Goal: Task Accomplishment & Management: Manage account settings

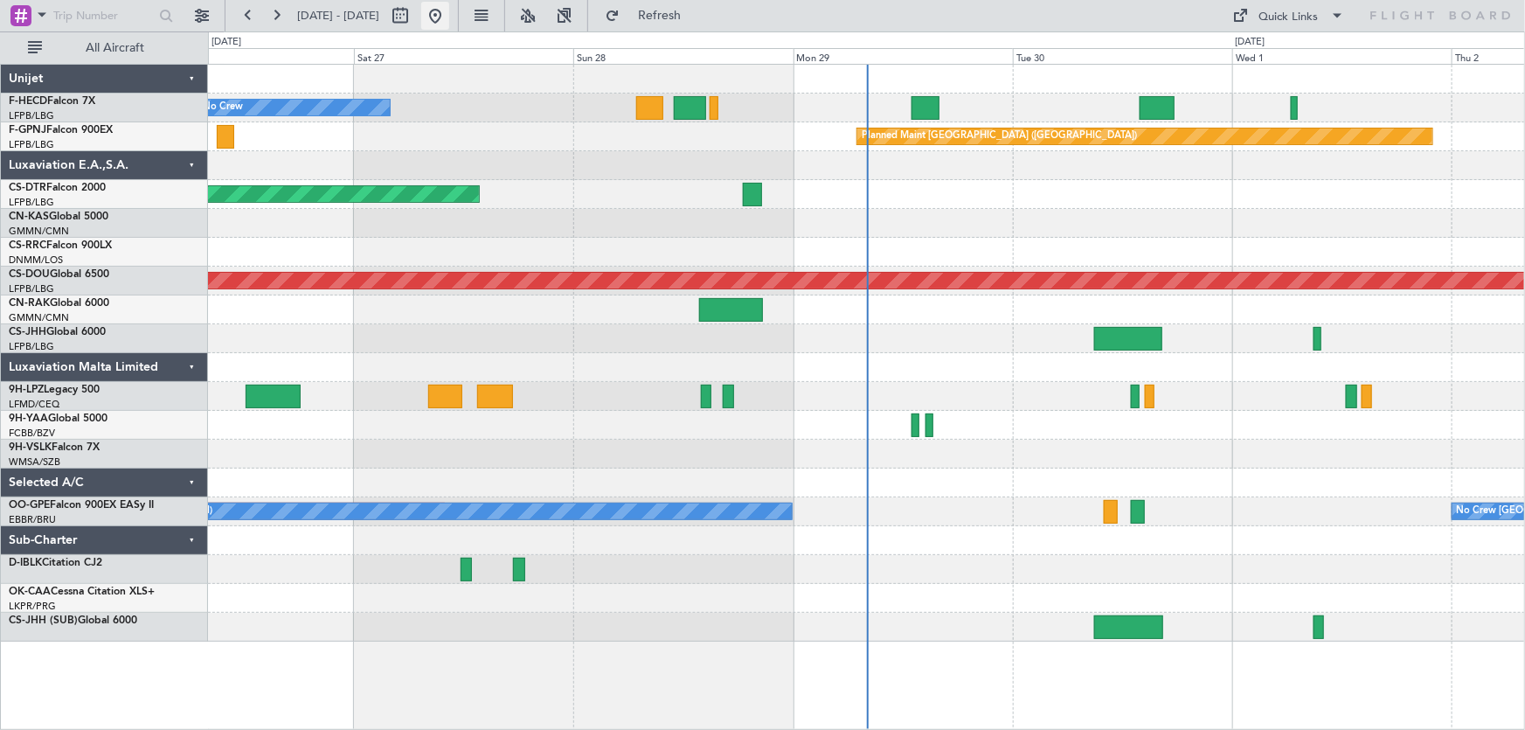
click at [449, 9] on button at bounding box center [435, 16] width 28 height 28
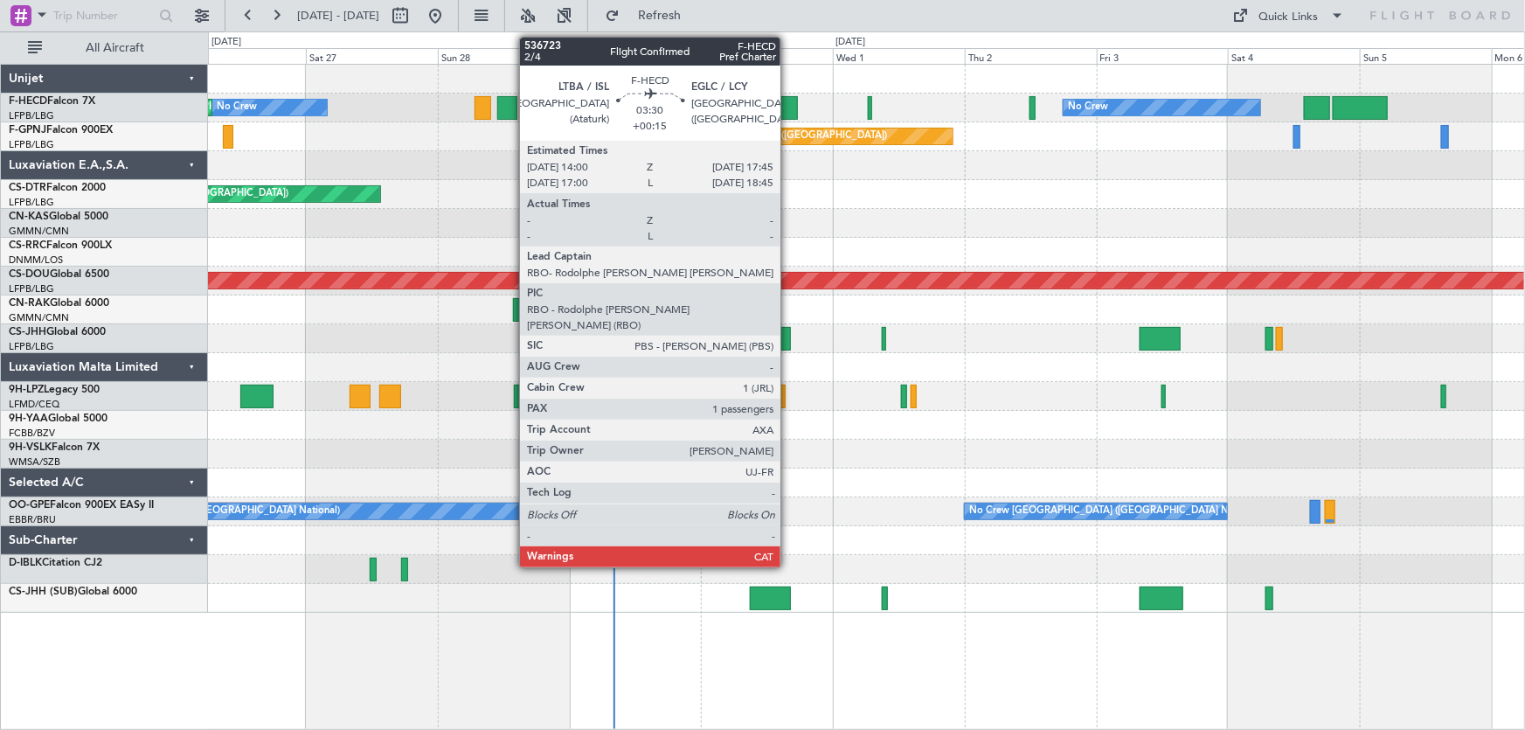
click at [789, 108] on div at bounding box center [787, 108] width 21 height 24
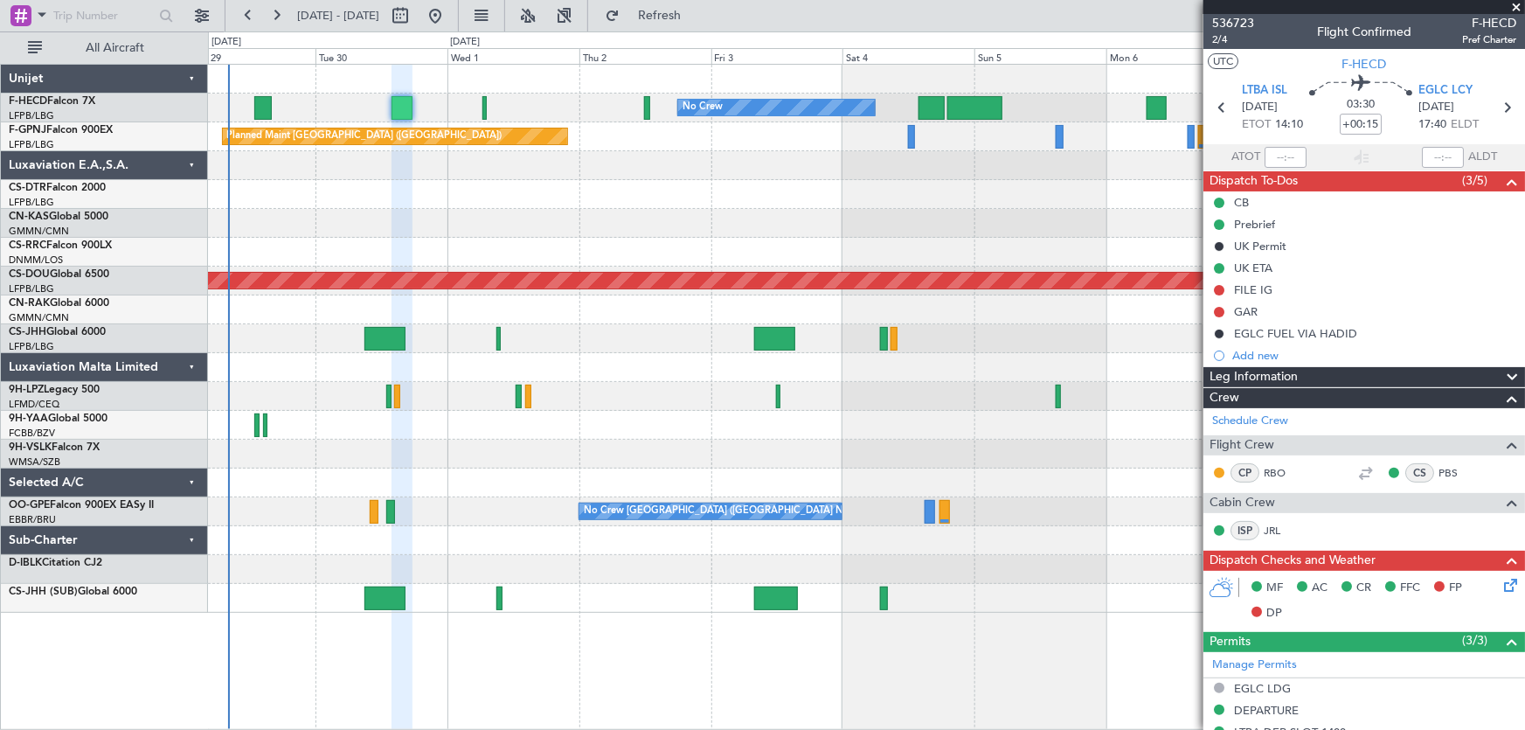
click at [555, 260] on div at bounding box center [866, 252] width 1317 height 29
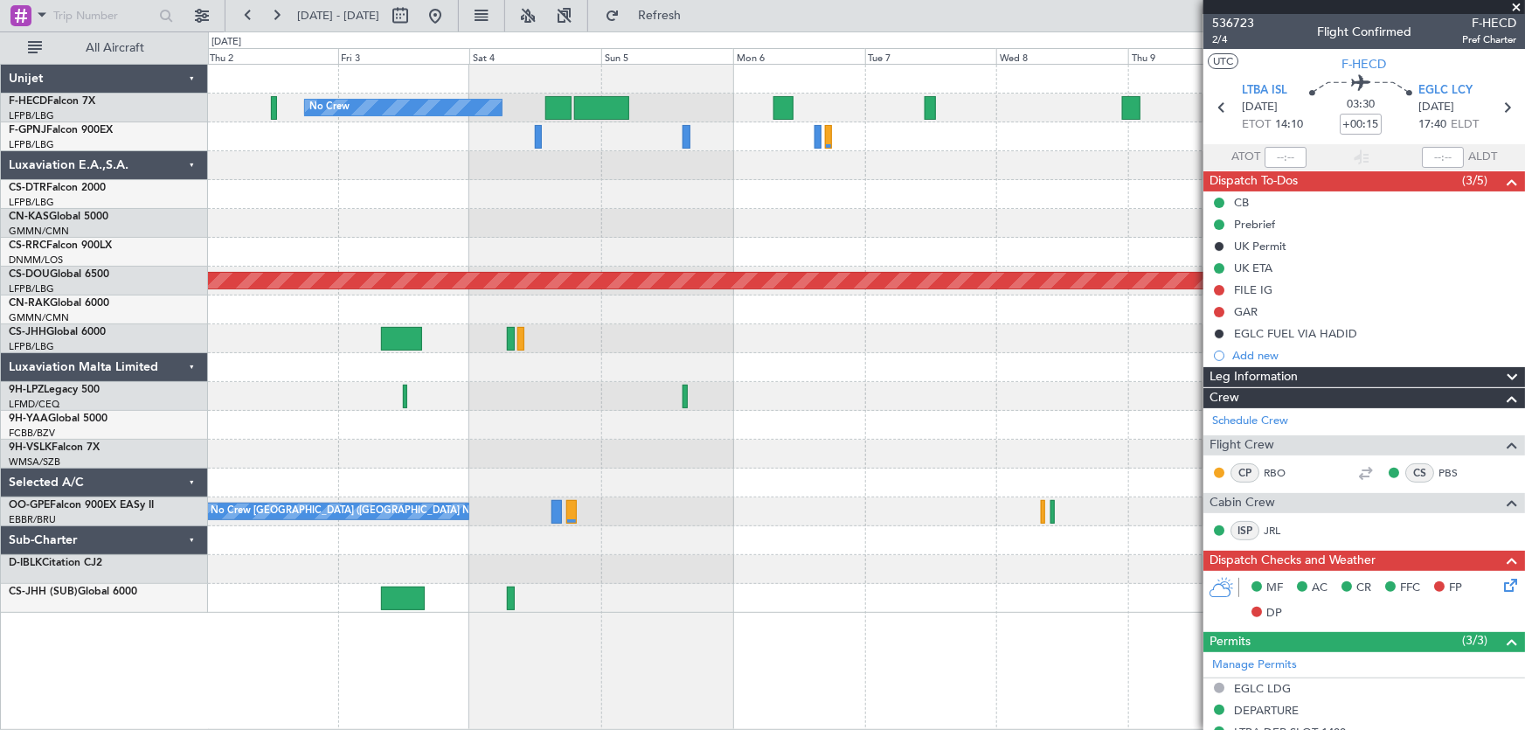
click at [612, 254] on div at bounding box center [866, 252] width 1317 height 29
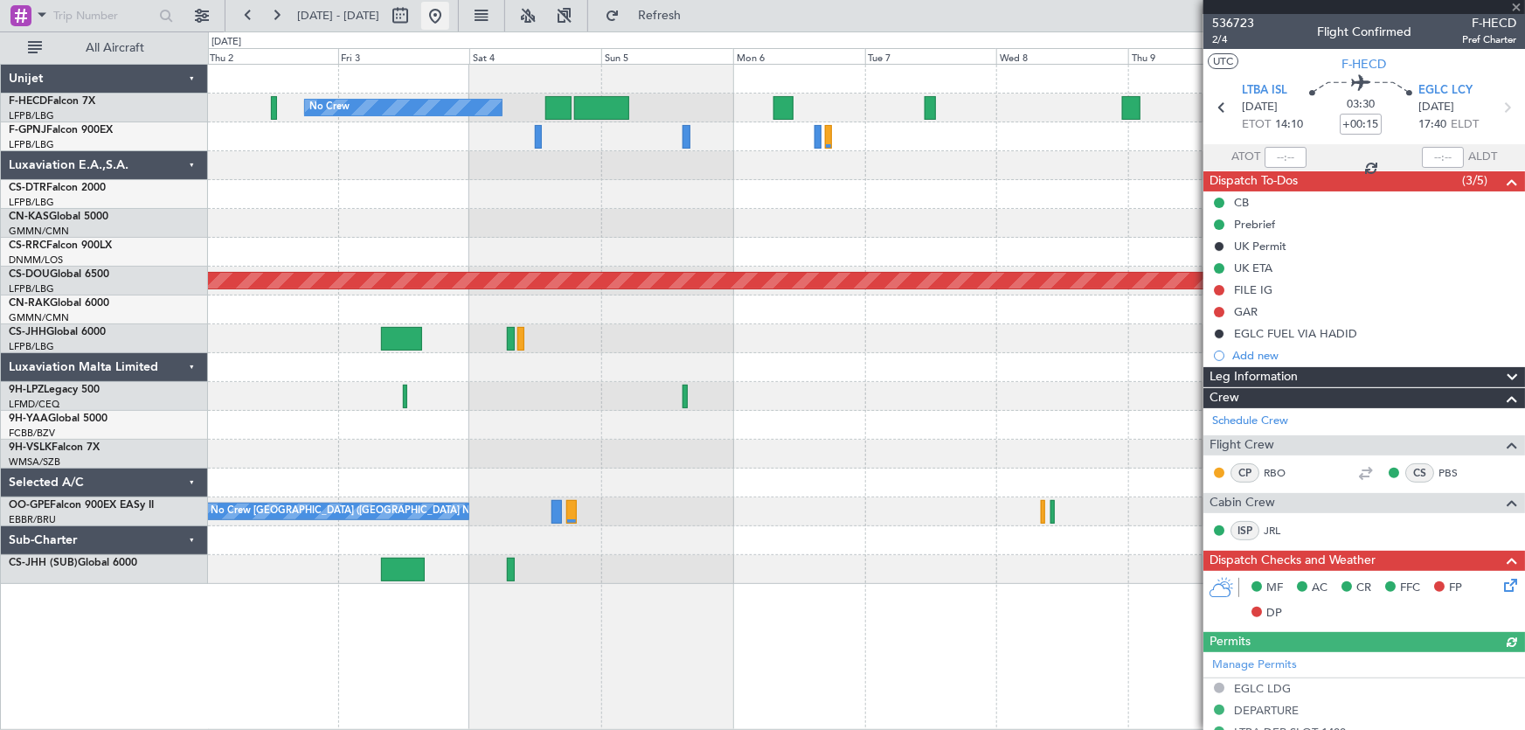
click at [449, 20] on button at bounding box center [435, 16] width 28 height 28
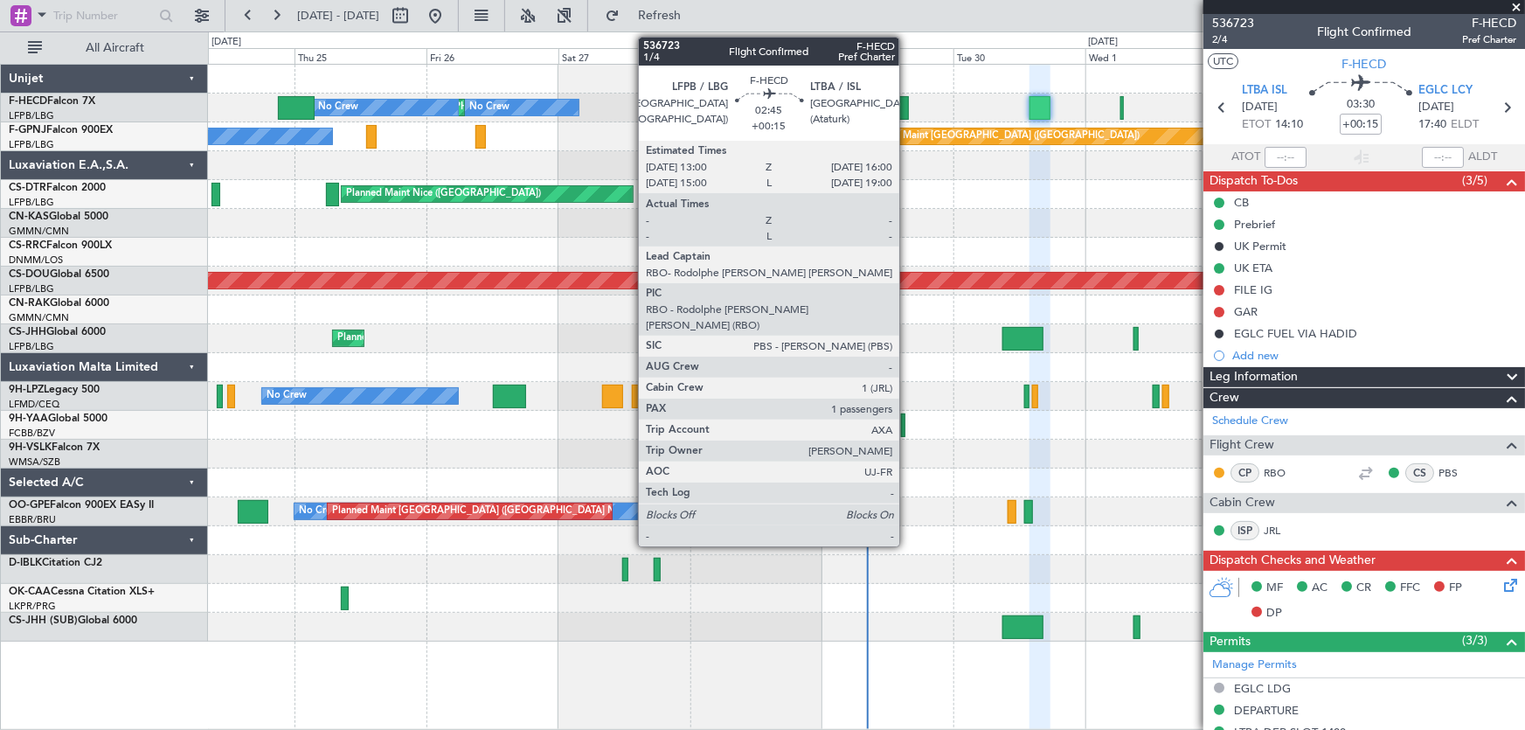
click at [907, 107] on div at bounding box center [901, 108] width 17 height 24
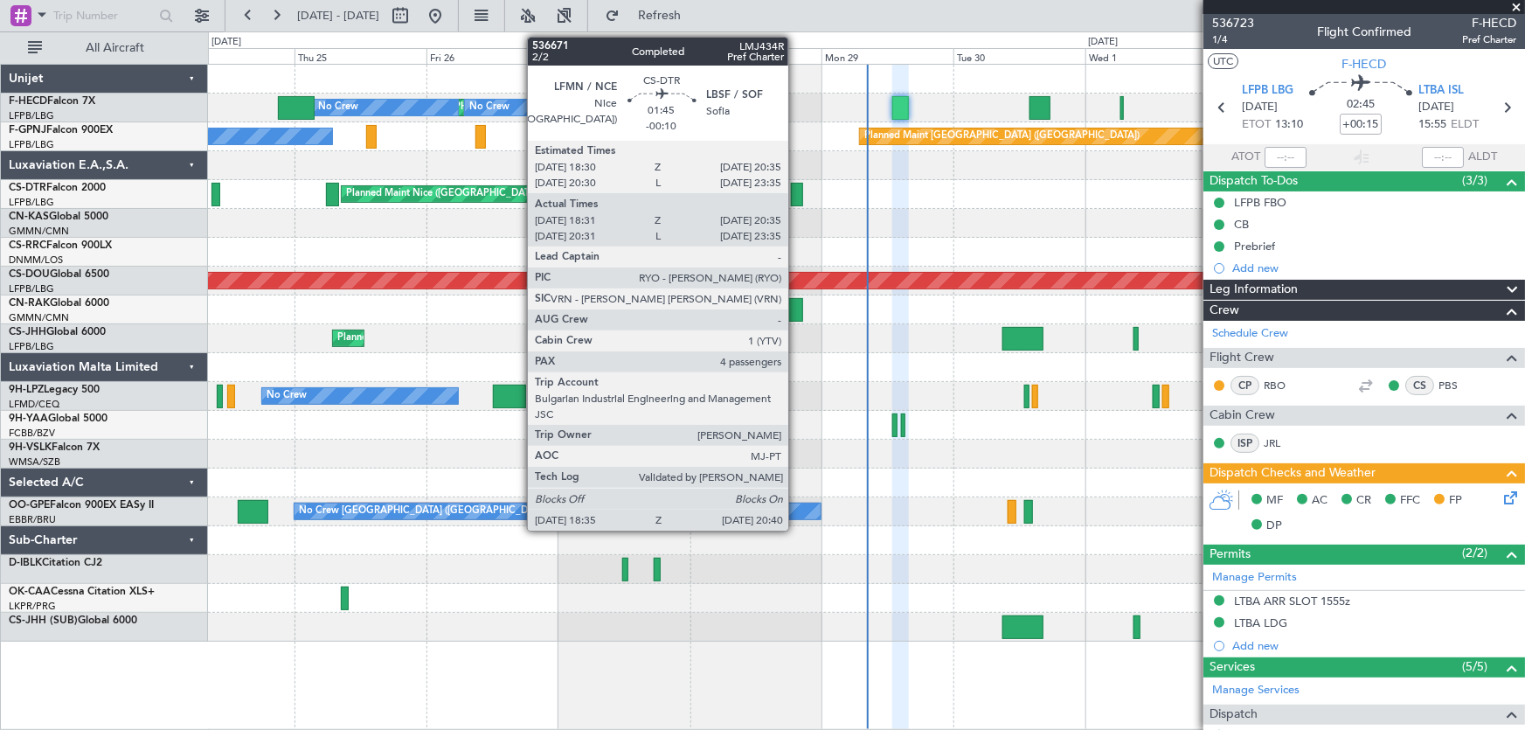
click at [796, 192] on div at bounding box center [797, 195] width 12 height 24
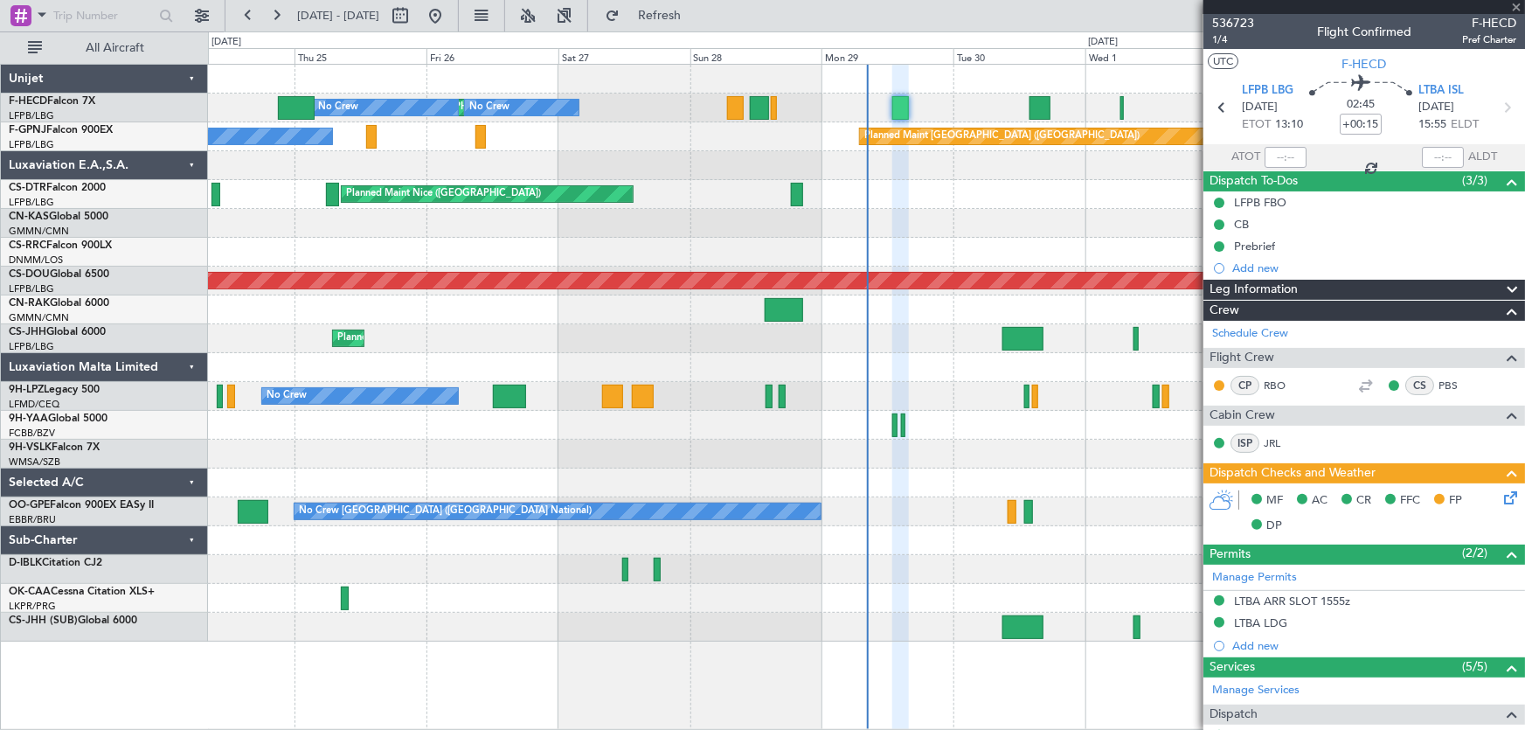
type input "-00:10"
type input "18:46"
type input "20:30"
type input "4"
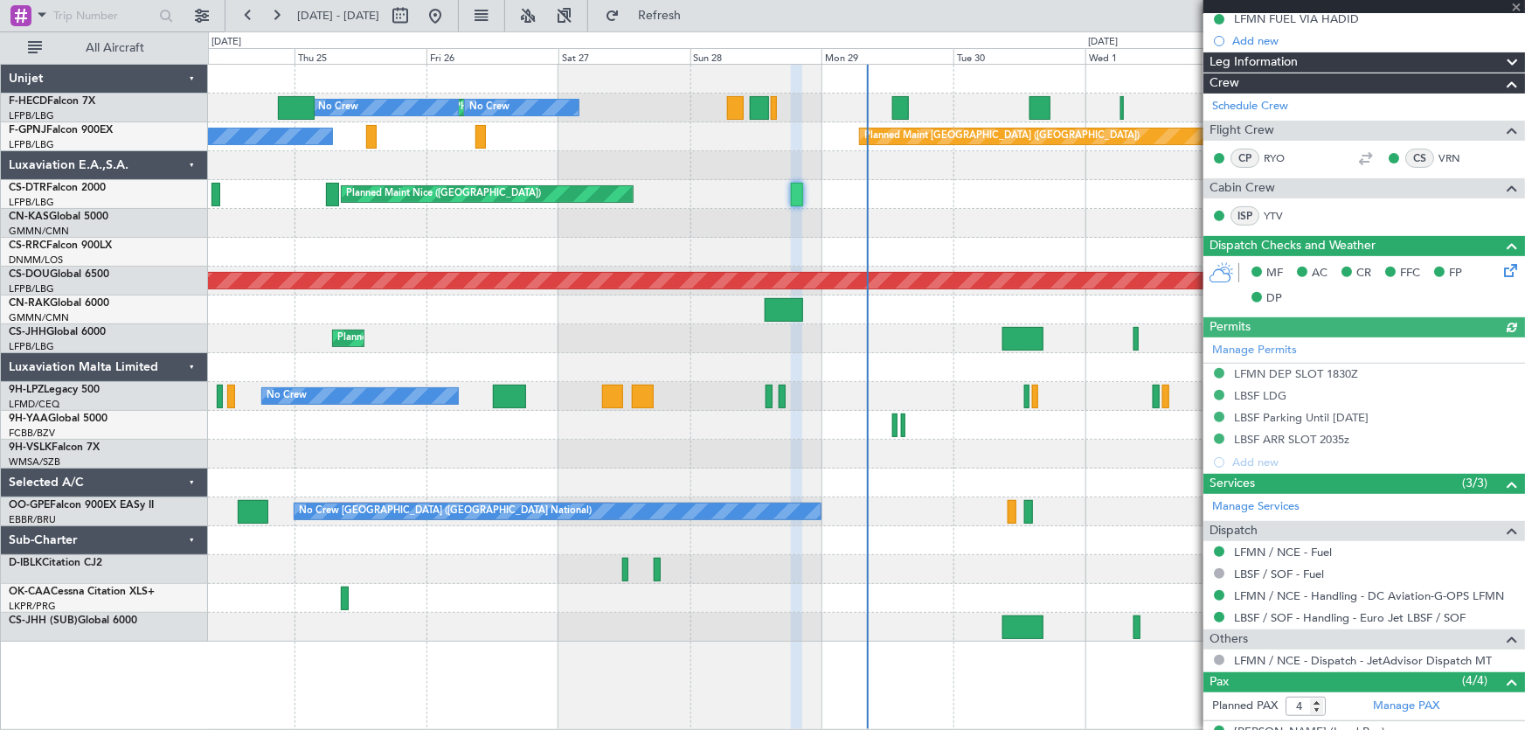
scroll to position [373, 0]
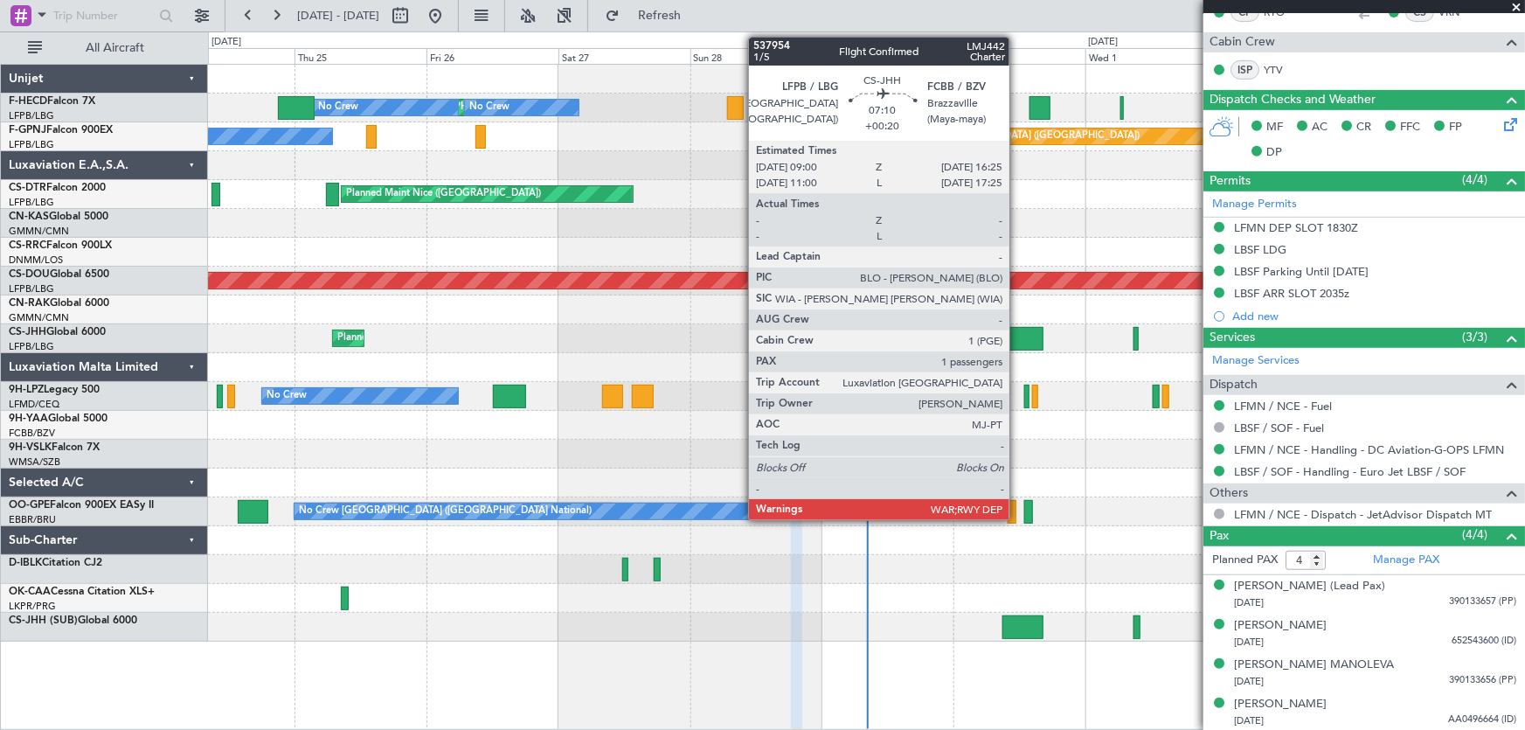
click at [1018, 333] on div at bounding box center [1023, 339] width 41 height 24
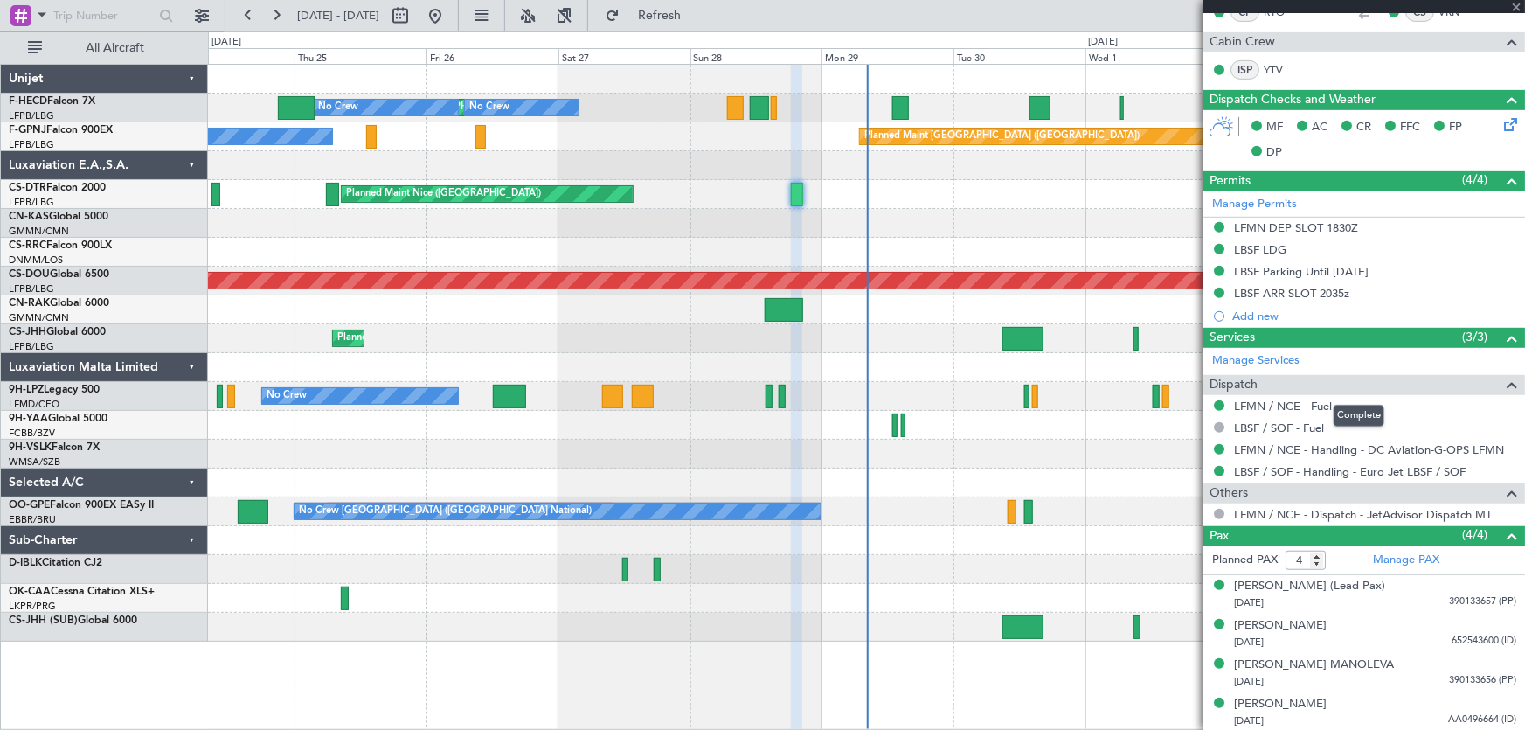
type input "+00:20"
type input "1"
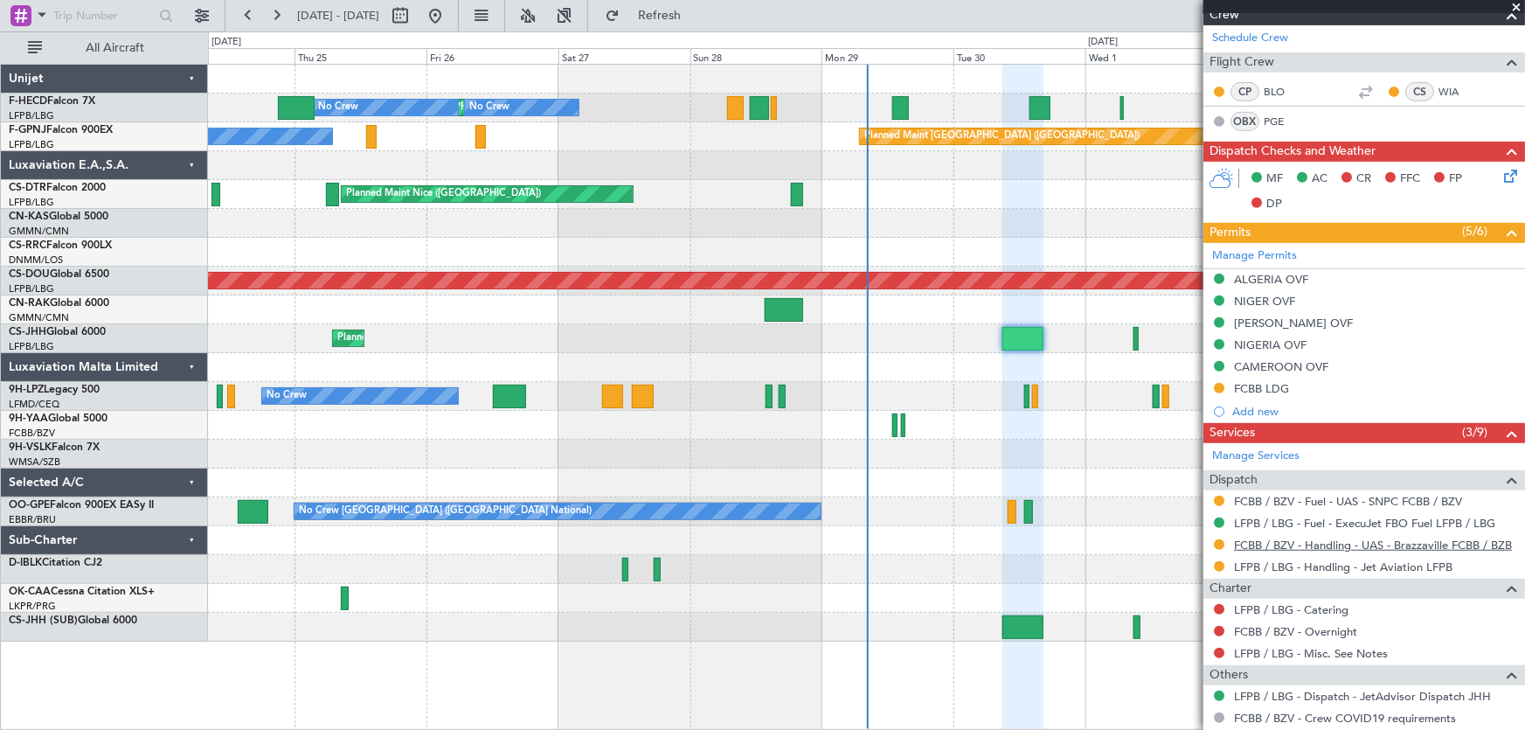
scroll to position [468, 0]
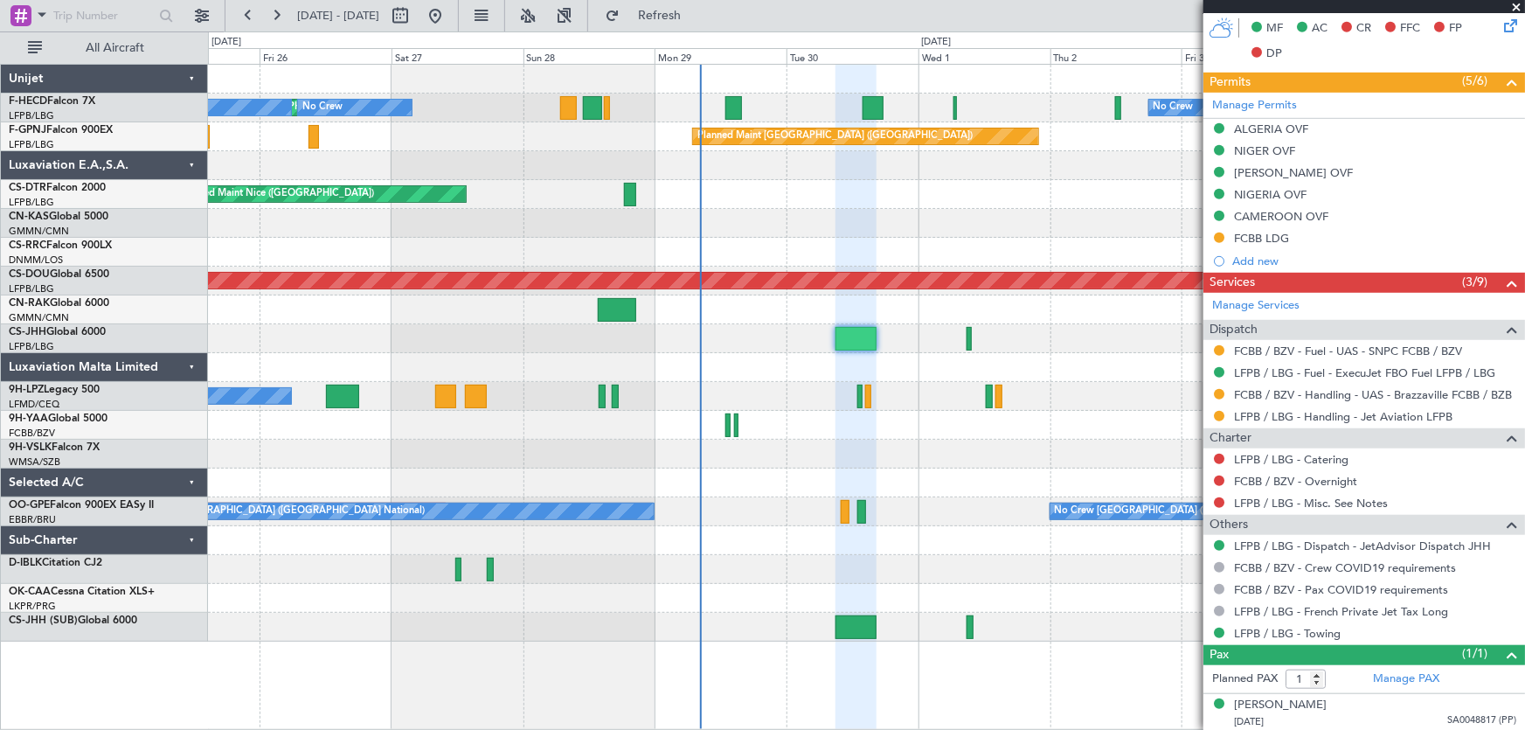
click at [882, 254] on div "Planned Maint [GEOGRAPHIC_DATA] ([GEOGRAPHIC_DATA]) No Crew No Crew No Crew Pla…" at bounding box center [866, 353] width 1317 height 577
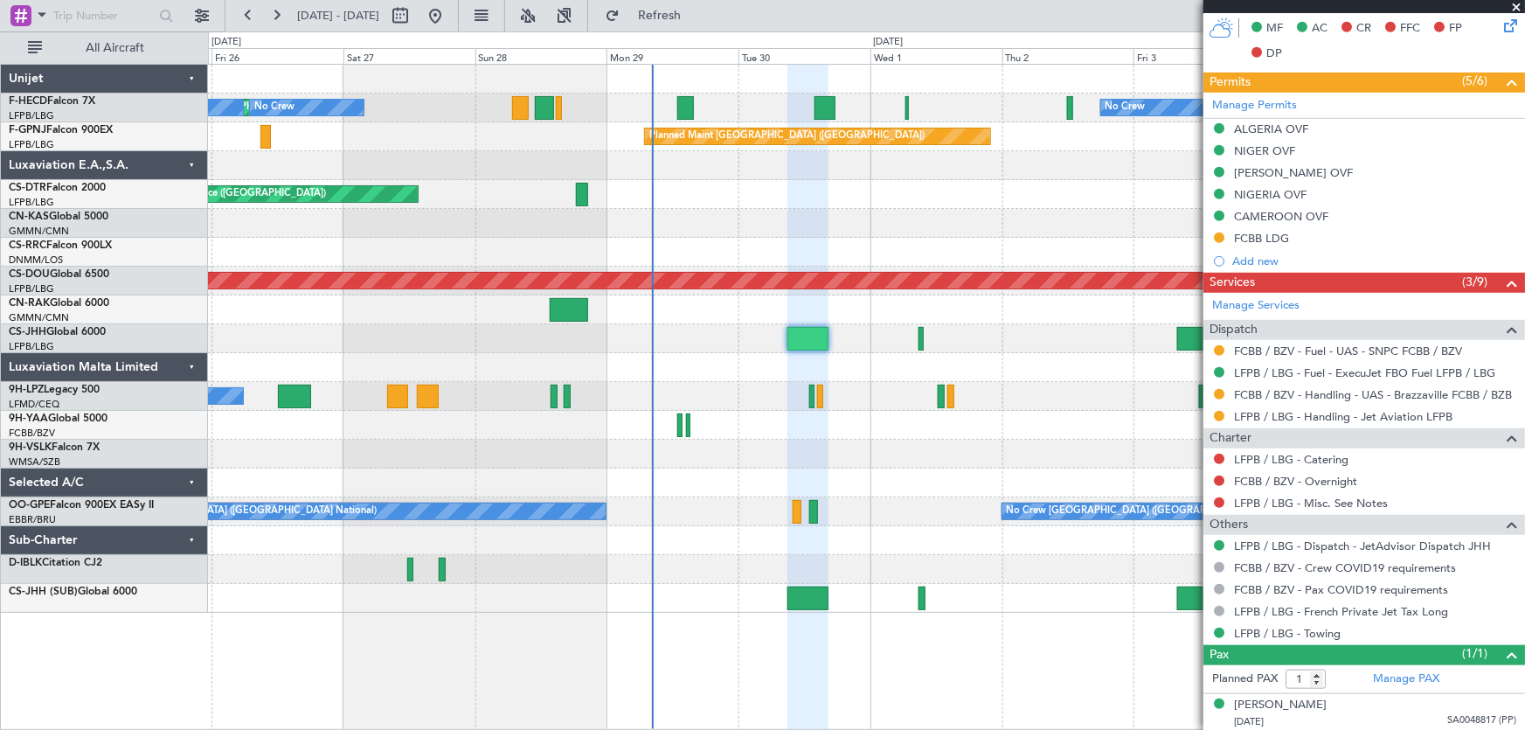
click at [918, 345] on div "Planned Maint [GEOGRAPHIC_DATA] ([GEOGRAPHIC_DATA])" at bounding box center [866, 338] width 1317 height 29
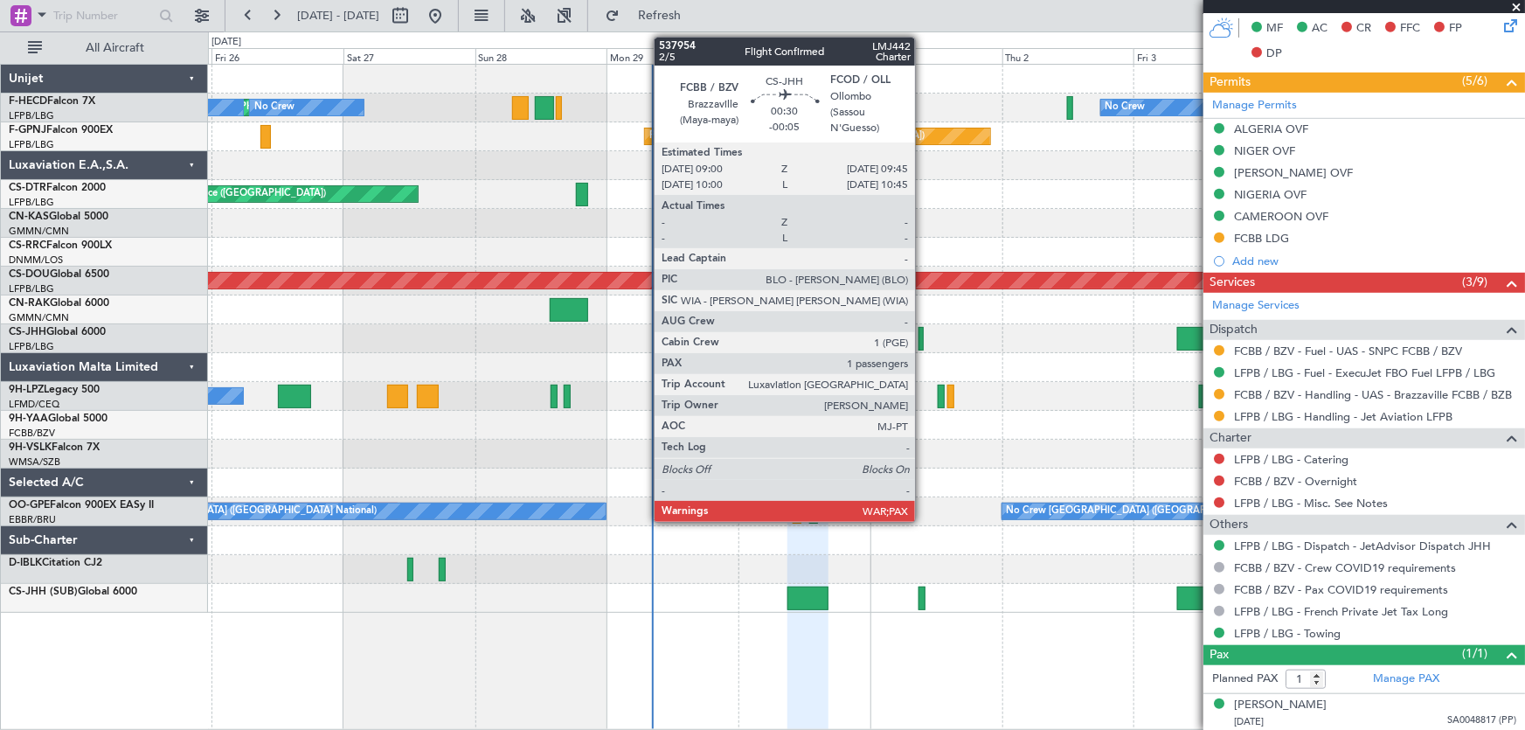
click at [923, 341] on div at bounding box center [921, 339] width 4 height 24
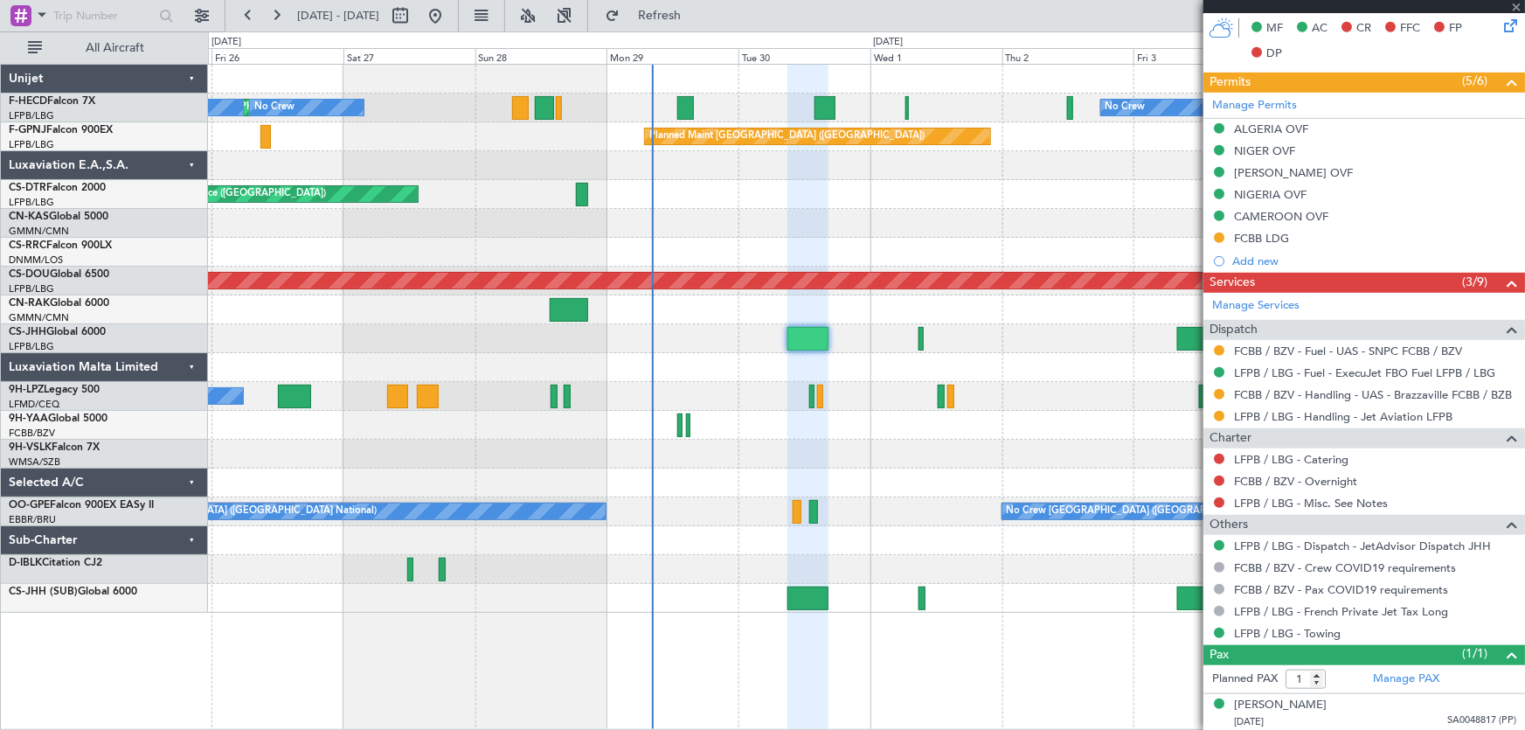
type input "-00:05"
type input "5"
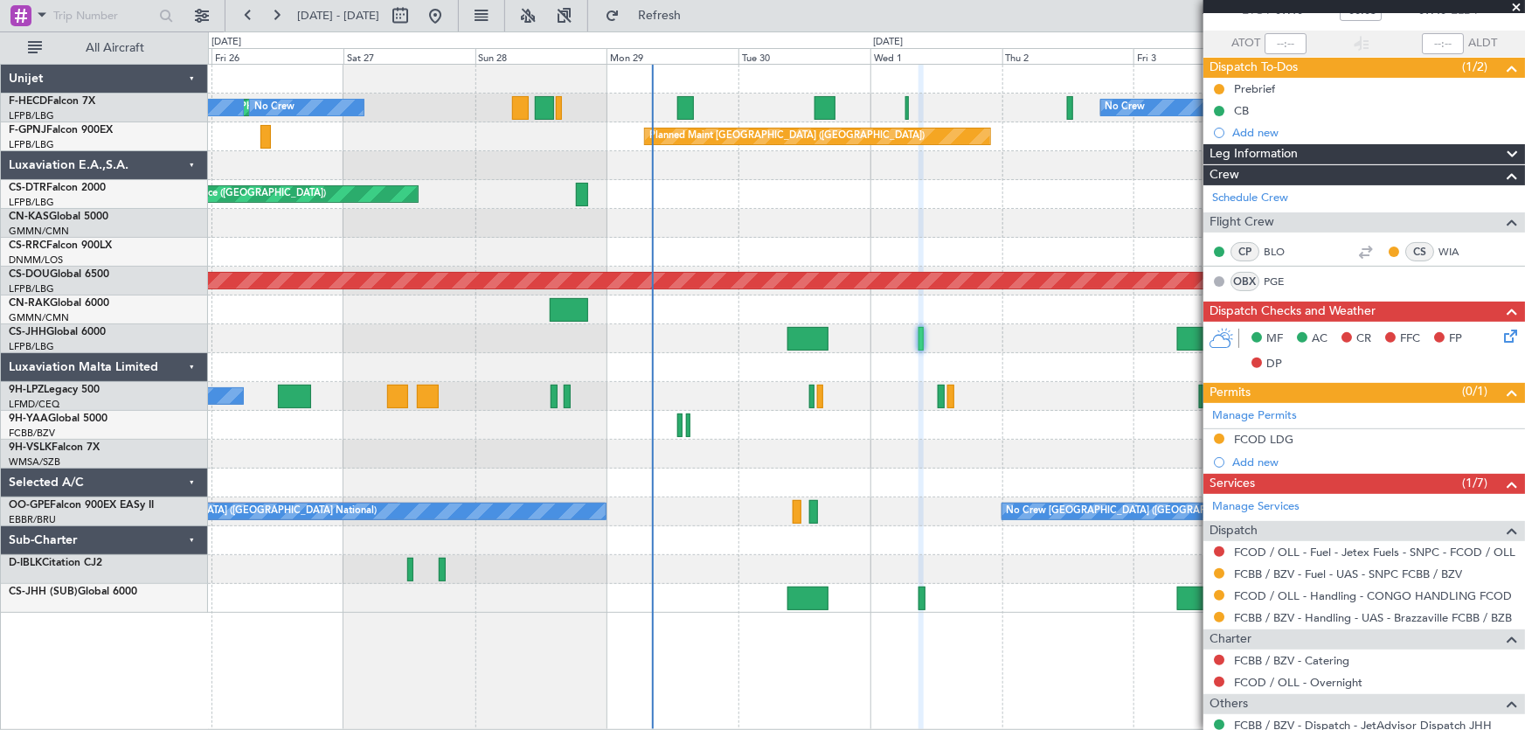
scroll to position [0, 0]
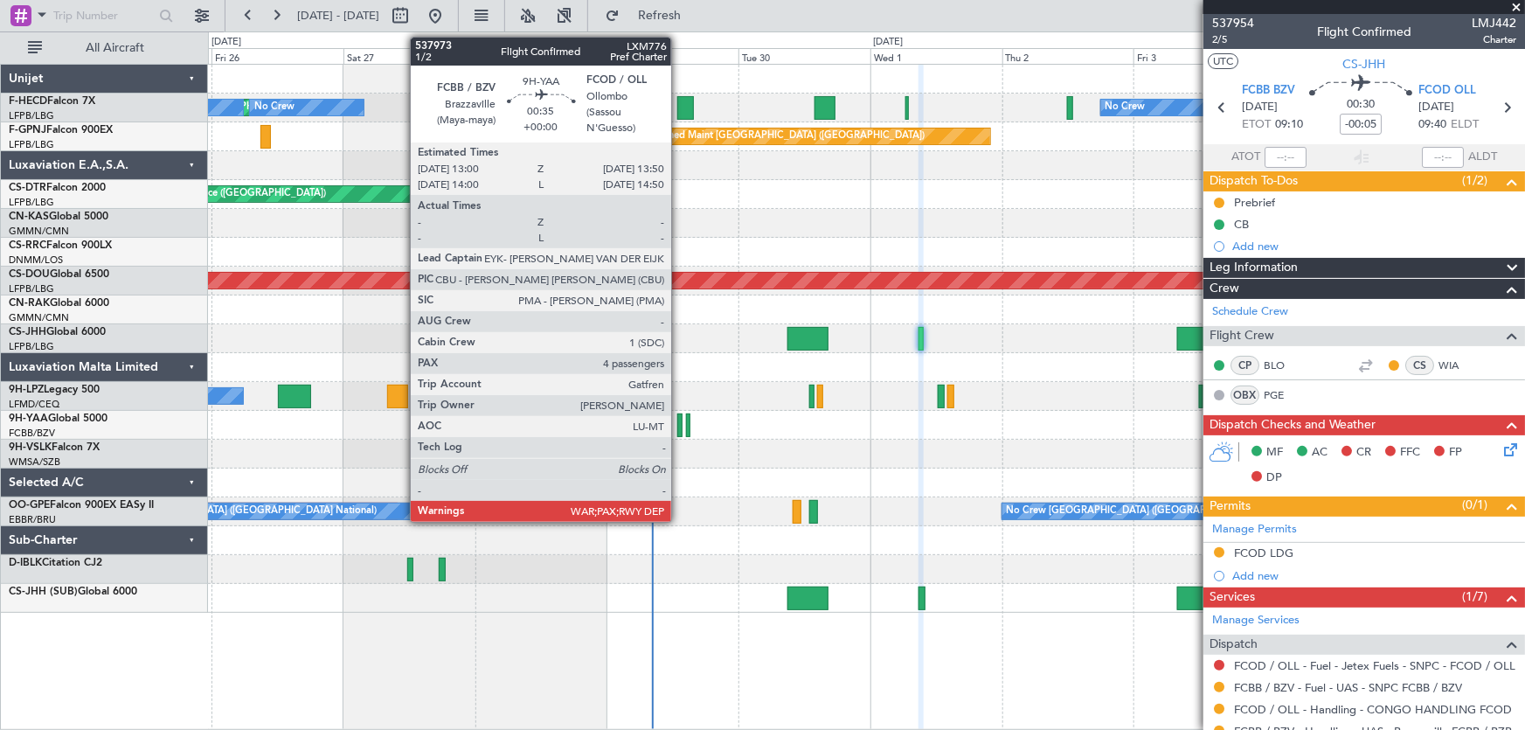
click at [679, 425] on div at bounding box center [679, 425] width 5 height 24
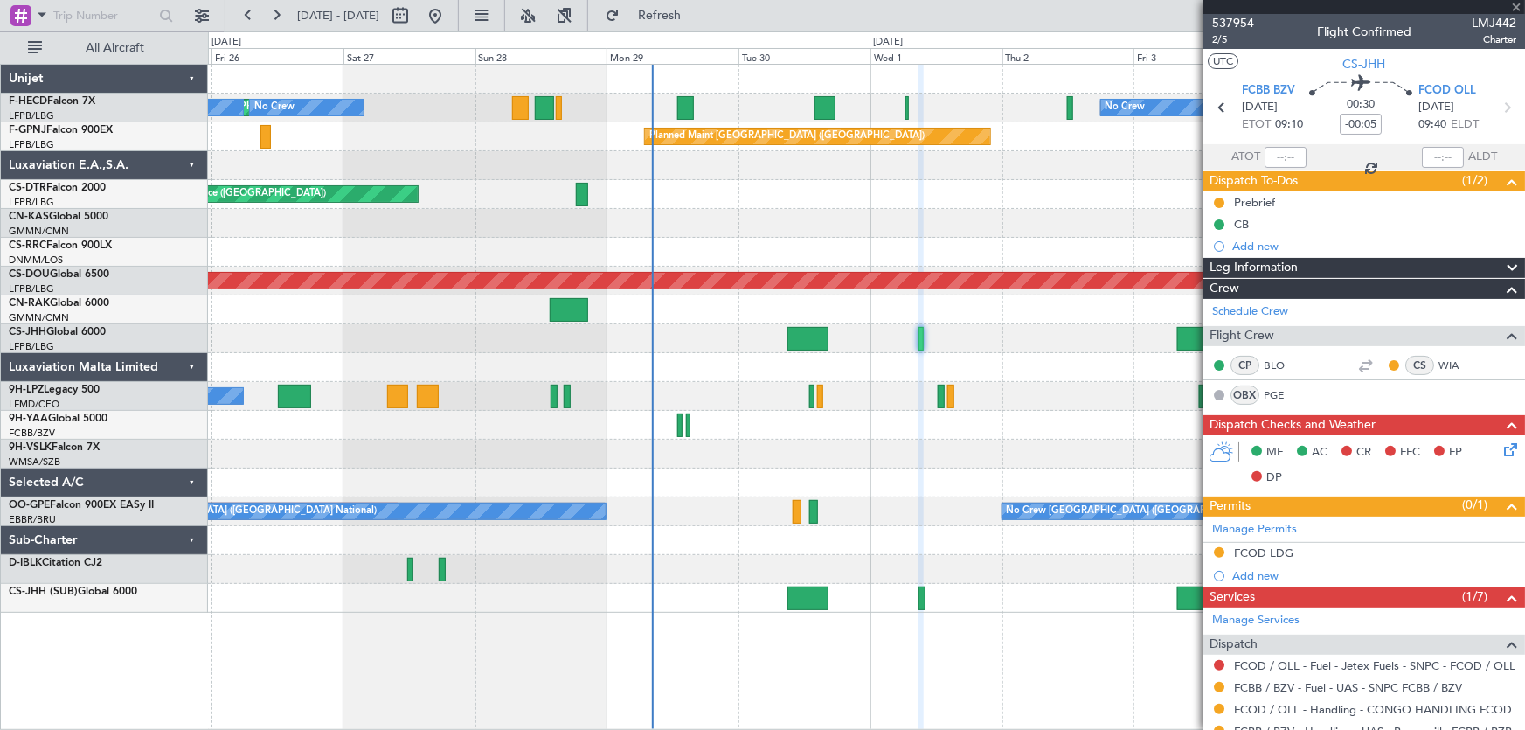
type input "4"
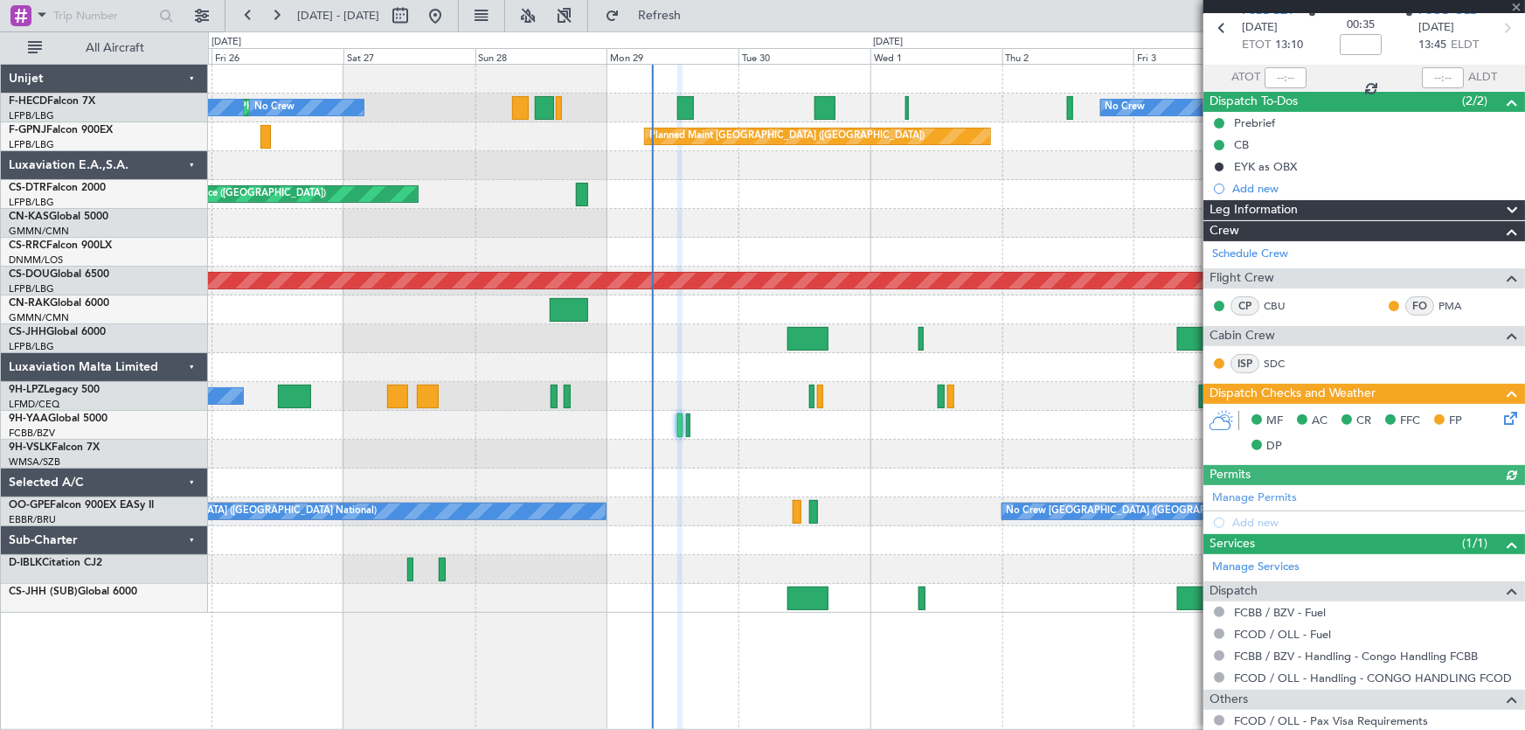
scroll to position [172, 0]
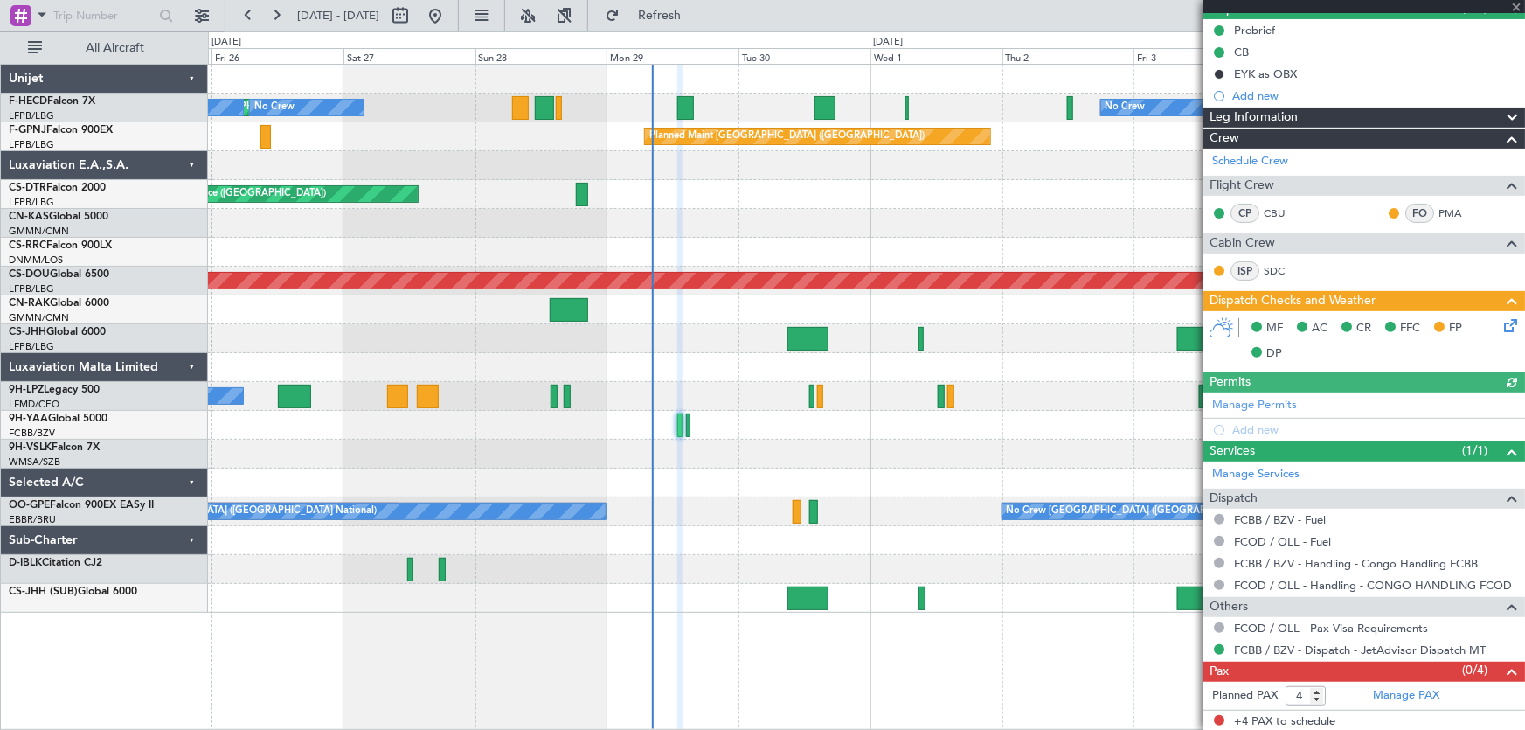
click at [684, 429] on div at bounding box center [866, 425] width 1317 height 29
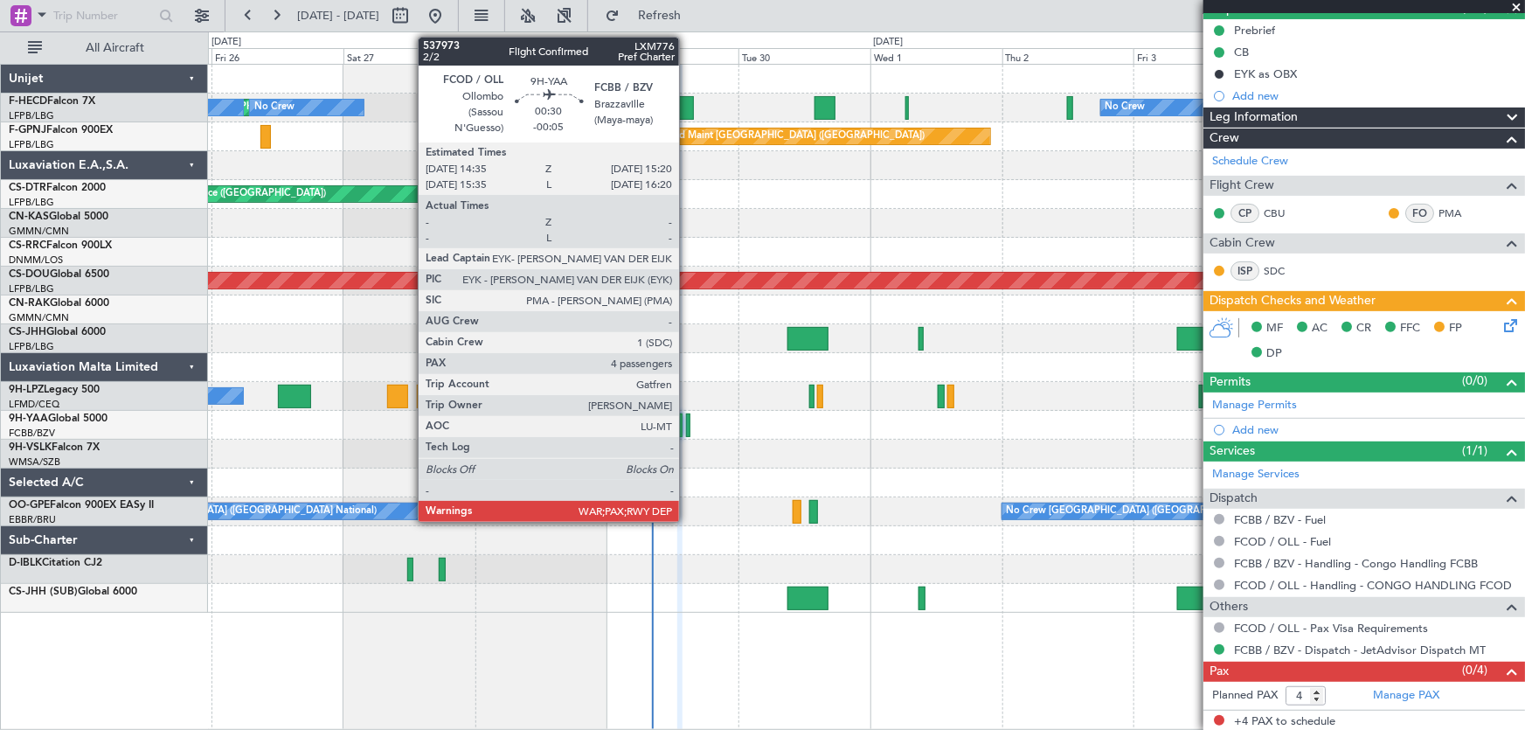
click at [687, 420] on div at bounding box center [688, 425] width 4 height 24
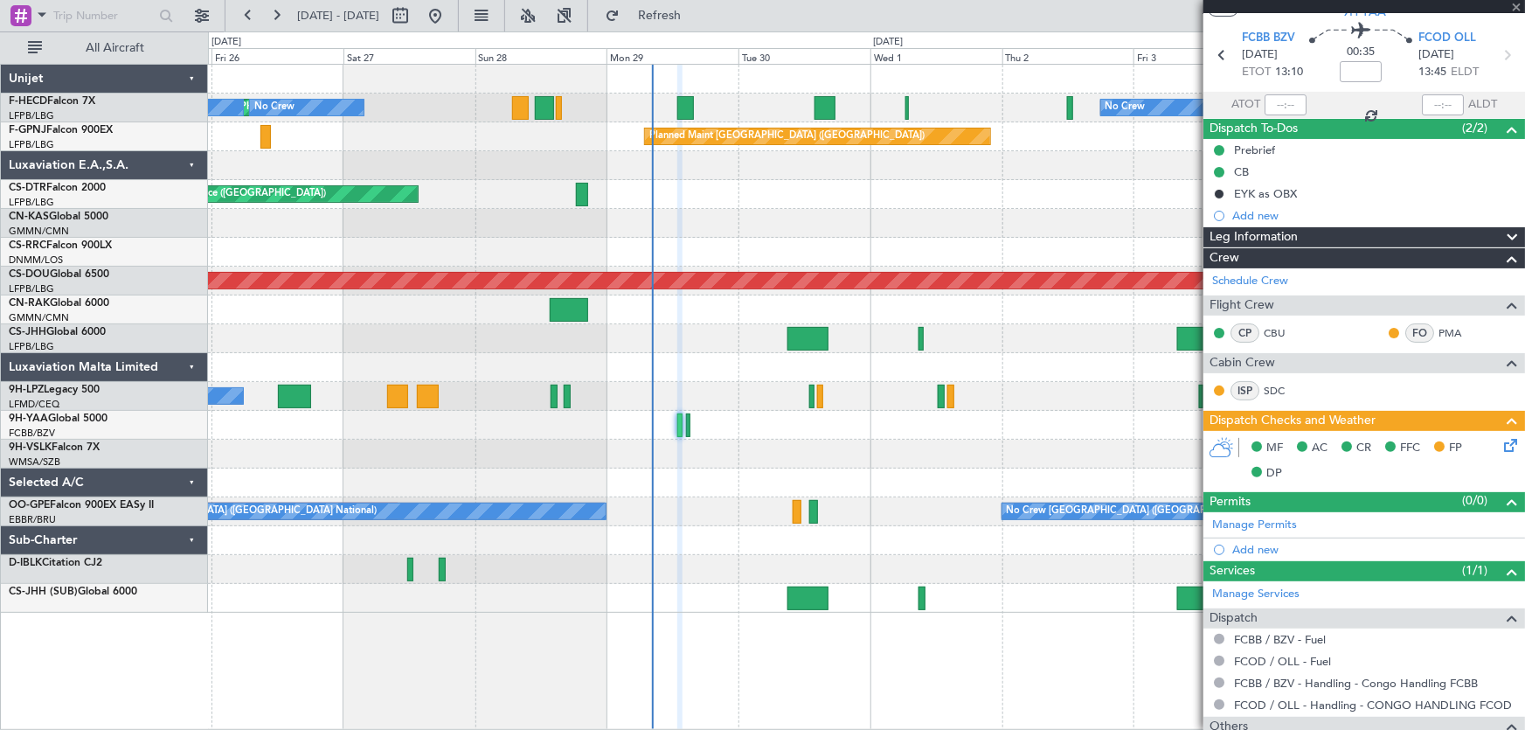
scroll to position [0, 0]
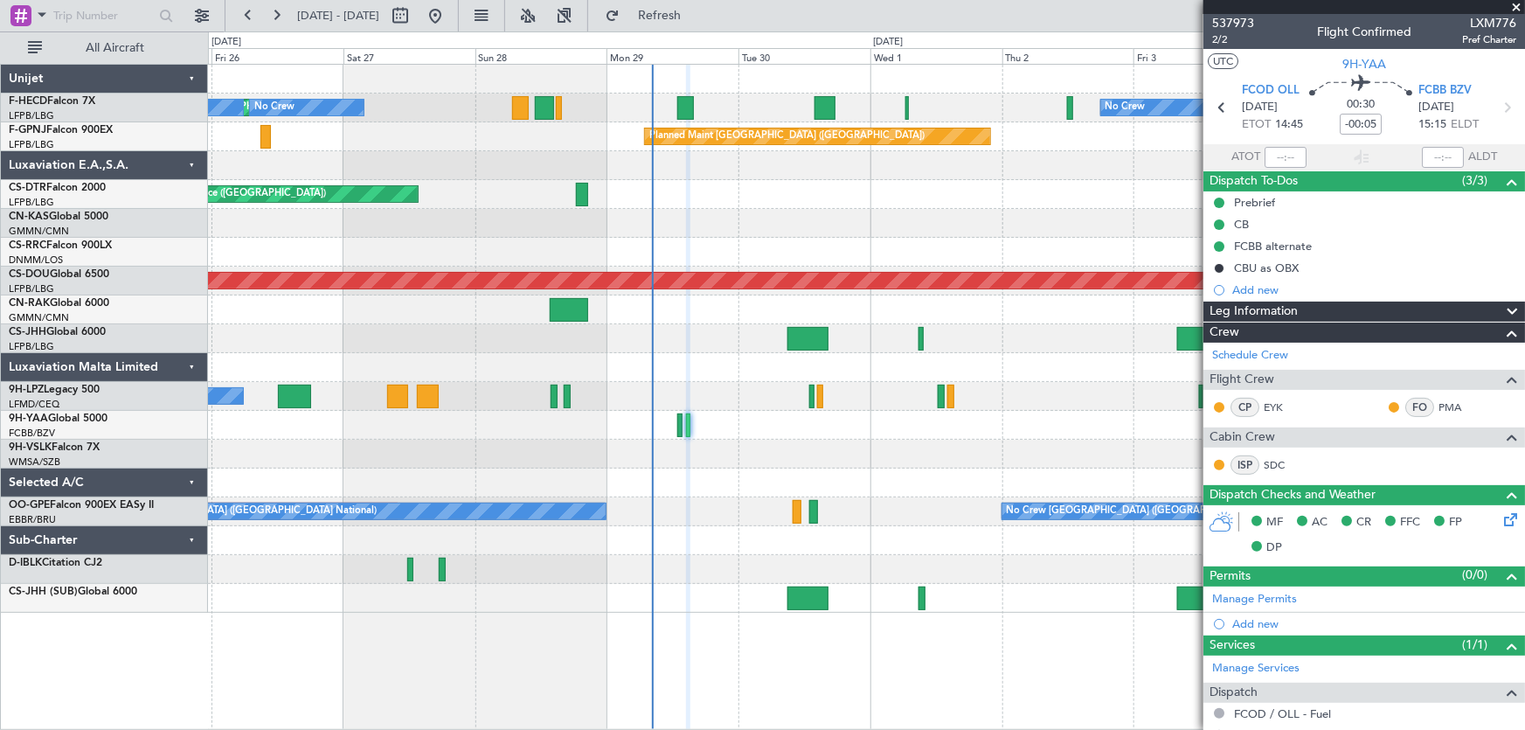
click at [694, 113] on div "Planned Maint [GEOGRAPHIC_DATA] ([GEOGRAPHIC_DATA]) No Crew No Crew No Crew" at bounding box center [866, 108] width 1317 height 29
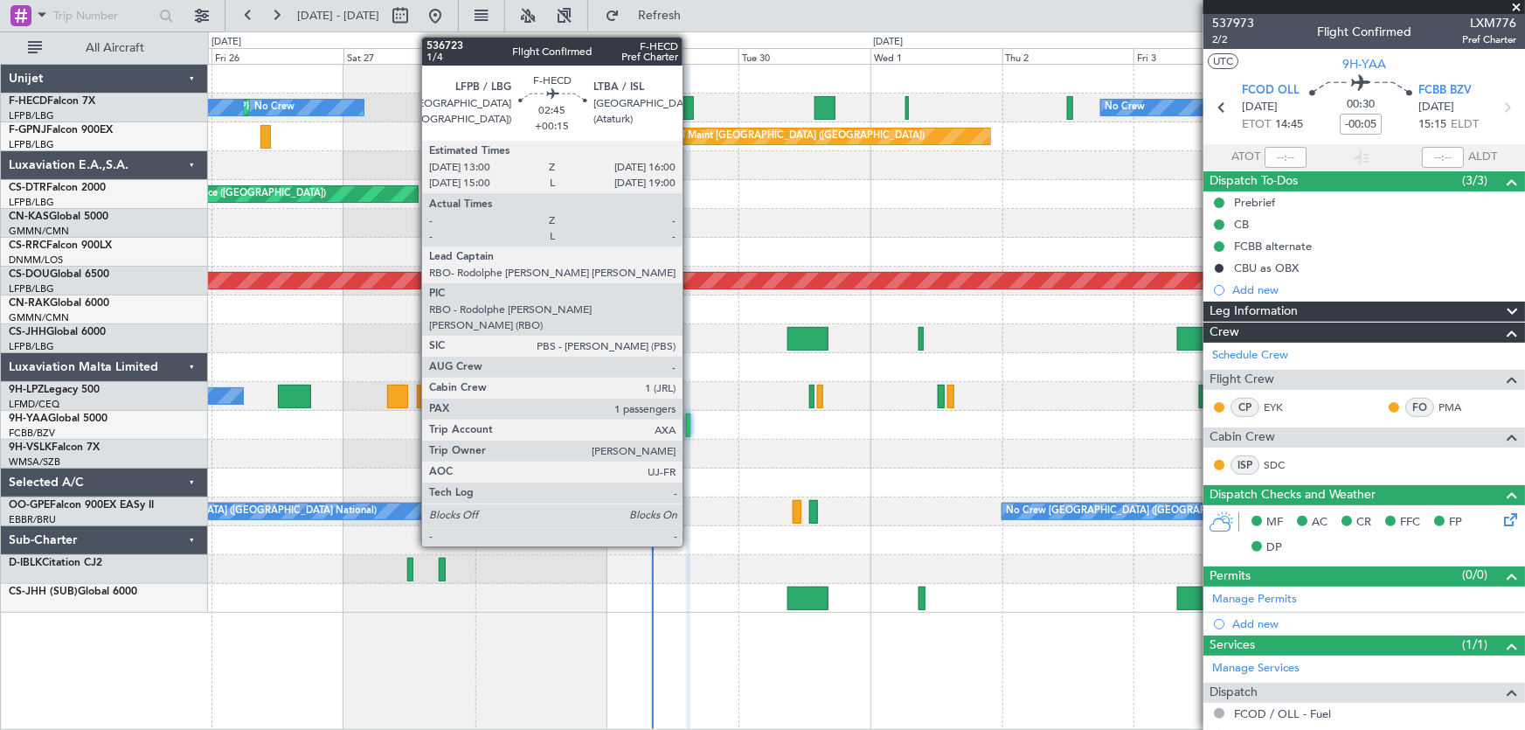
click at [691, 113] on div at bounding box center [685, 108] width 17 height 24
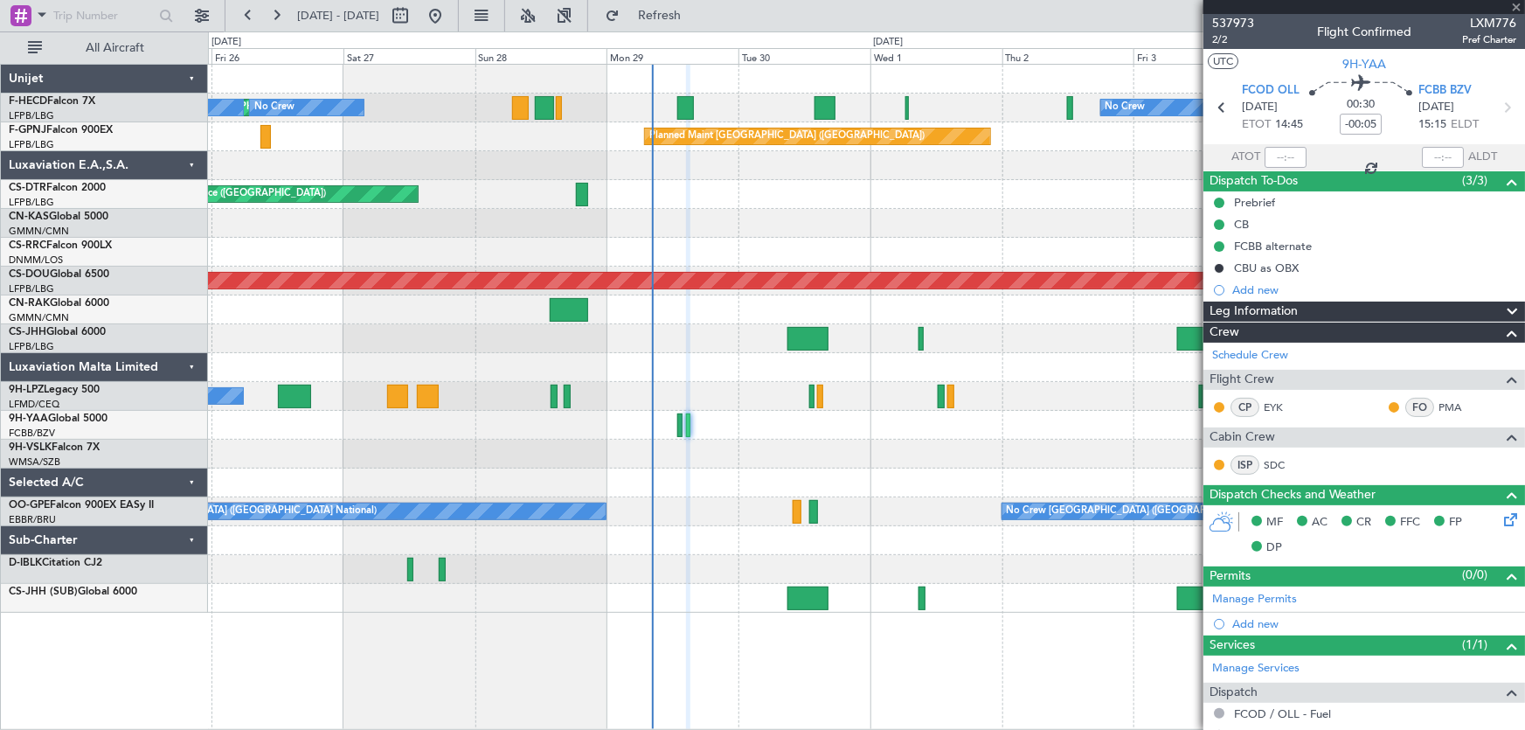
type input "+00:15"
type input "1"
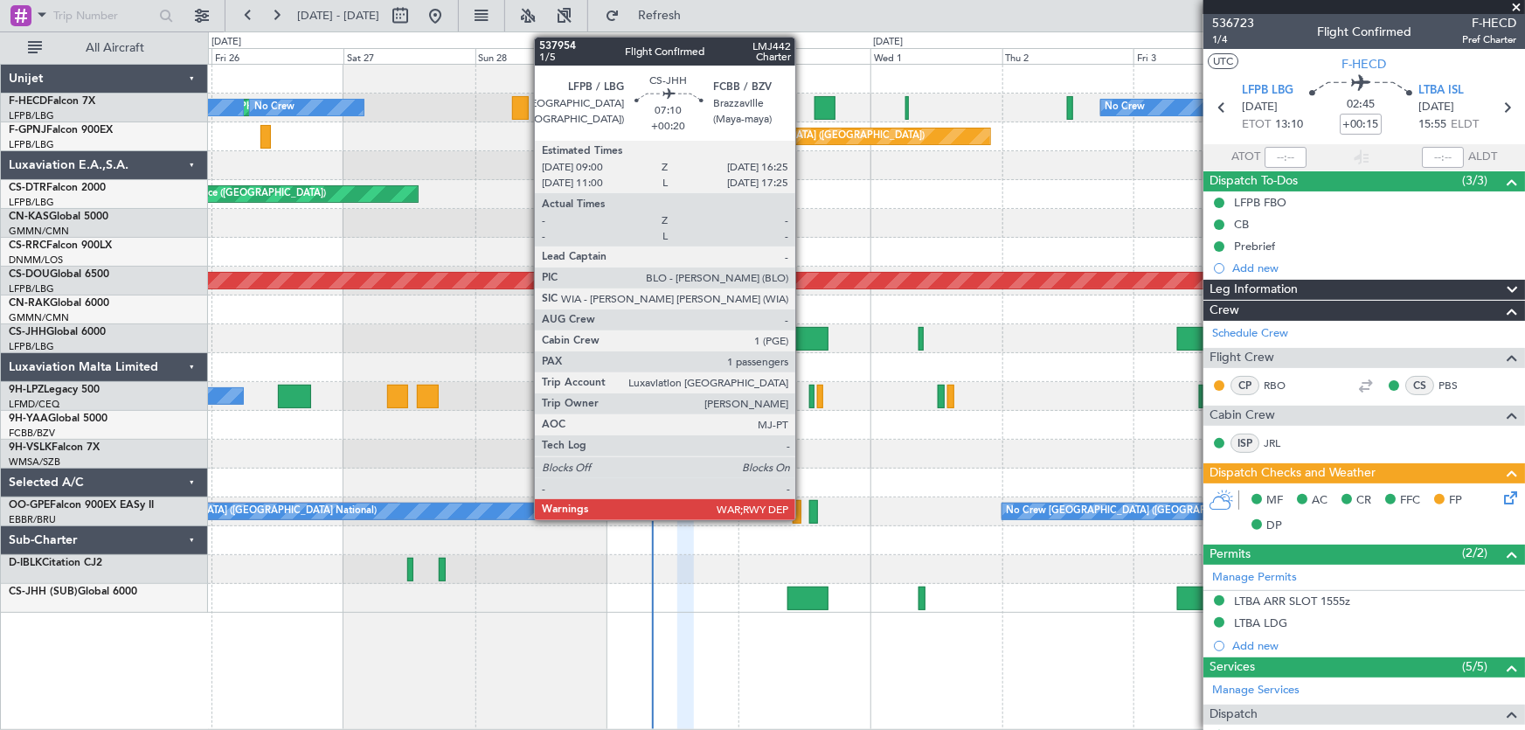
click at [803, 344] on div at bounding box center [808, 339] width 41 height 24
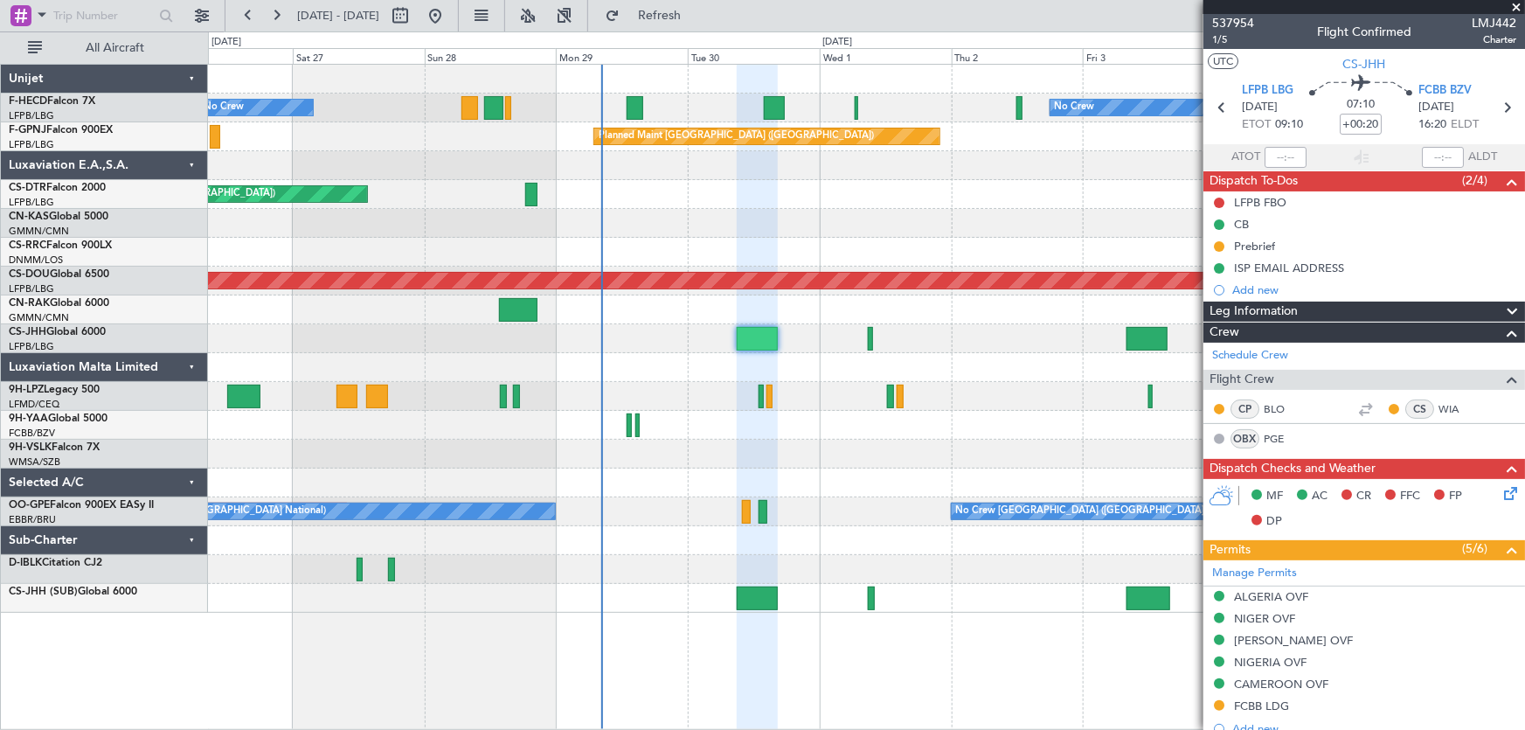
click at [647, 253] on div at bounding box center [866, 252] width 1317 height 29
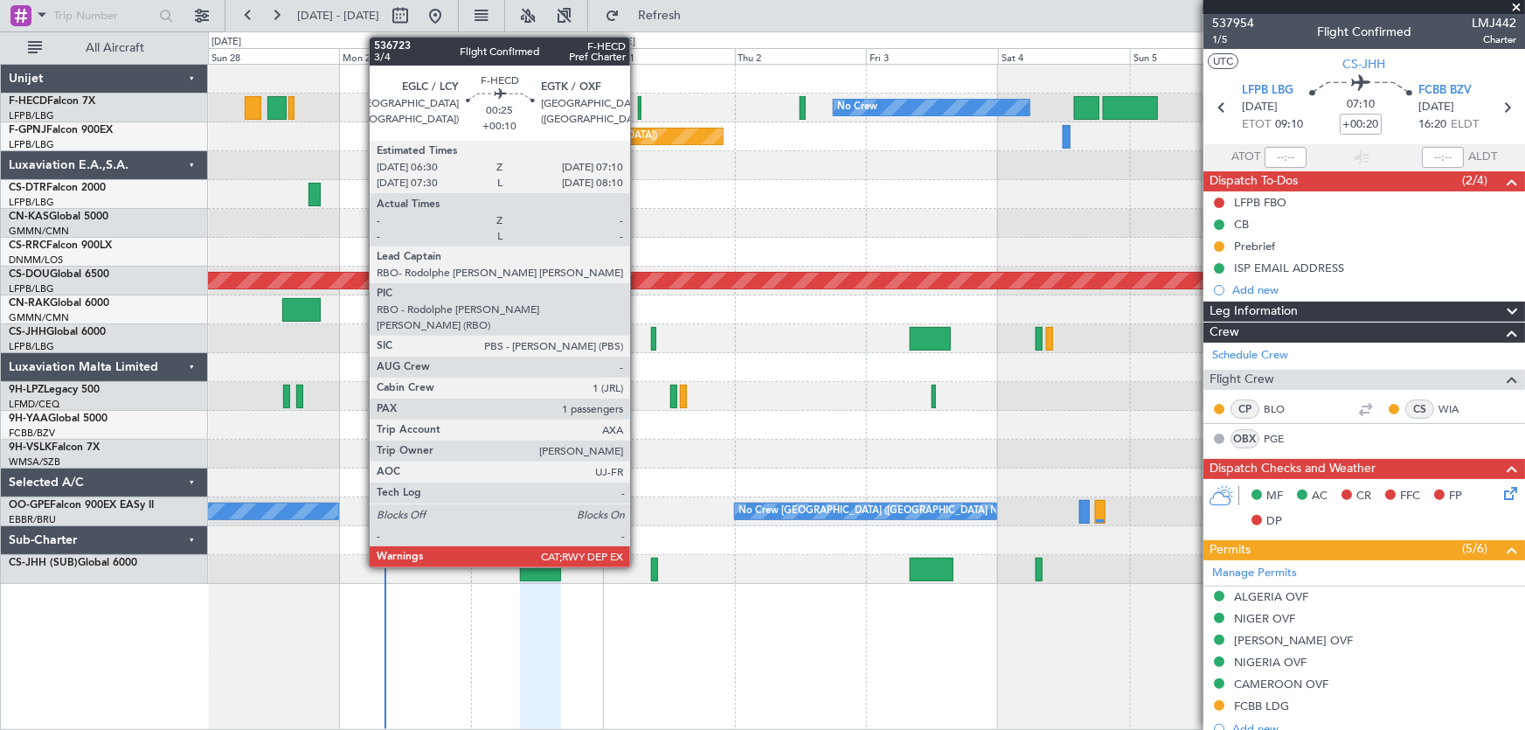
click at [638, 104] on div at bounding box center [640, 108] width 4 height 24
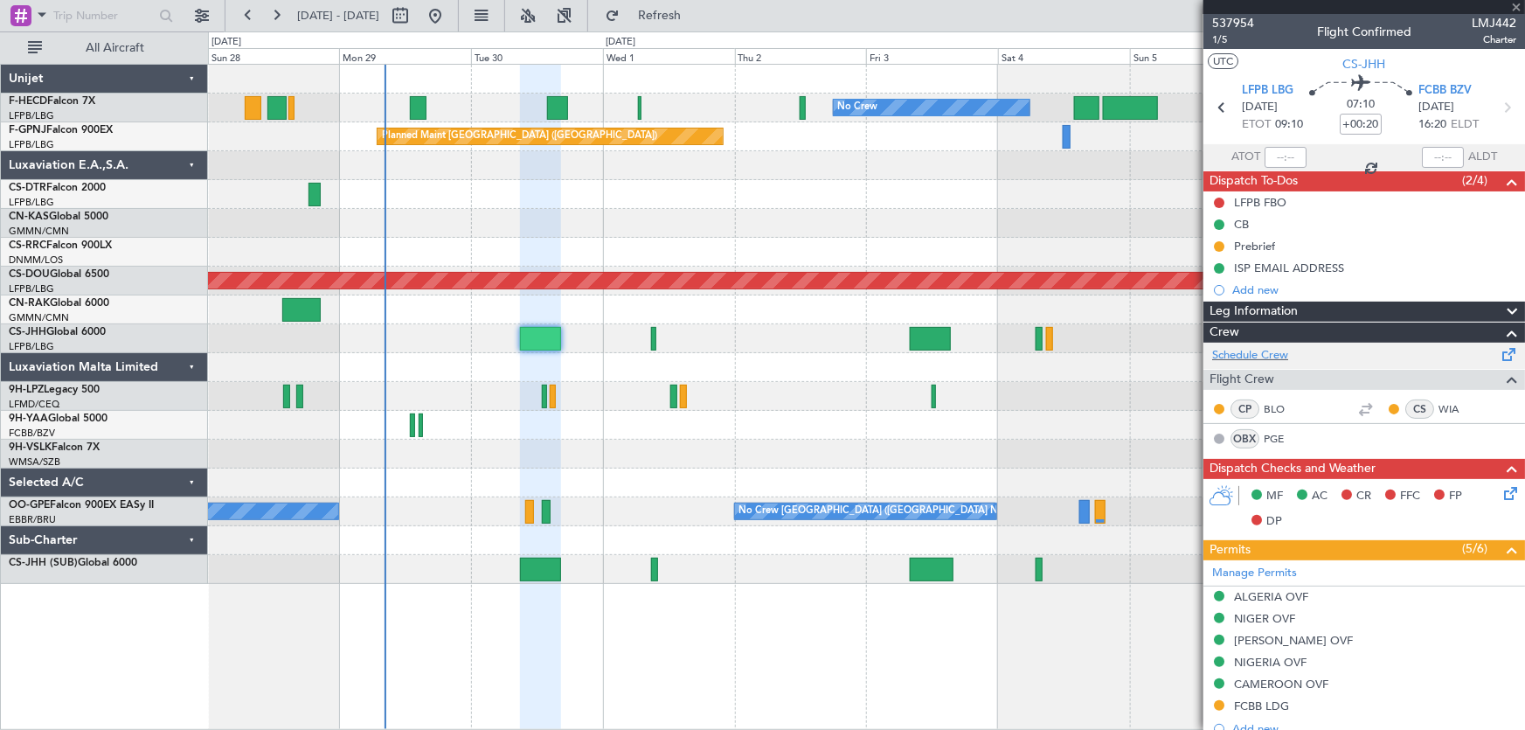
type input "+00:10"
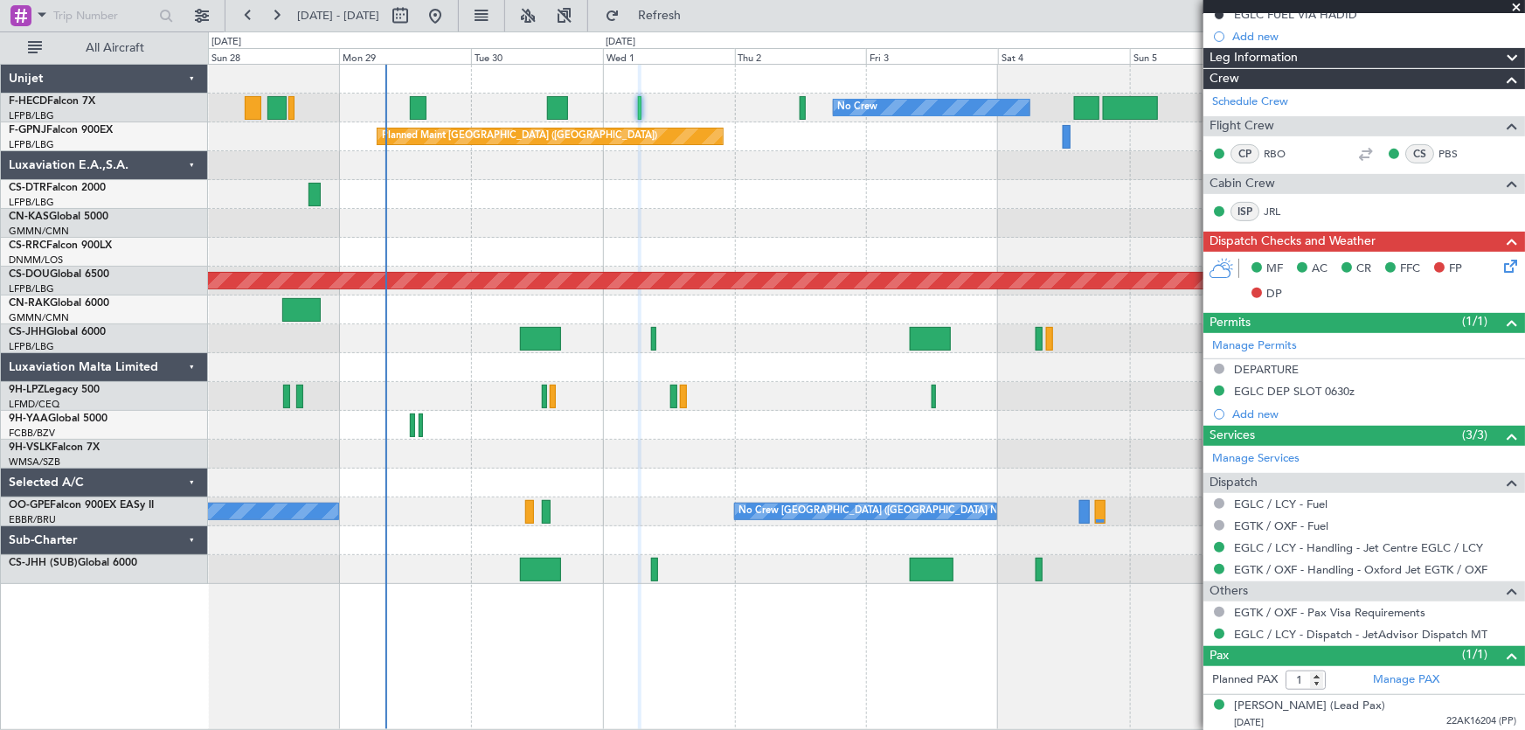
scroll to position [298, 0]
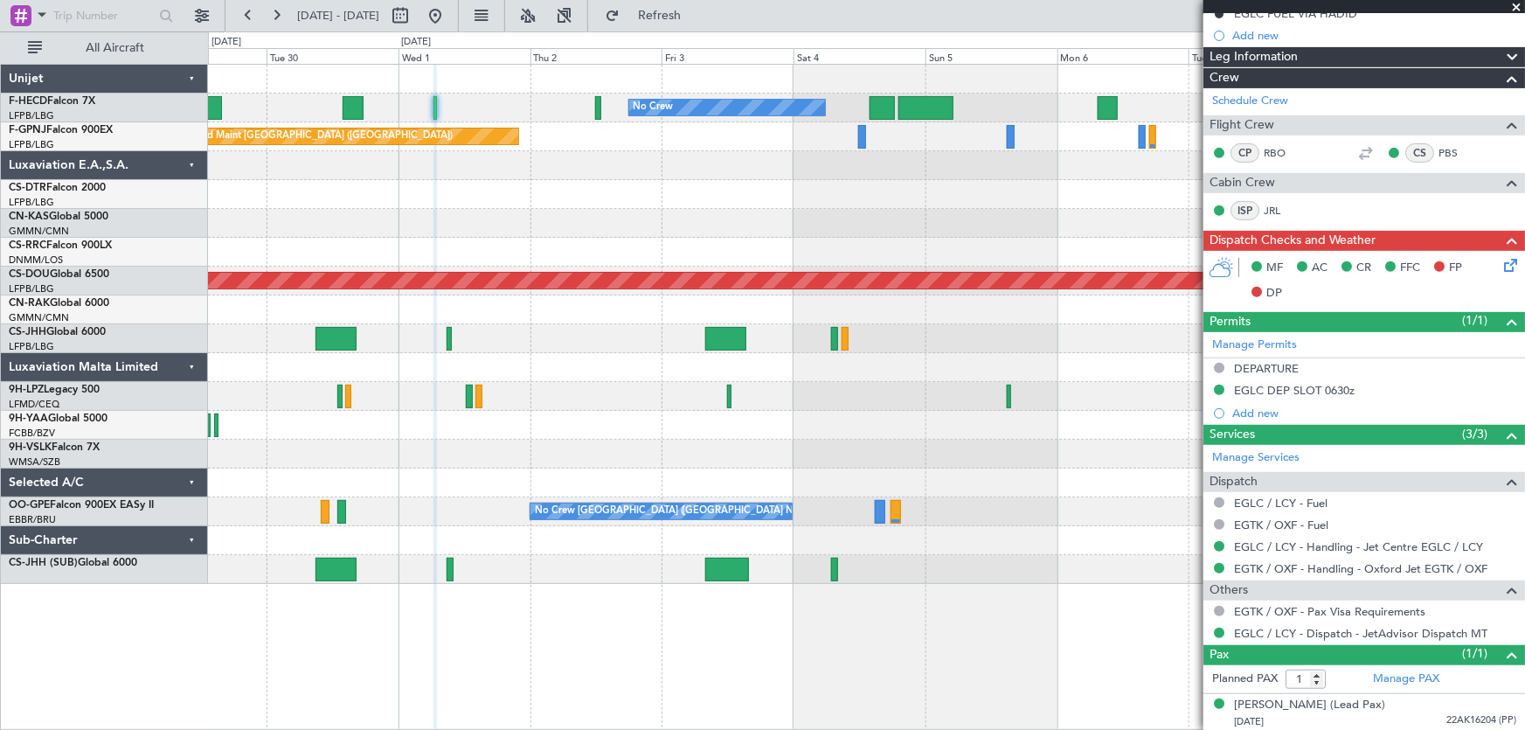
click at [868, 441] on div "No Crew No Crew No Crew Planned Maint [GEOGRAPHIC_DATA] ([GEOGRAPHIC_DATA]) No …" at bounding box center [866, 324] width 1317 height 519
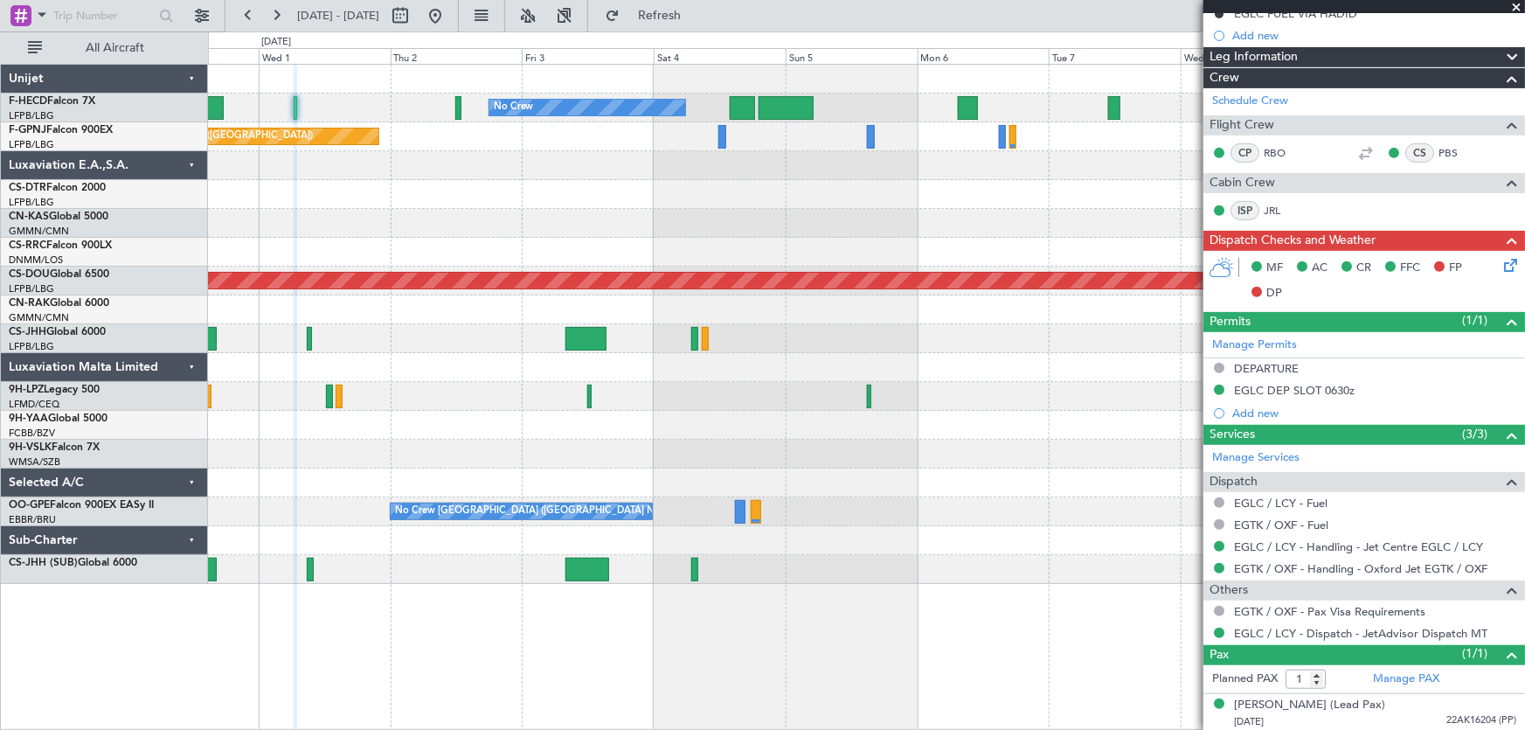
click at [463, 200] on div at bounding box center [866, 194] width 1317 height 29
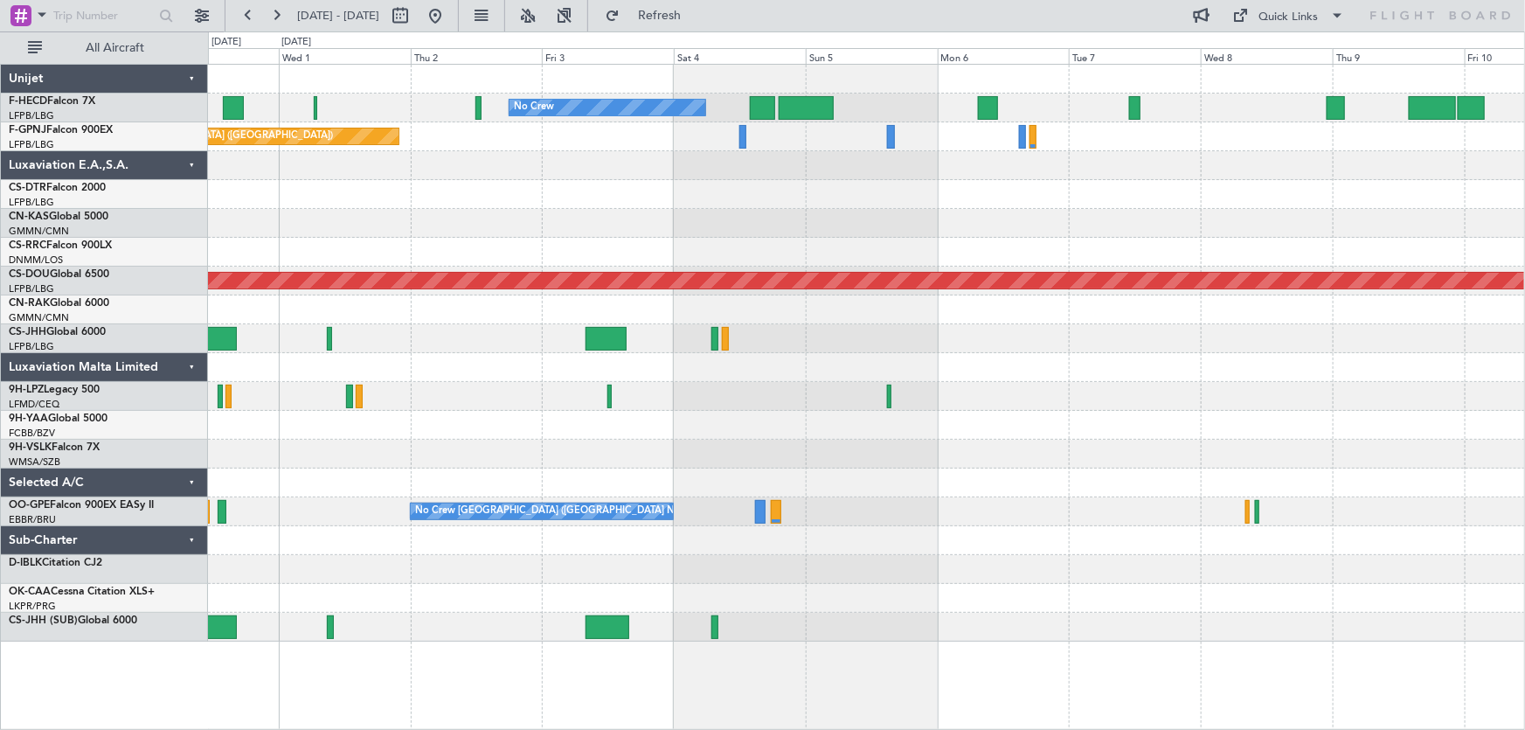
click at [552, 223] on div "No Crew No Crew Planned Maint [GEOGRAPHIC_DATA] ([GEOGRAPHIC_DATA]) No Crew Pla…" at bounding box center [866, 353] width 1317 height 577
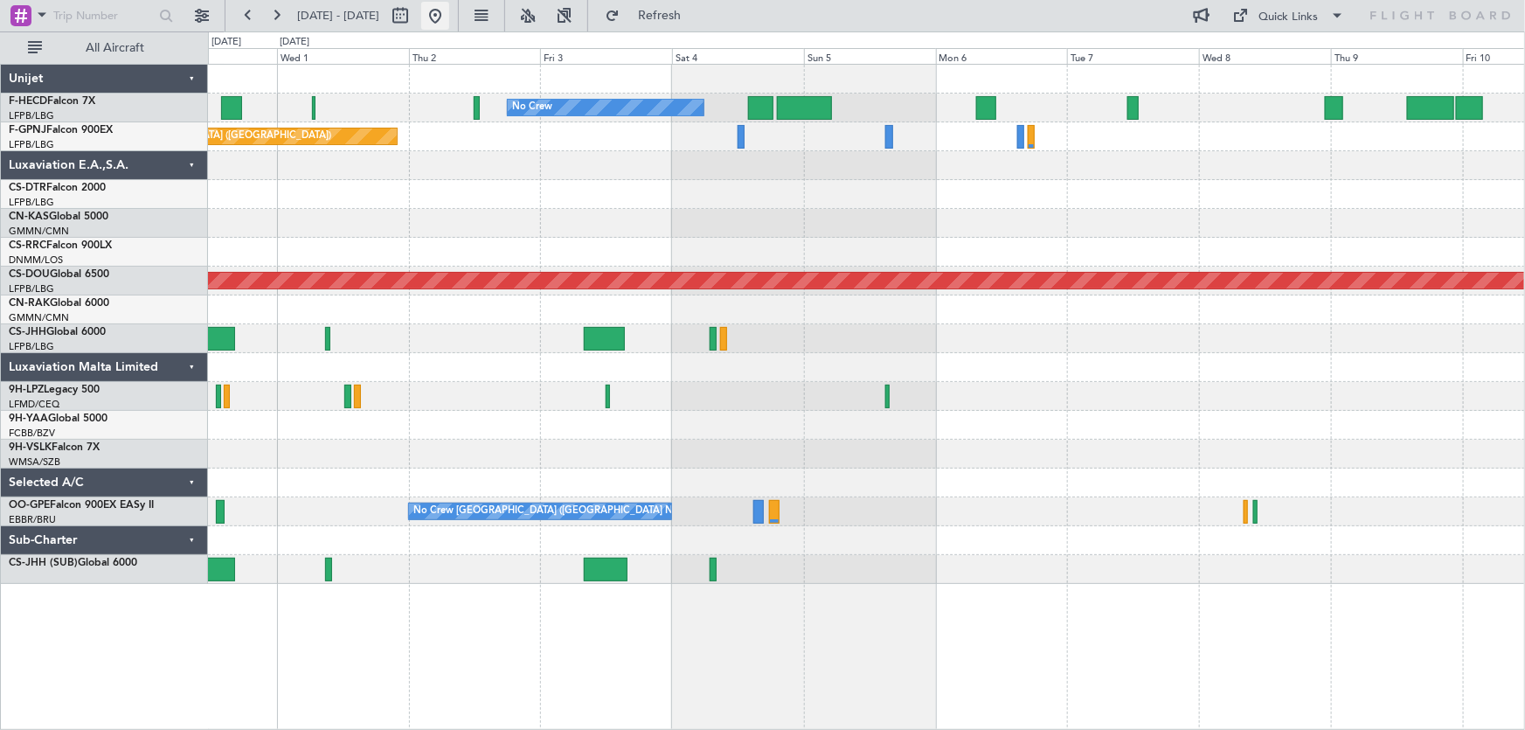
click at [449, 18] on button at bounding box center [435, 16] width 28 height 28
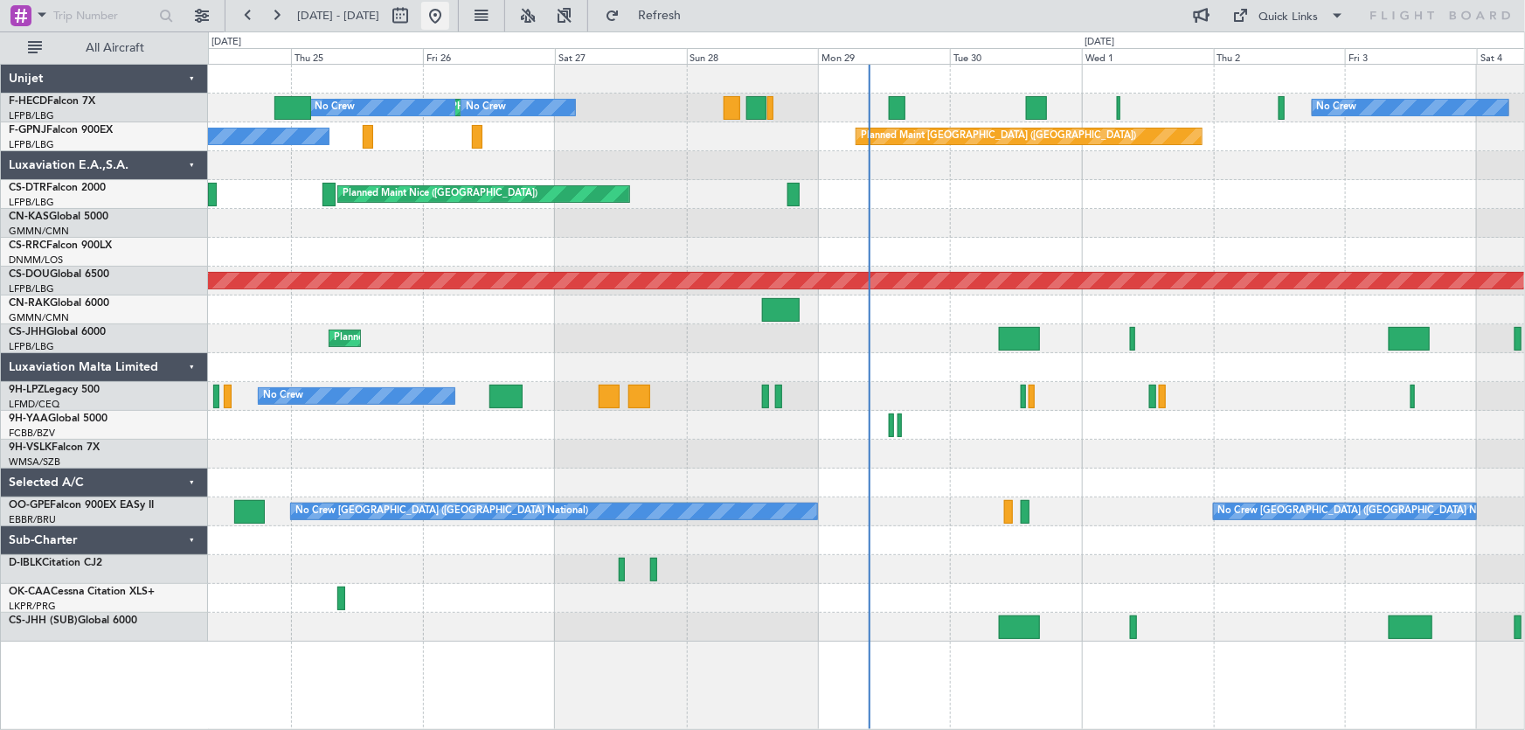
click at [449, 22] on button at bounding box center [435, 16] width 28 height 28
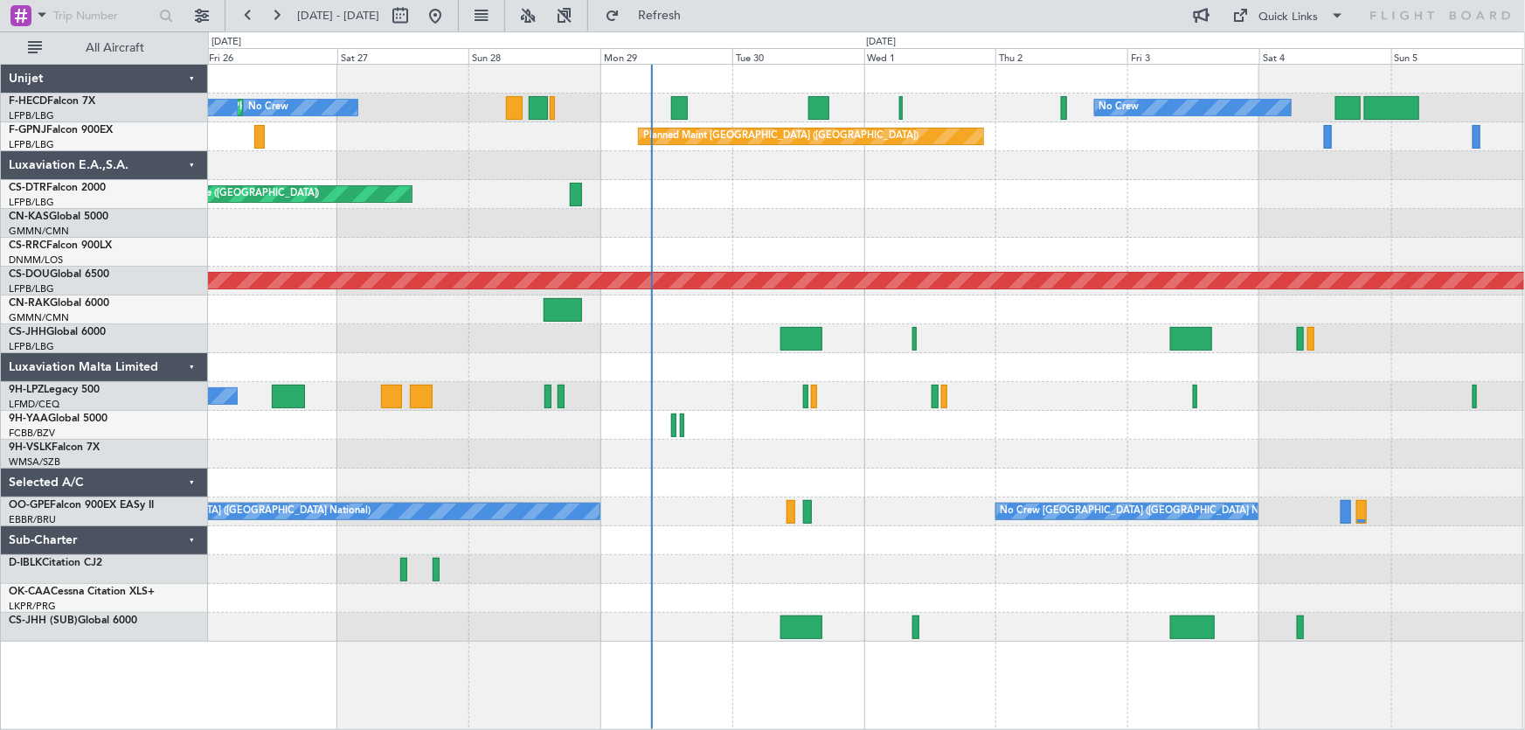
click at [877, 262] on div "Planned Maint [GEOGRAPHIC_DATA] ([GEOGRAPHIC_DATA]) No Crew No Crew No Crew Pla…" at bounding box center [866, 353] width 1317 height 577
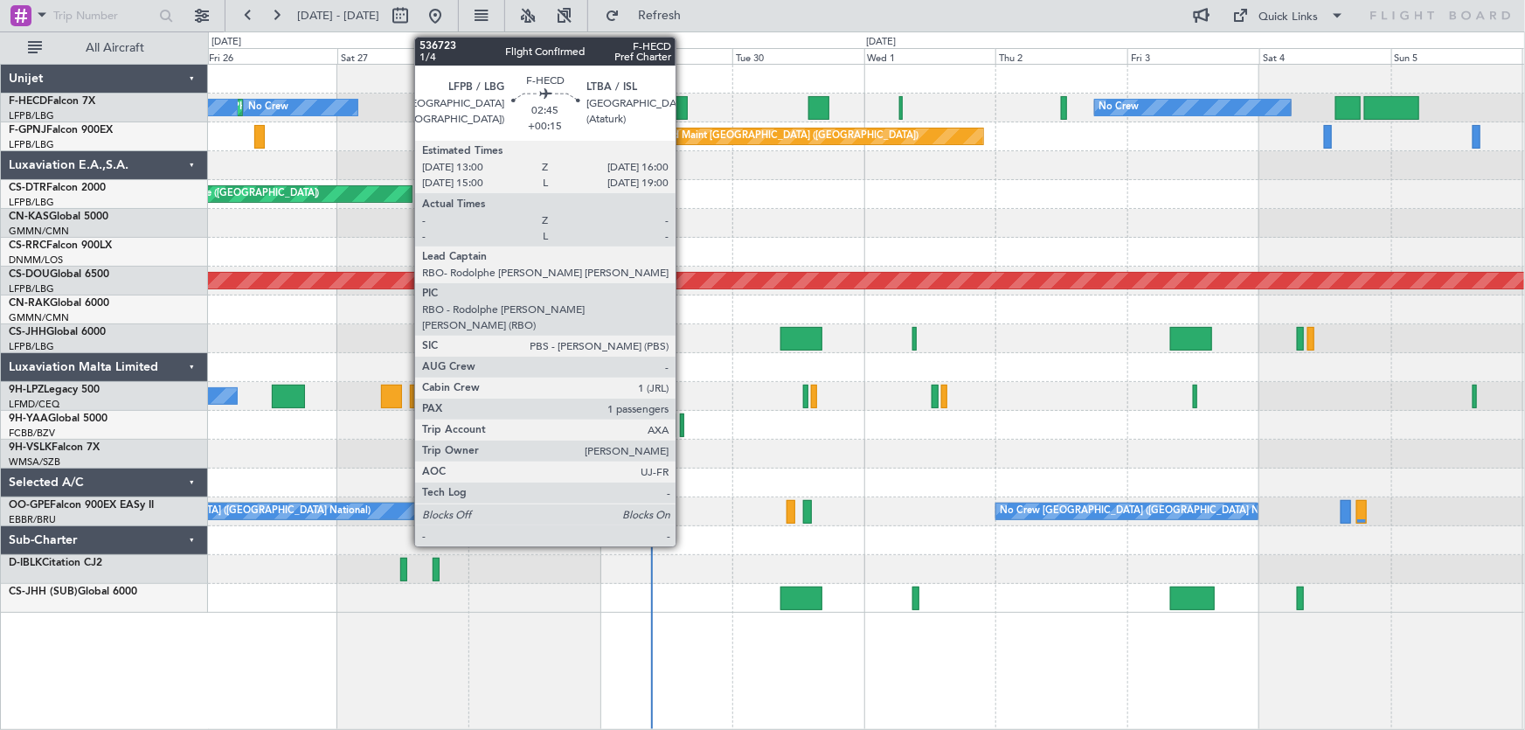
click at [684, 105] on div at bounding box center [679, 108] width 17 height 24
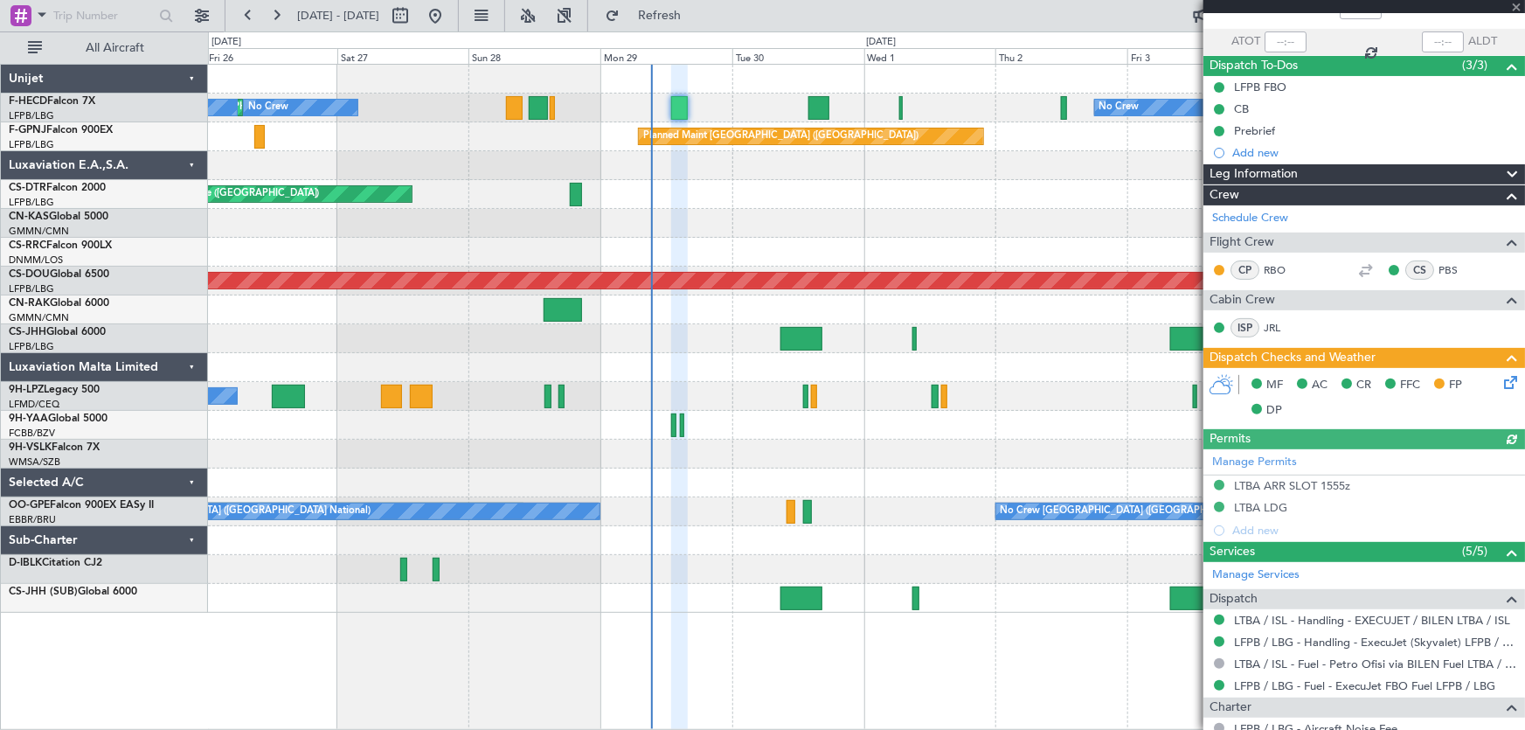
scroll to position [297, 0]
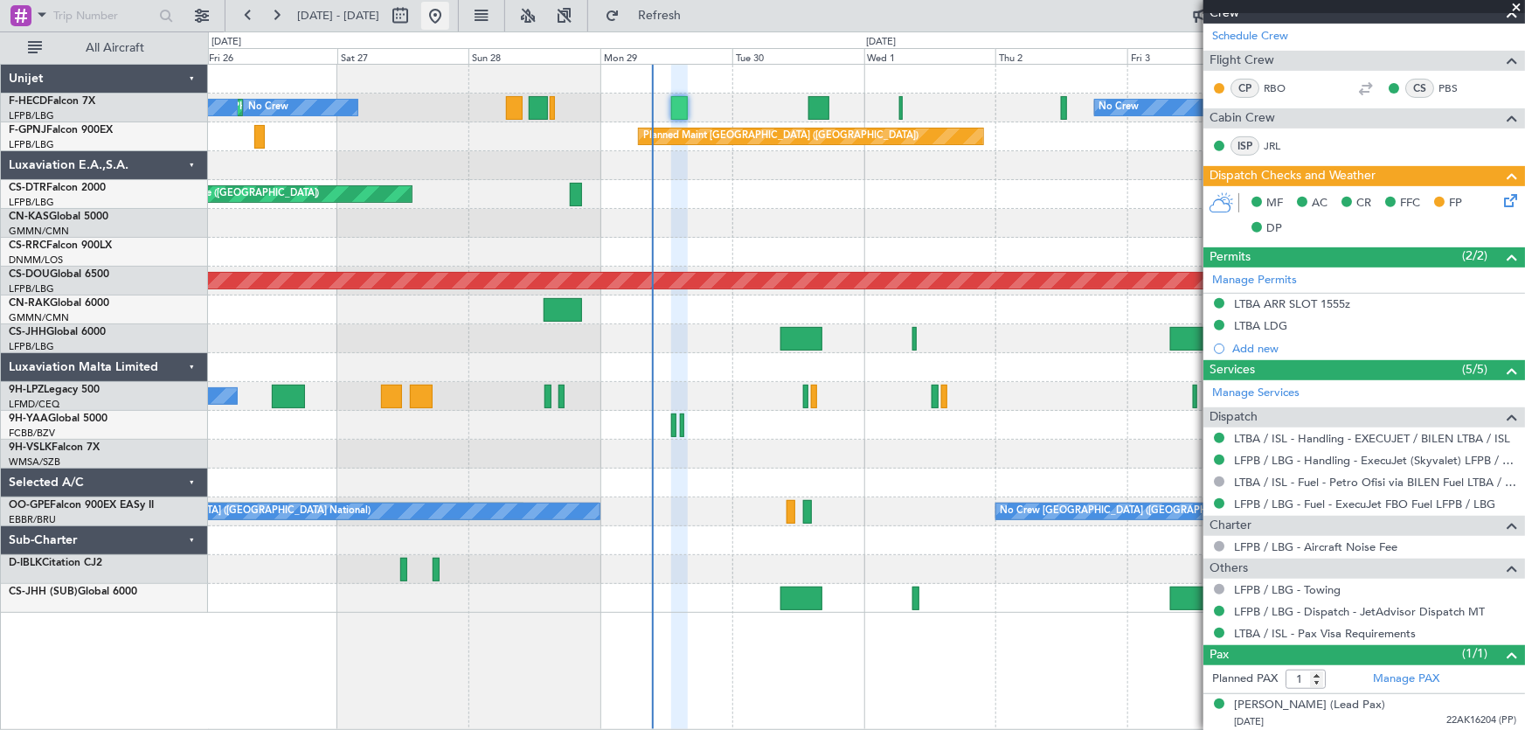
click at [449, 17] on button at bounding box center [435, 16] width 28 height 28
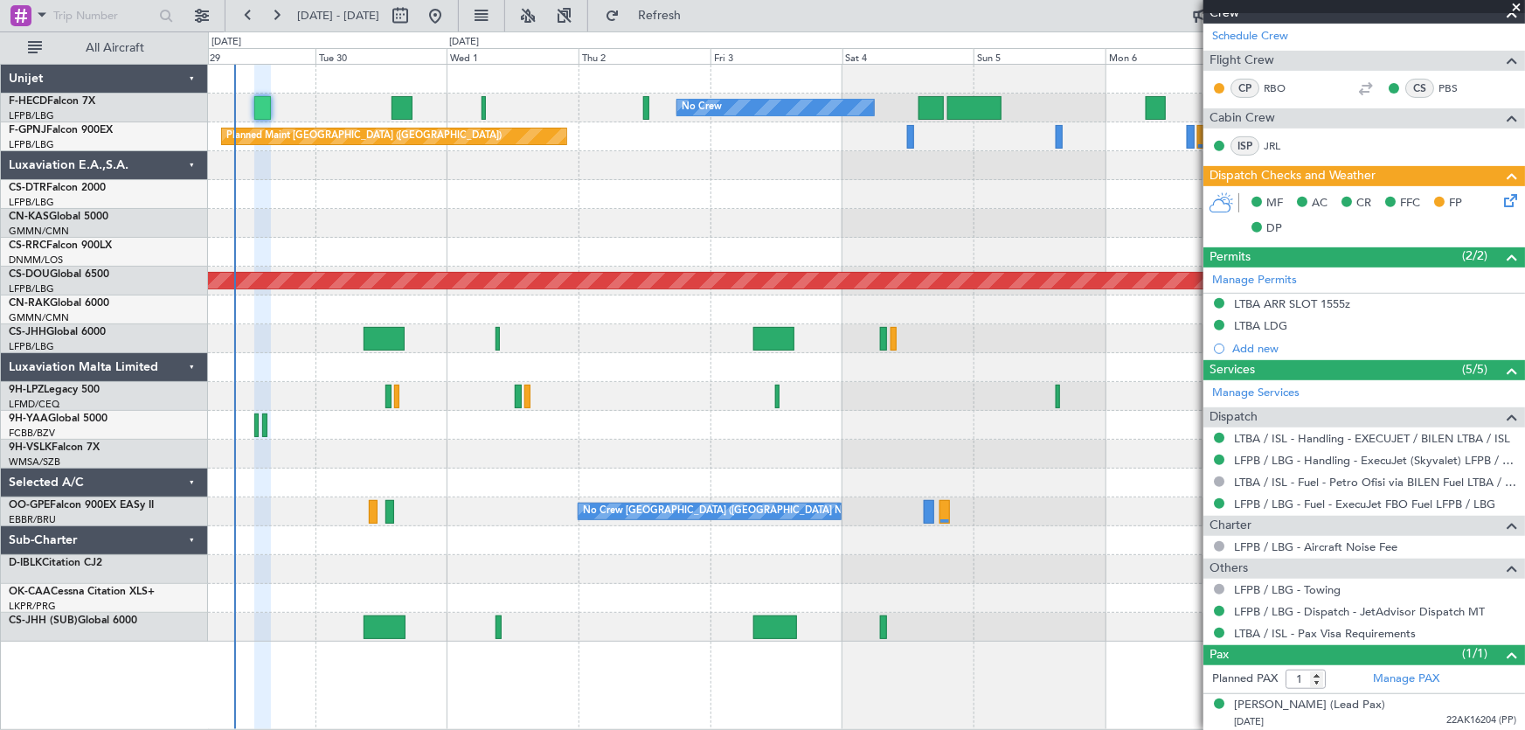
click at [306, 234] on div at bounding box center [866, 223] width 1317 height 29
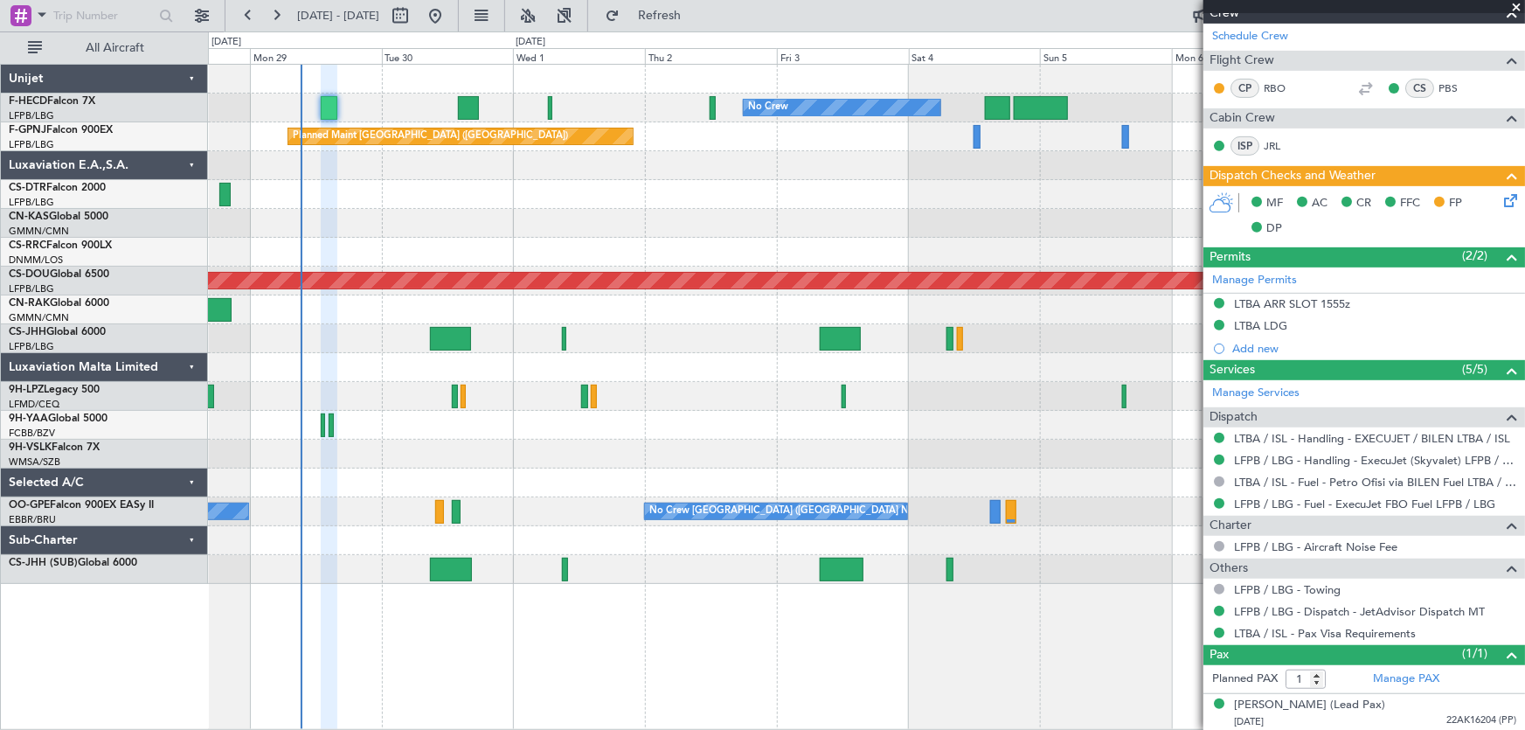
click at [741, 252] on div "No Crew No Crew No Crew Planned Maint [GEOGRAPHIC_DATA] ([GEOGRAPHIC_DATA]) No …" at bounding box center [866, 324] width 1317 height 519
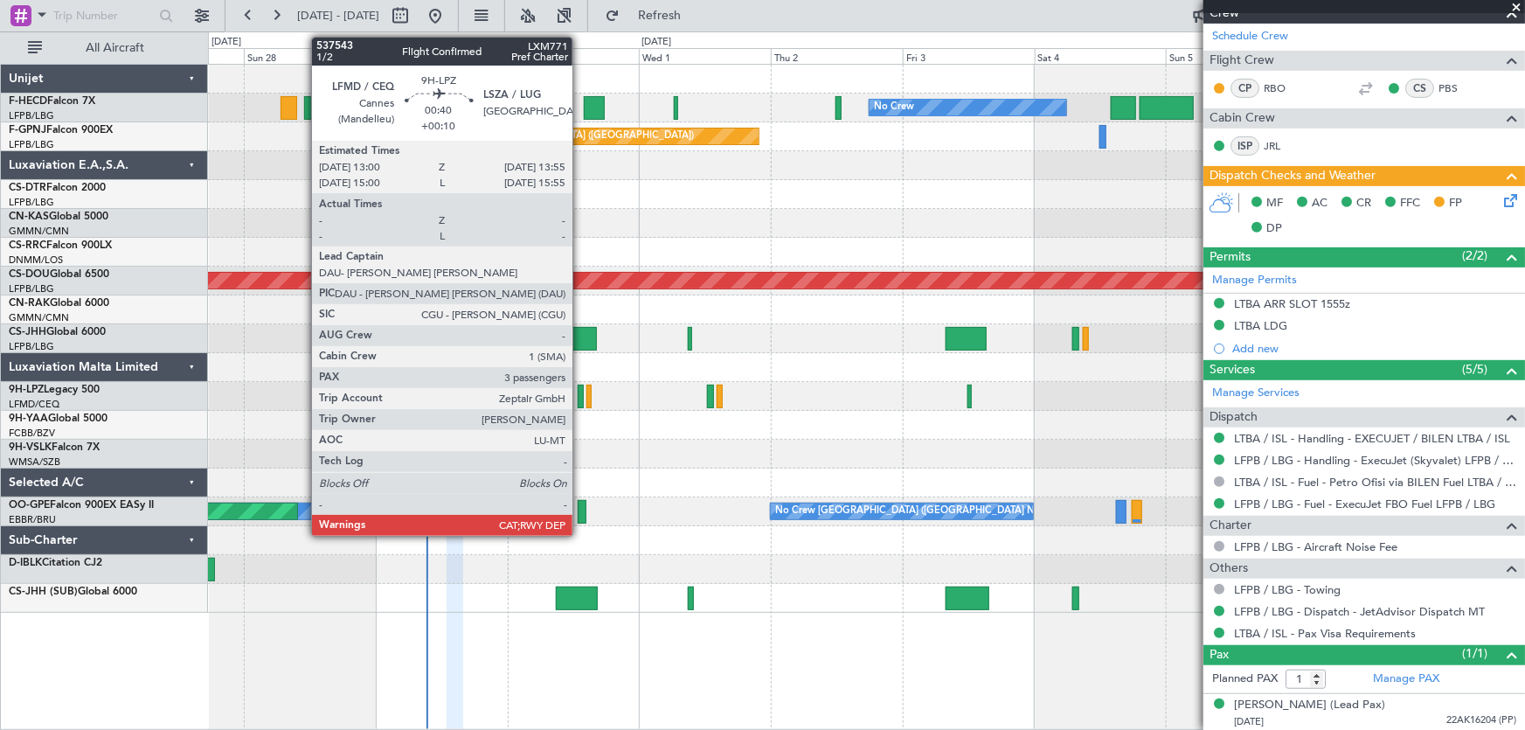
click at [580, 400] on div at bounding box center [580, 397] width 5 height 24
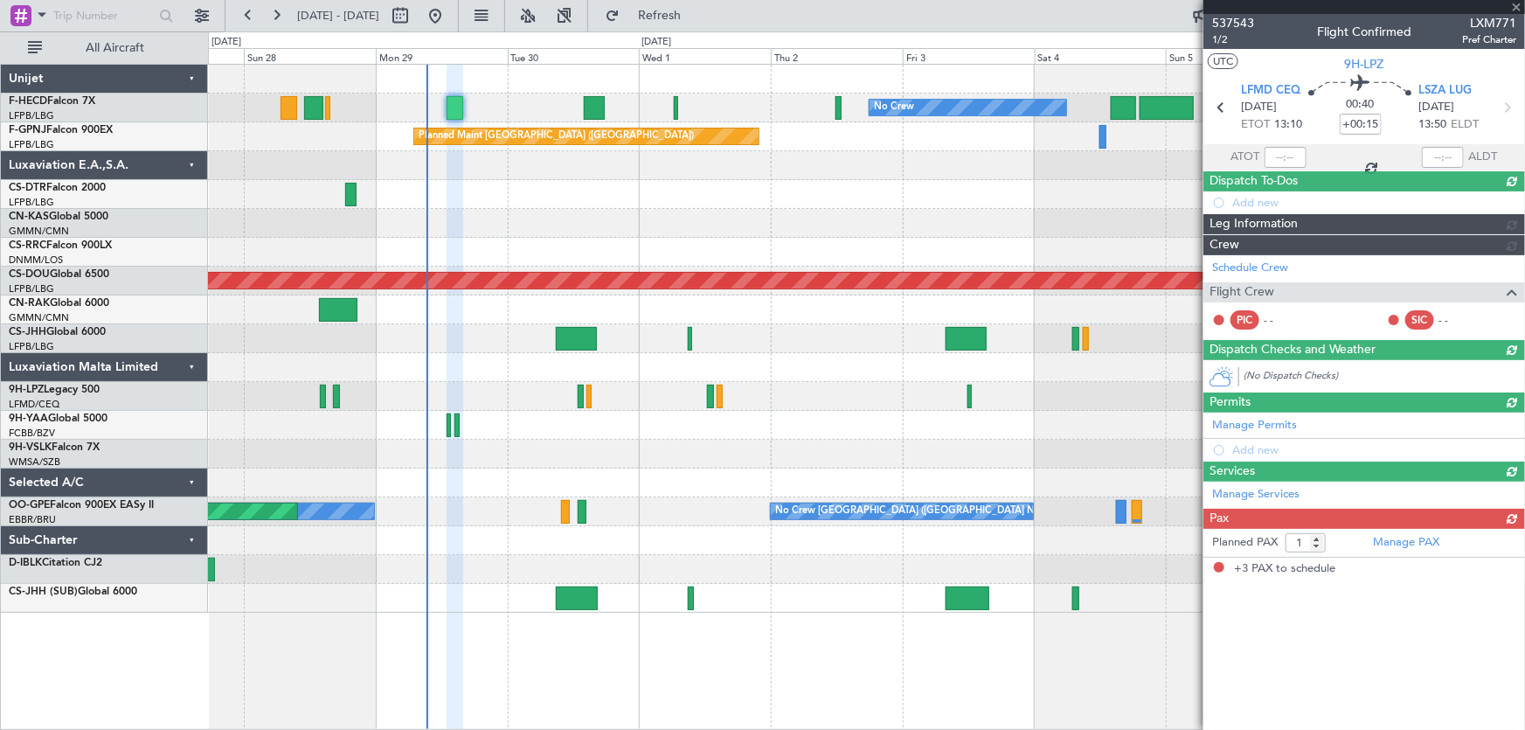
type input "+00:10"
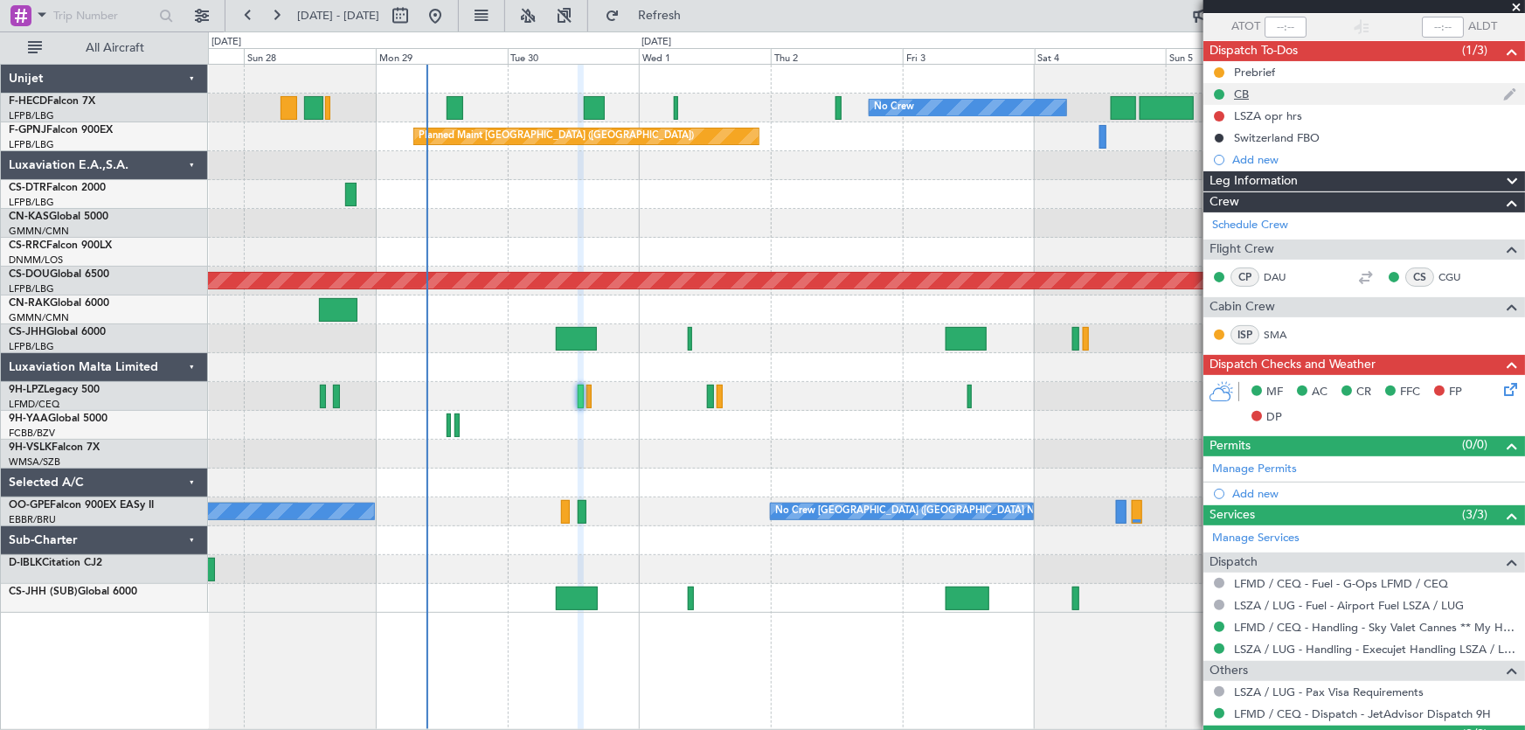
scroll to position [0, 0]
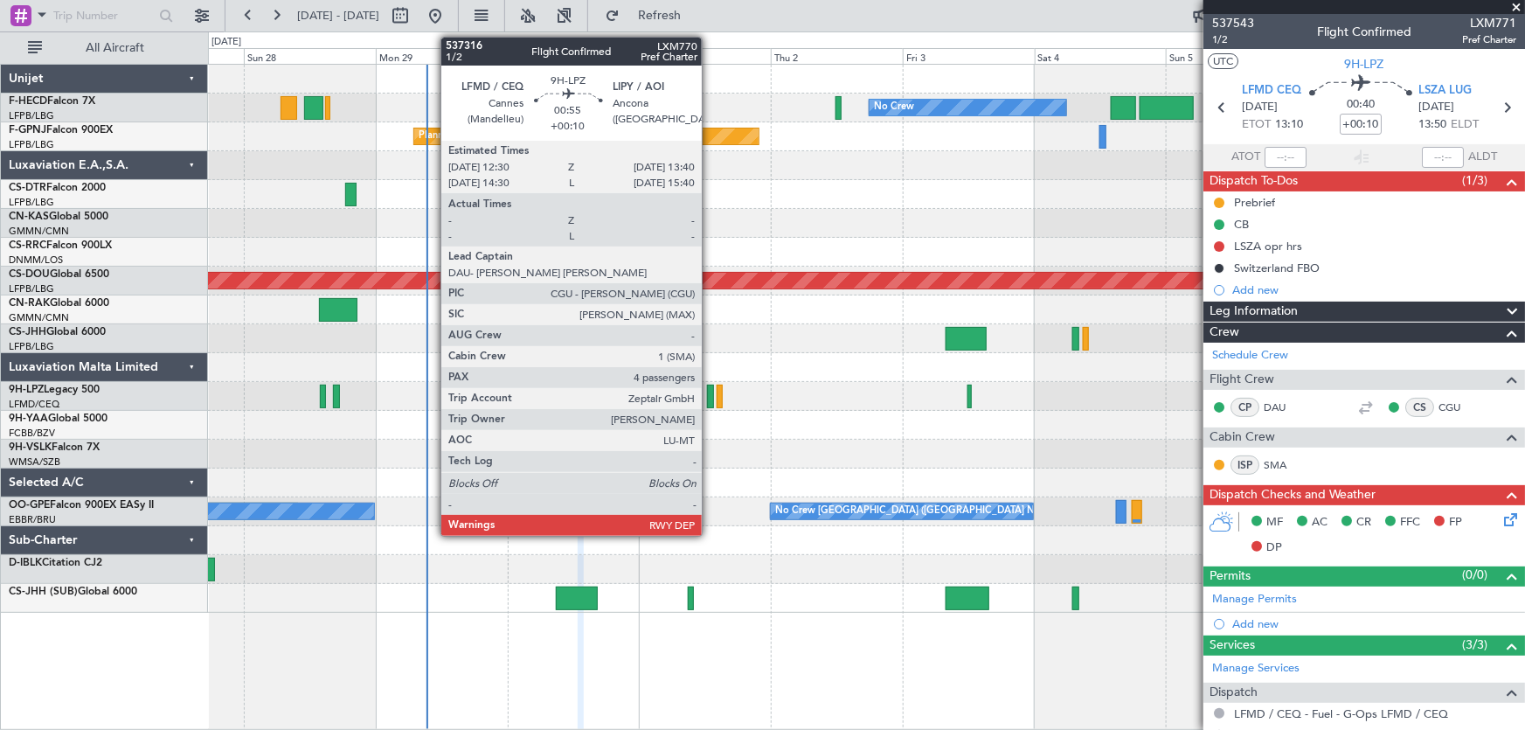
click at [710, 395] on div at bounding box center [710, 397] width 7 height 24
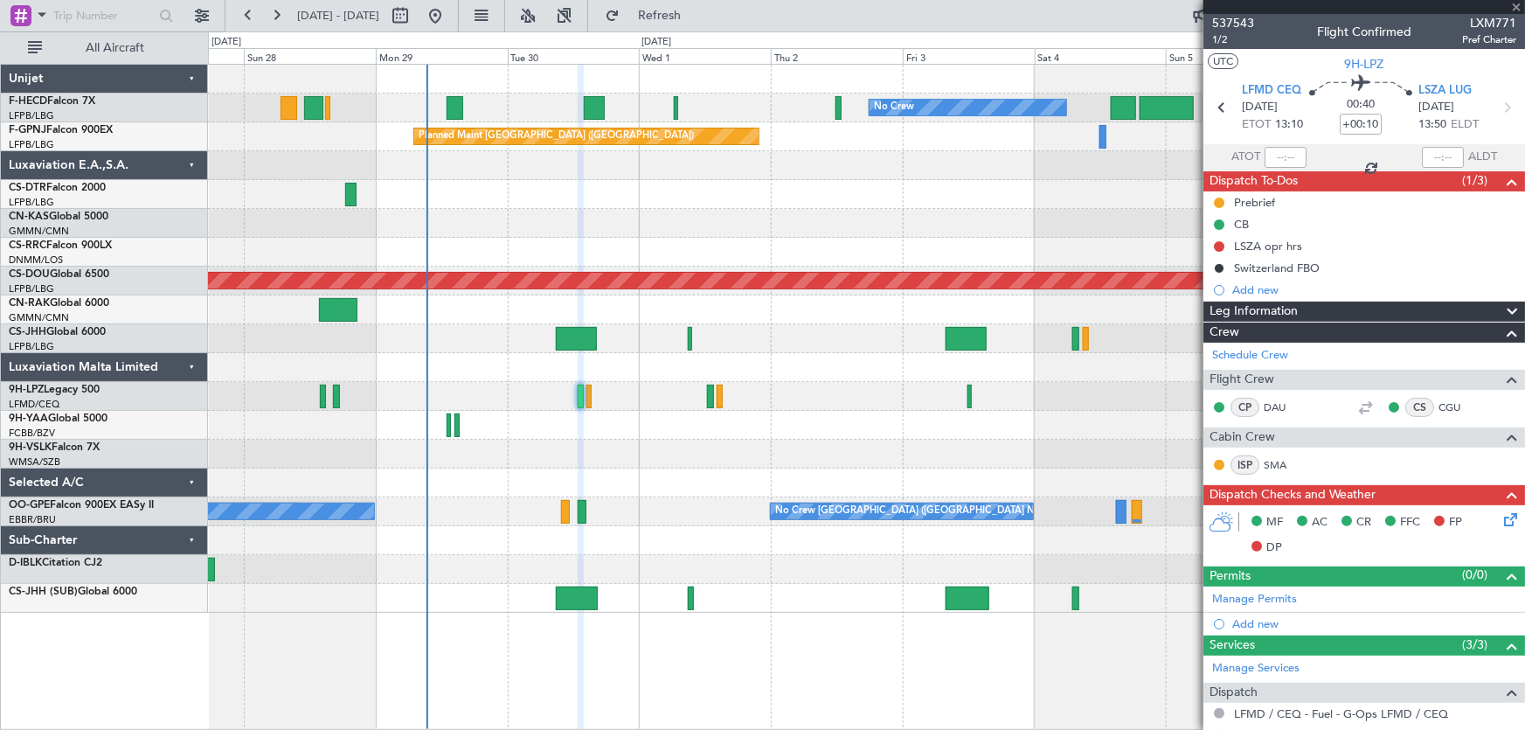
type input "4"
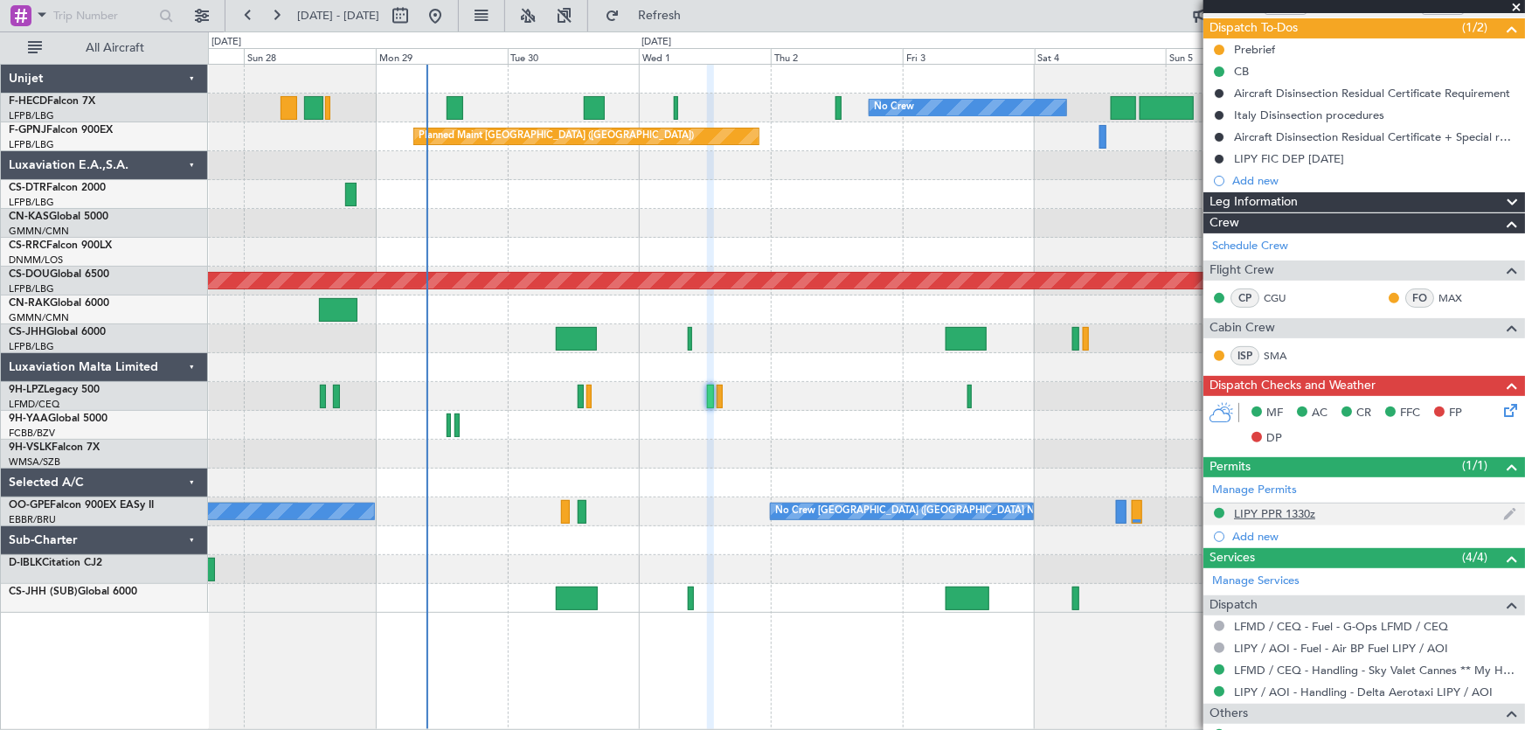
scroll to position [158, 0]
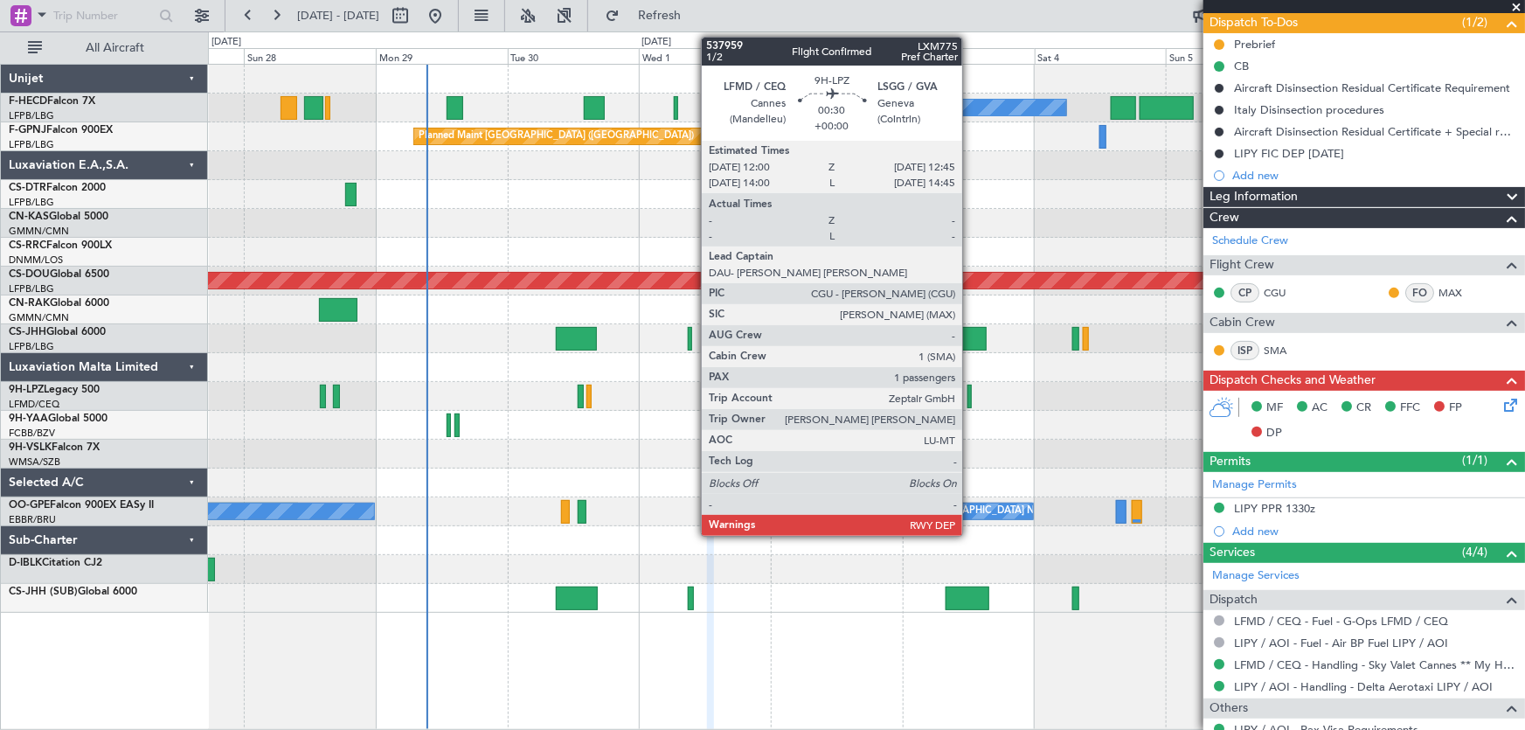
click at [970, 406] on div at bounding box center [970, 397] width 4 height 24
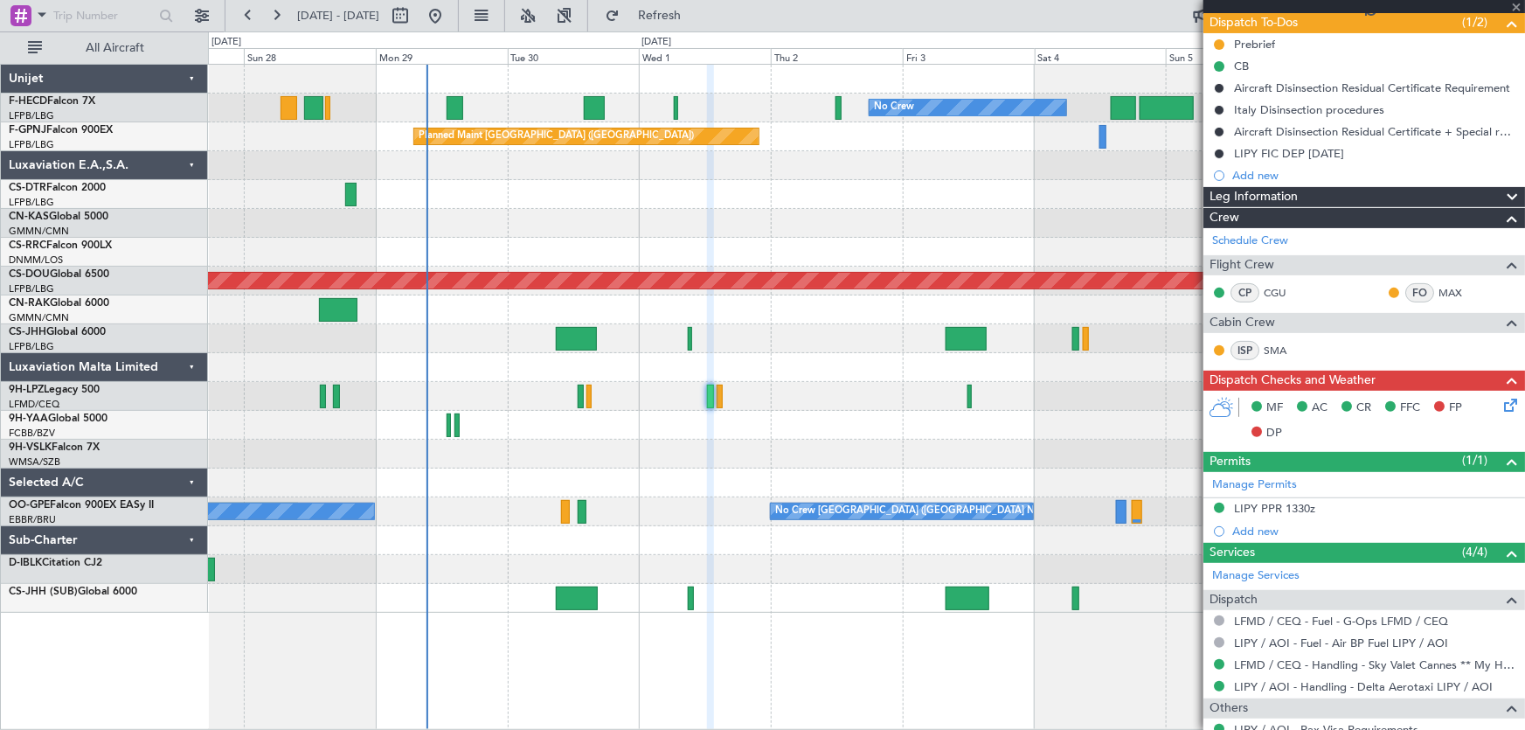
type input "1"
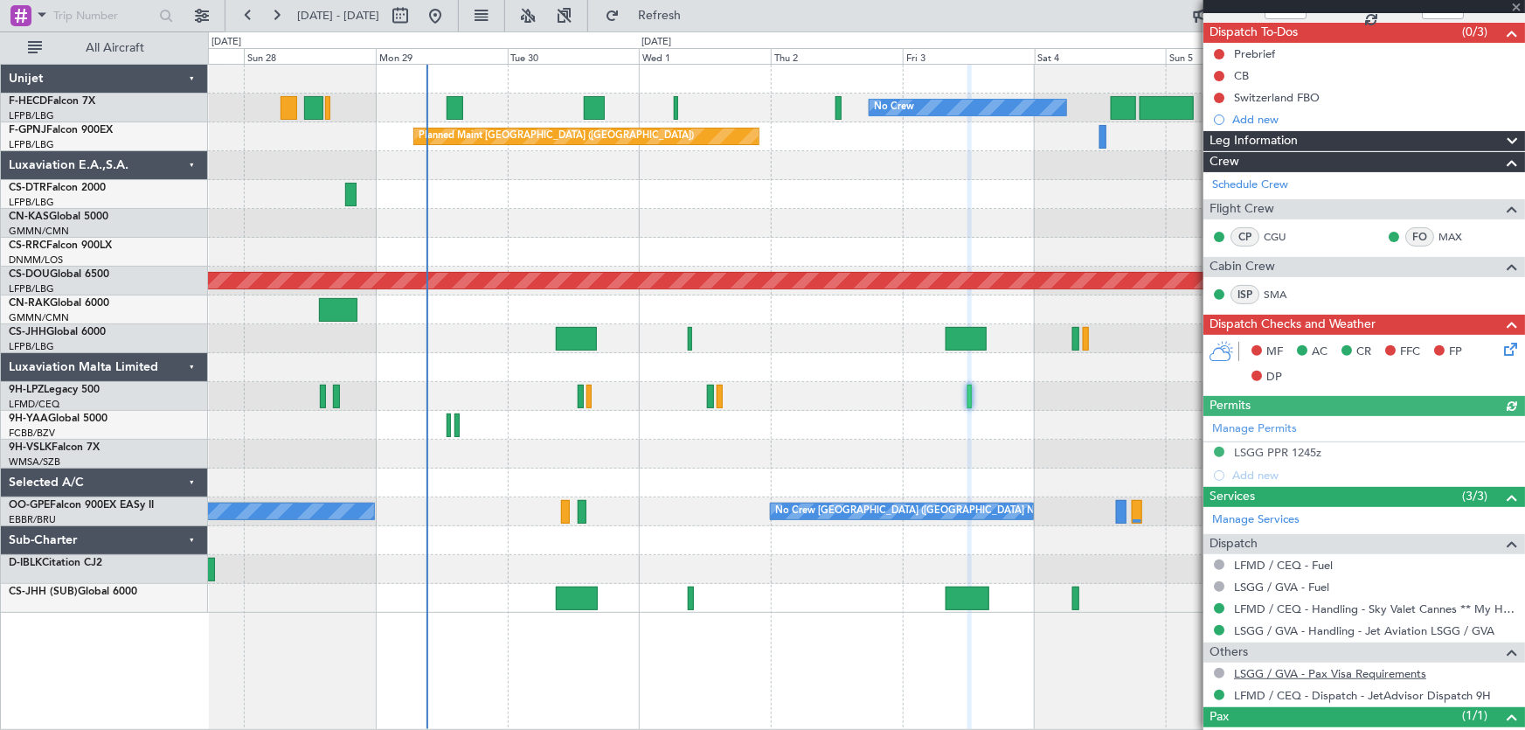
scroll to position [211, 0]
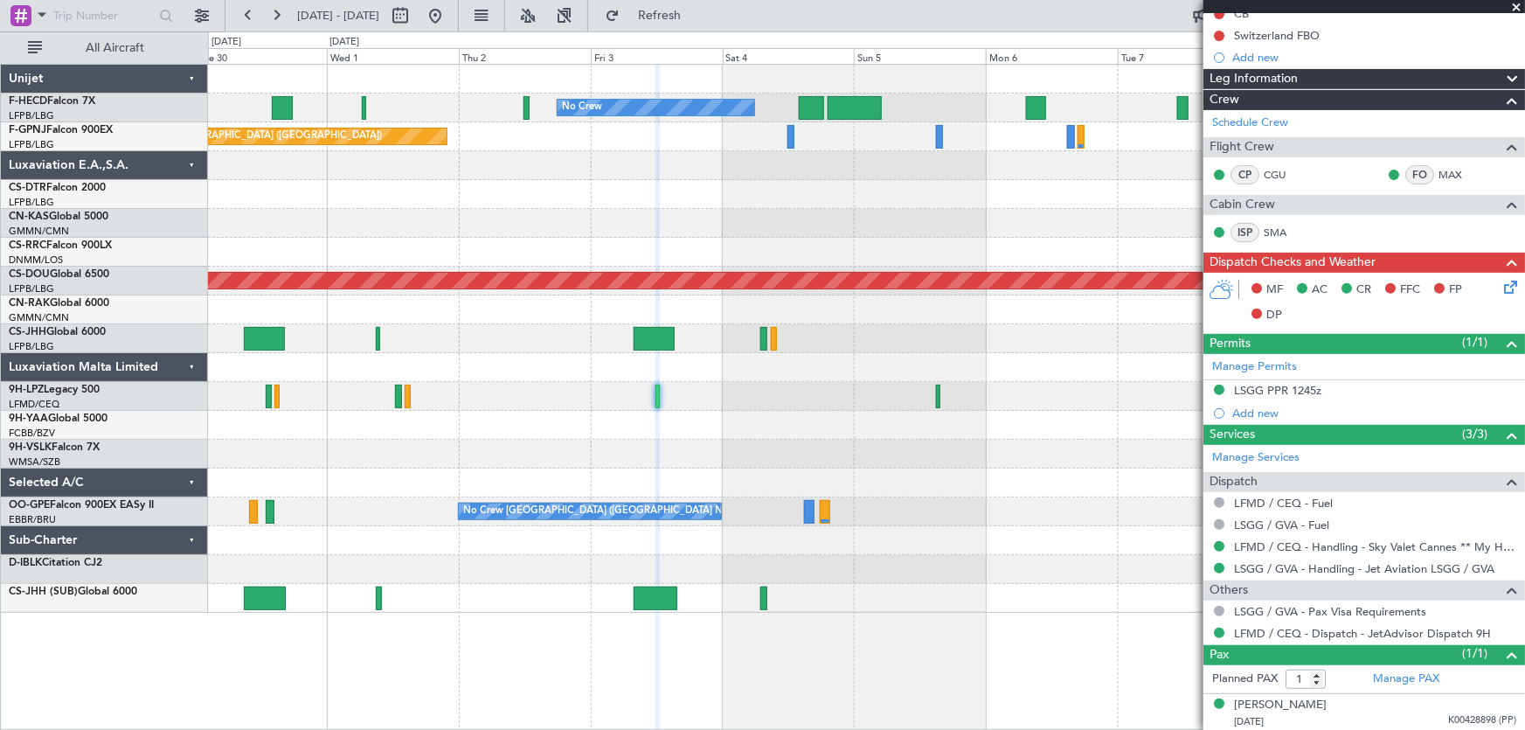
click at [712, 451] on div "No Crew No Crew Planned Maint [GEOGRAPHIC_DATA] ([GEOGRAPHIC_DATA]) No Crew Pla…" at bounding box center [866, 339] width 1317 height 548
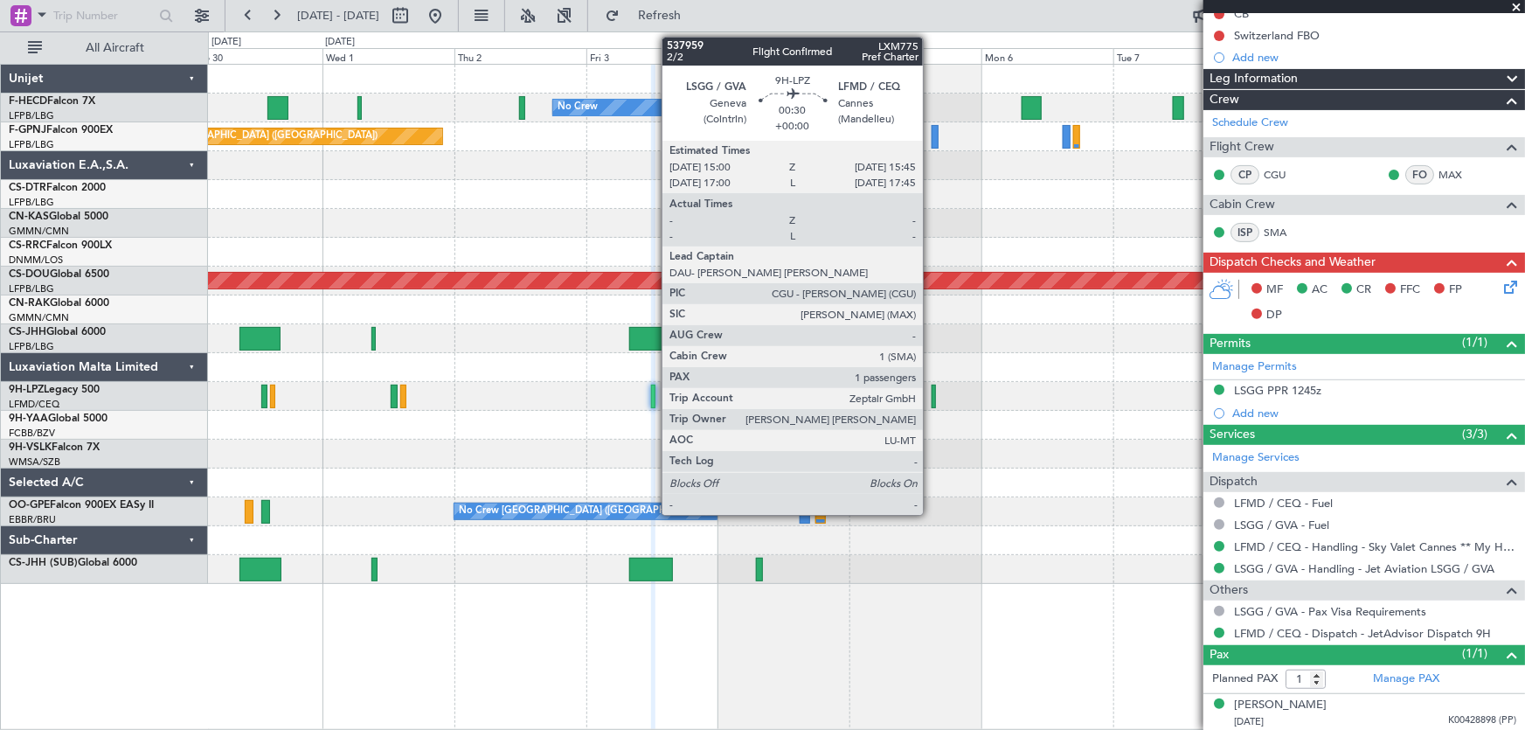
click at [932, 398] on div at bounding box center [934, 397] width 4 height 24
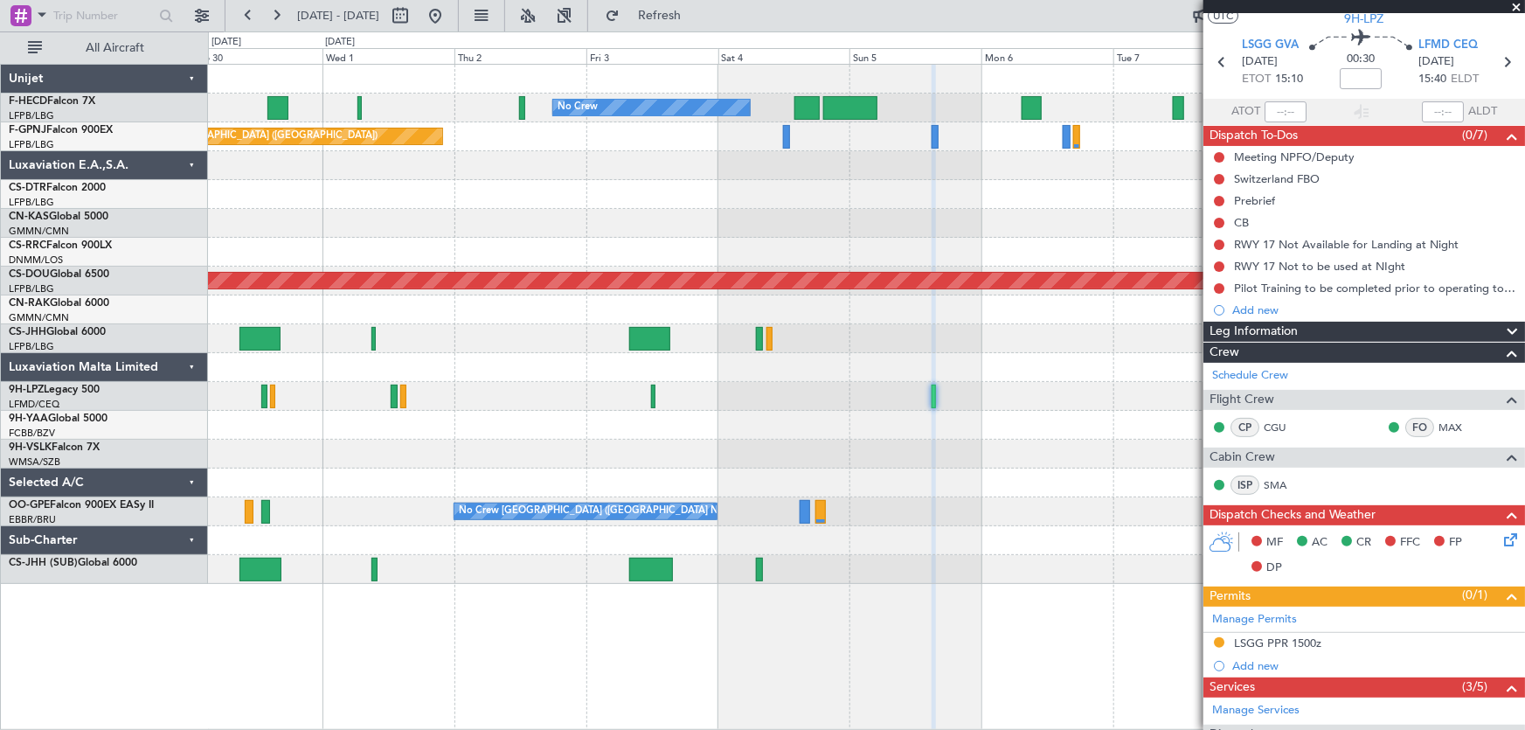
scroll to position [0, 0]
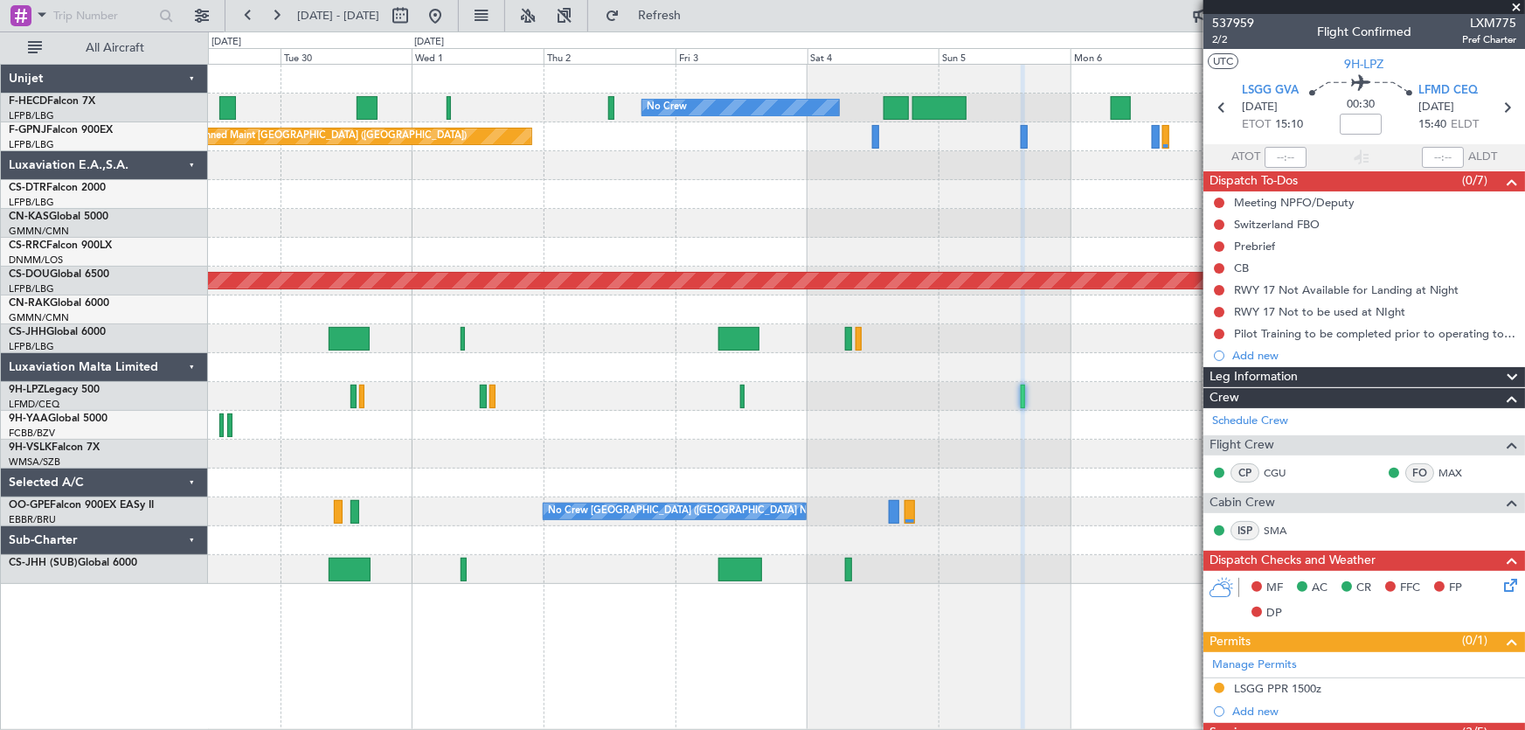
click at [732, 233] on div at bounding box center [866, 223] width 1317 height 29
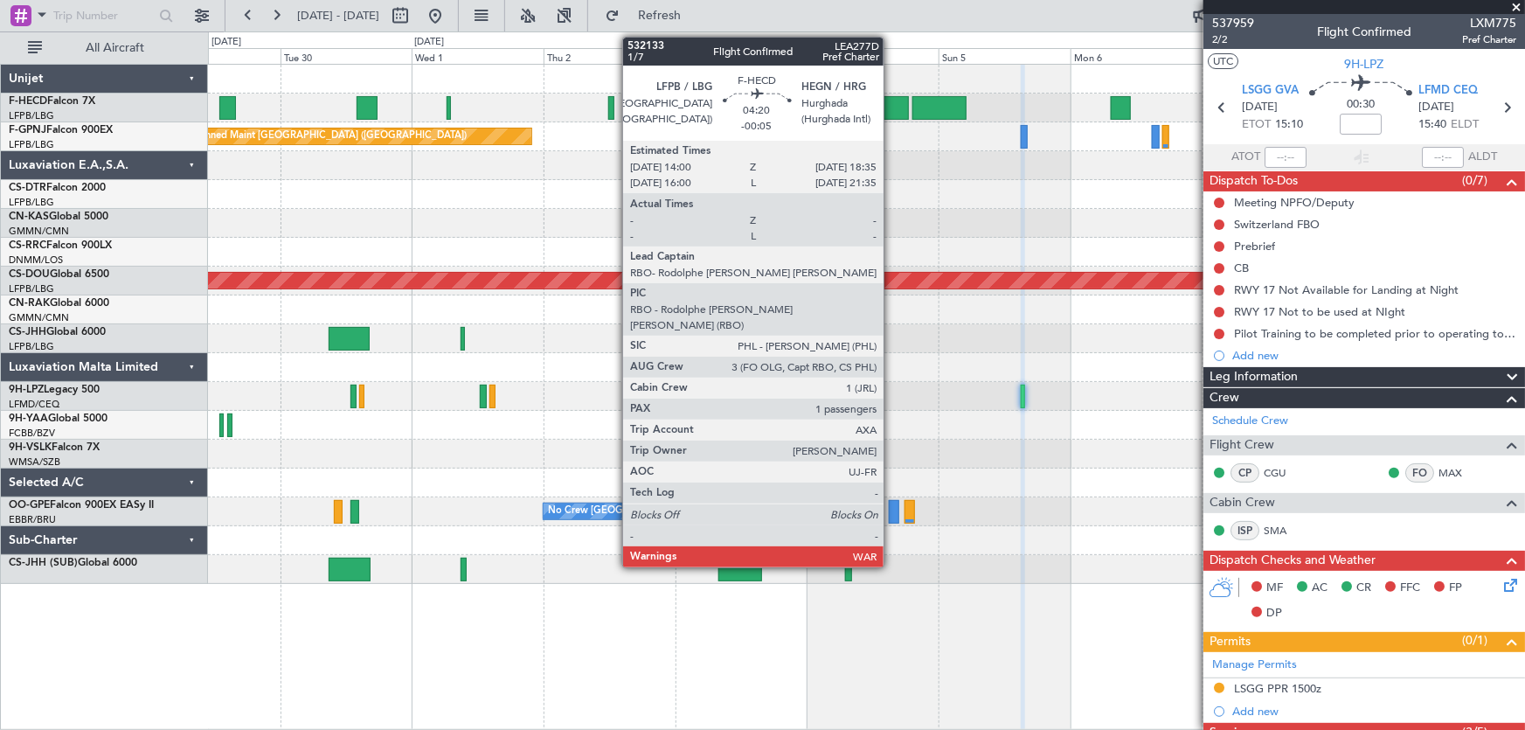
click at [894, 102] on div at bounding box center [896, 108] width 25 height 24
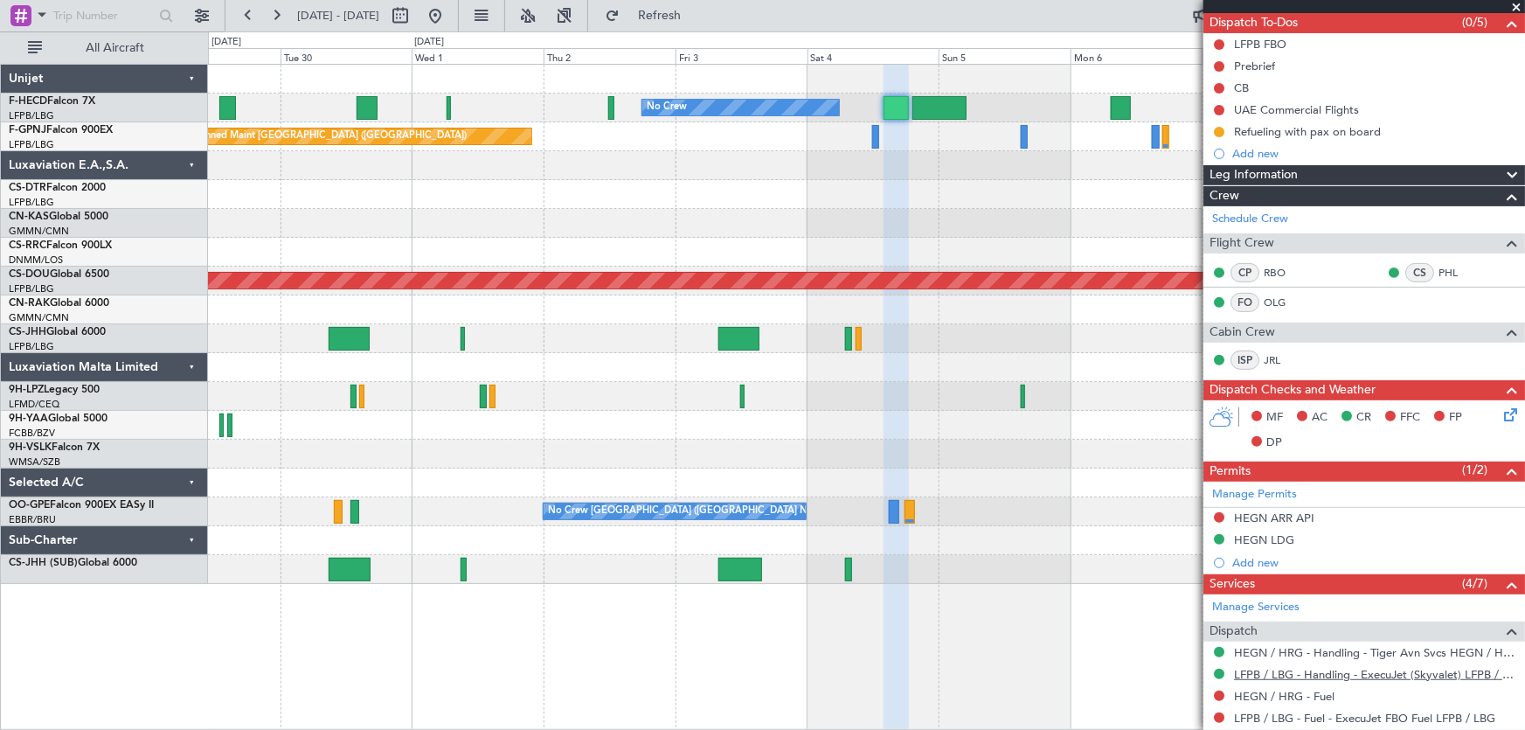
scroll to position [372, 0]
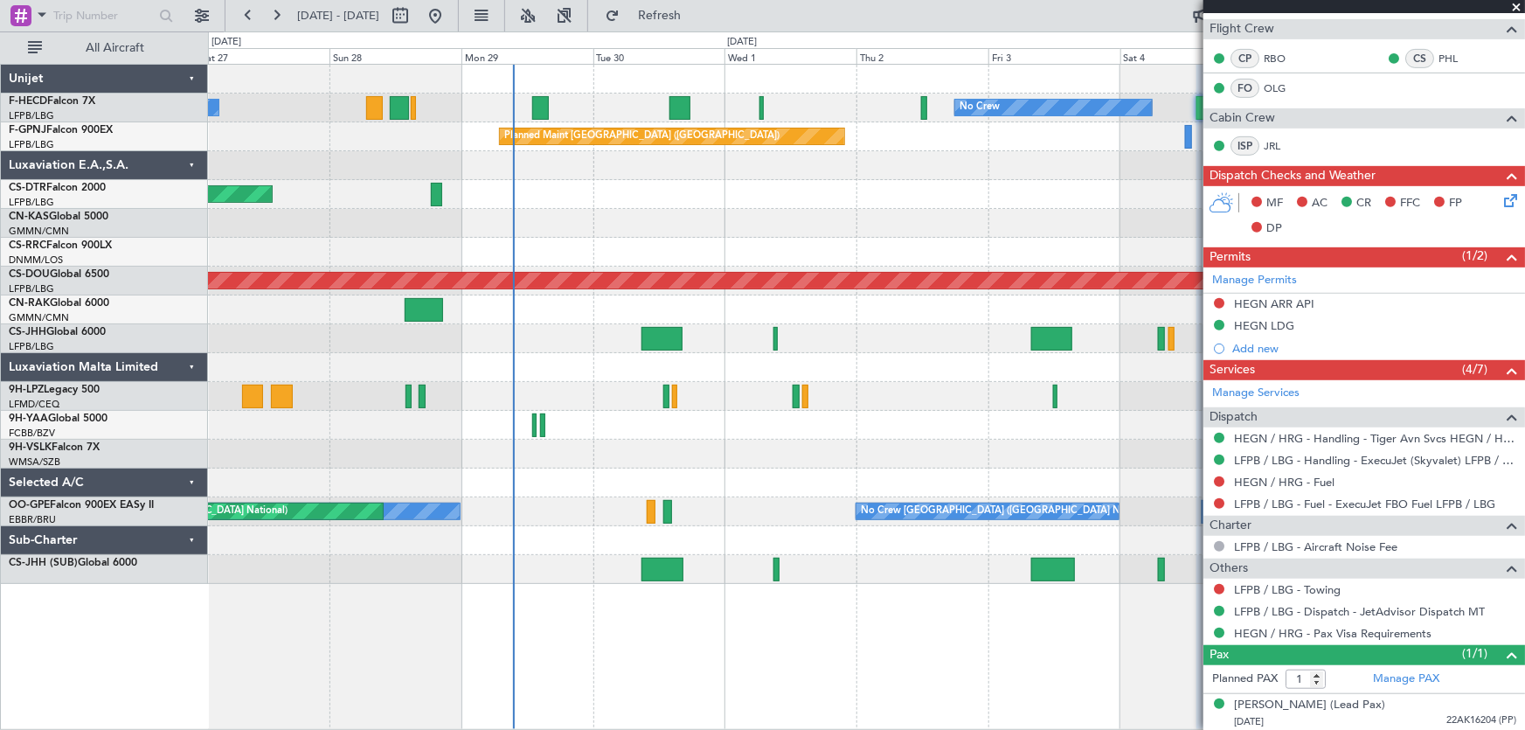
click at [781, 184] on div "No Crew No Crew Planned Maint Paris (Le Bourget) No Crew Planned Maint Paris (L…" at bounding box center [866, 324] width 1317 height 519
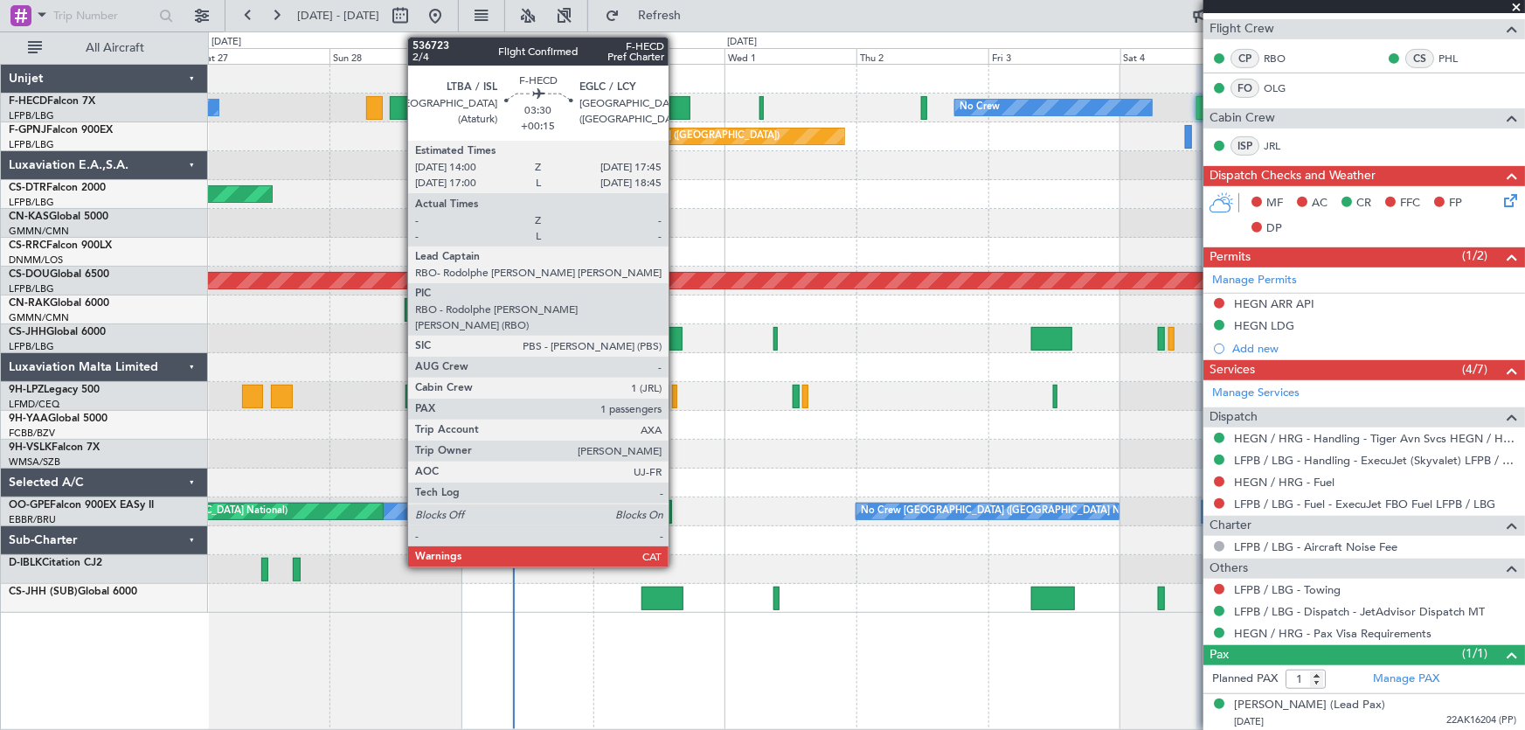
click at [677, 115] on div at bounding box center [680, 108] width 21 height 24
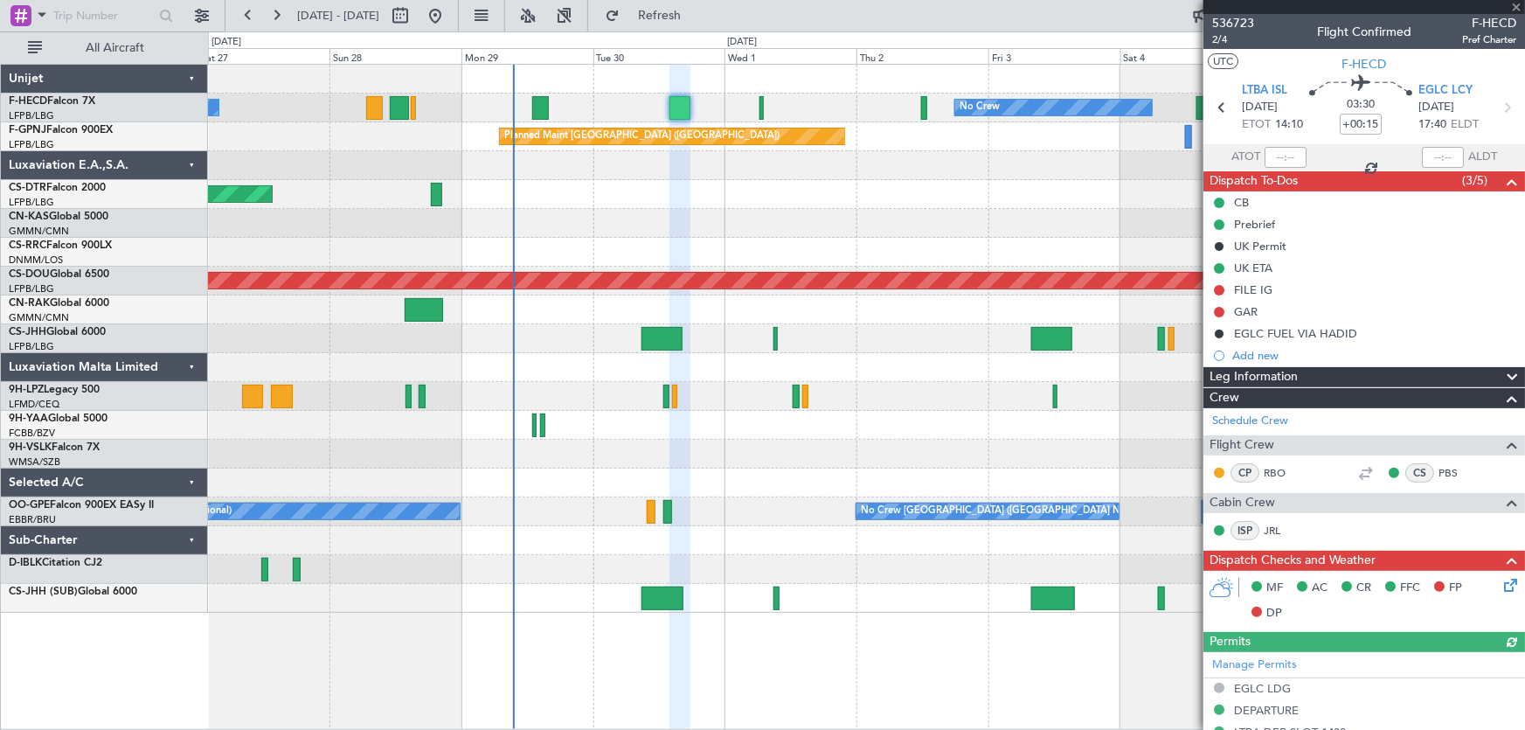
scroll to position [365, 0]
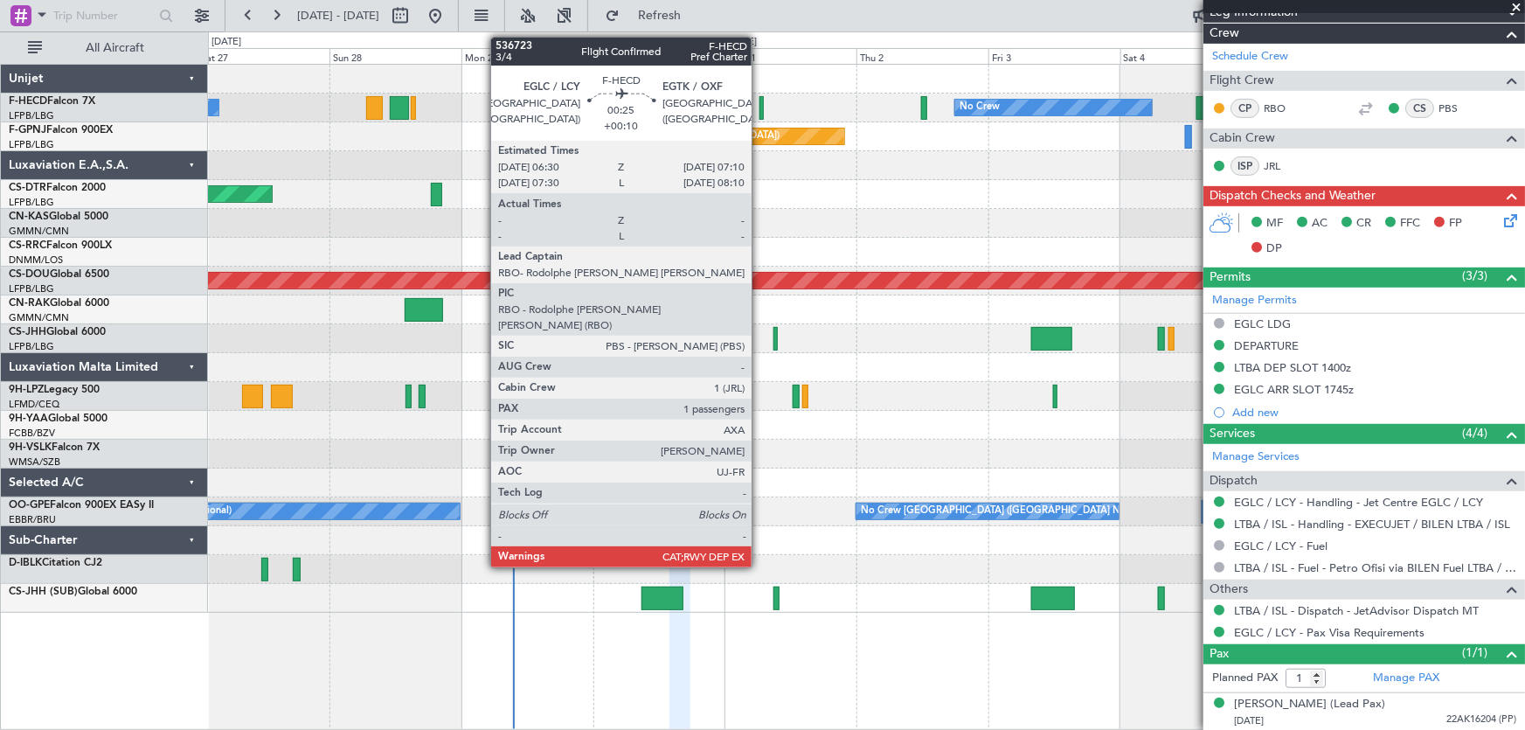
click at [760, 108] on div at bounding box center [762, 108] width 4 height 24
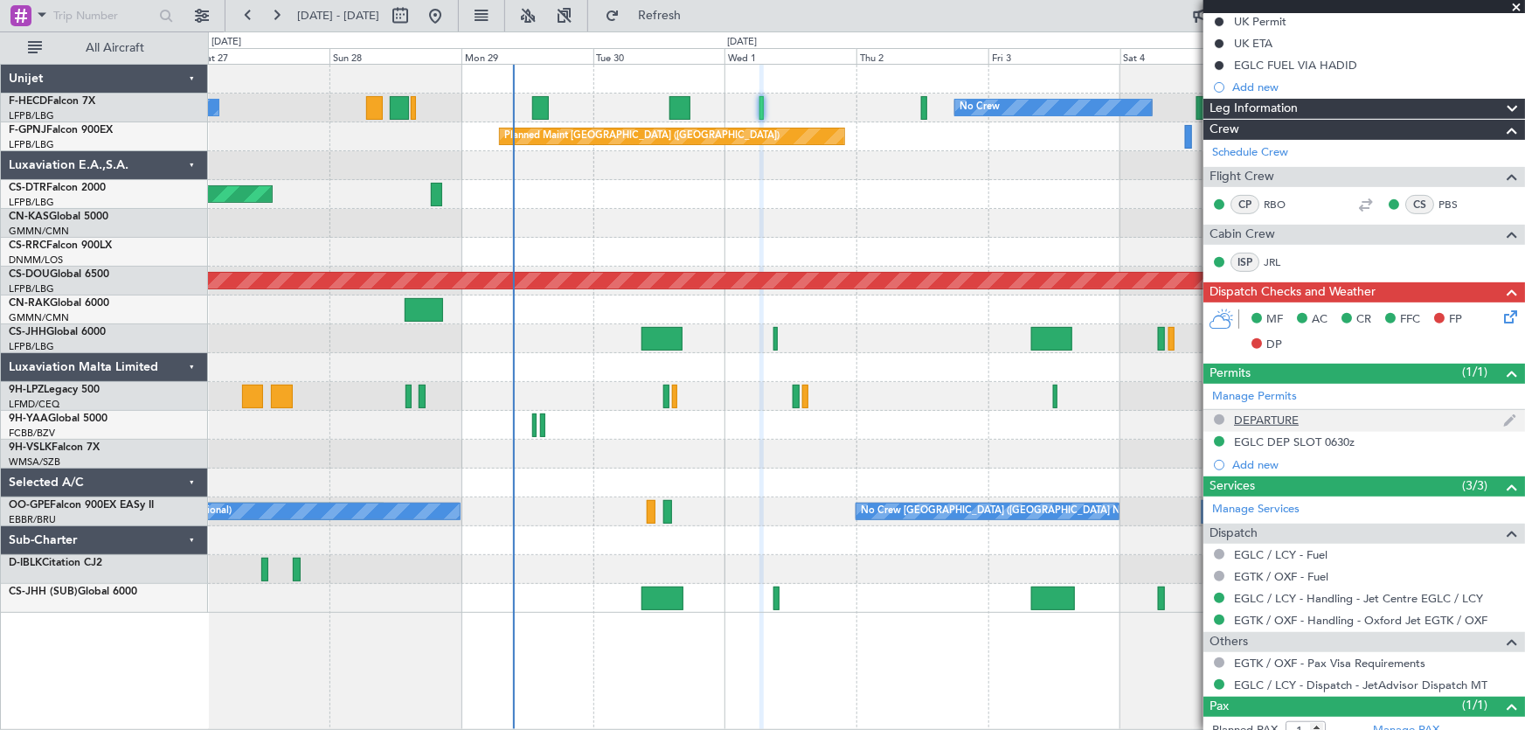
scroll to position [219, 0]
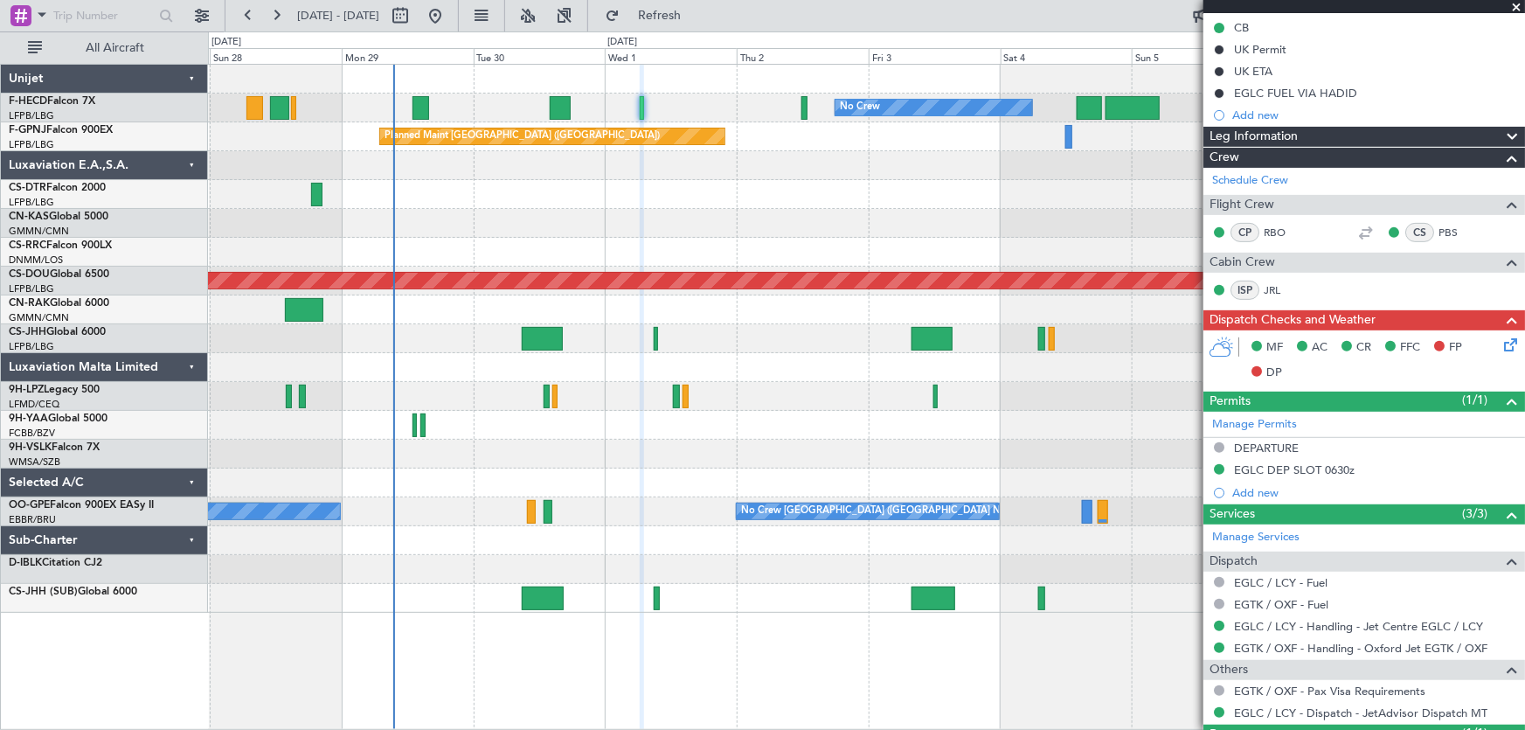
click at [637, 240] on div "No Crew No Crew Planned Maint Paris (Le Bourget) No Crew Planned Maint Paris (L…" at bounding box center [866, 339] width 1317 height 548
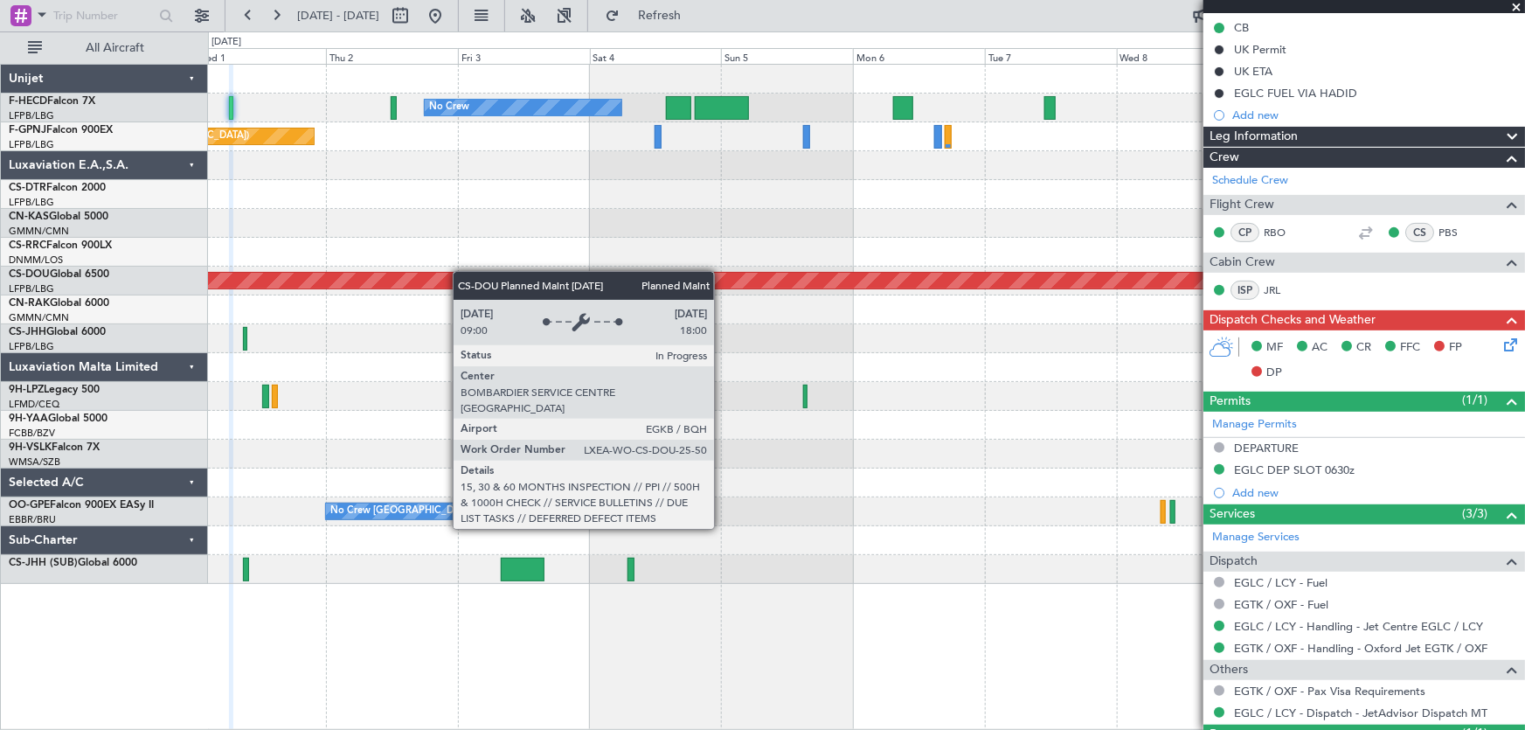
click at [441, 274] on div "No Crew No Crew Planned Maint Paris (Le Bourget) Planned Maint Paris (Le Bourge…" at bounding box center [866, 324] width 1317 height 519
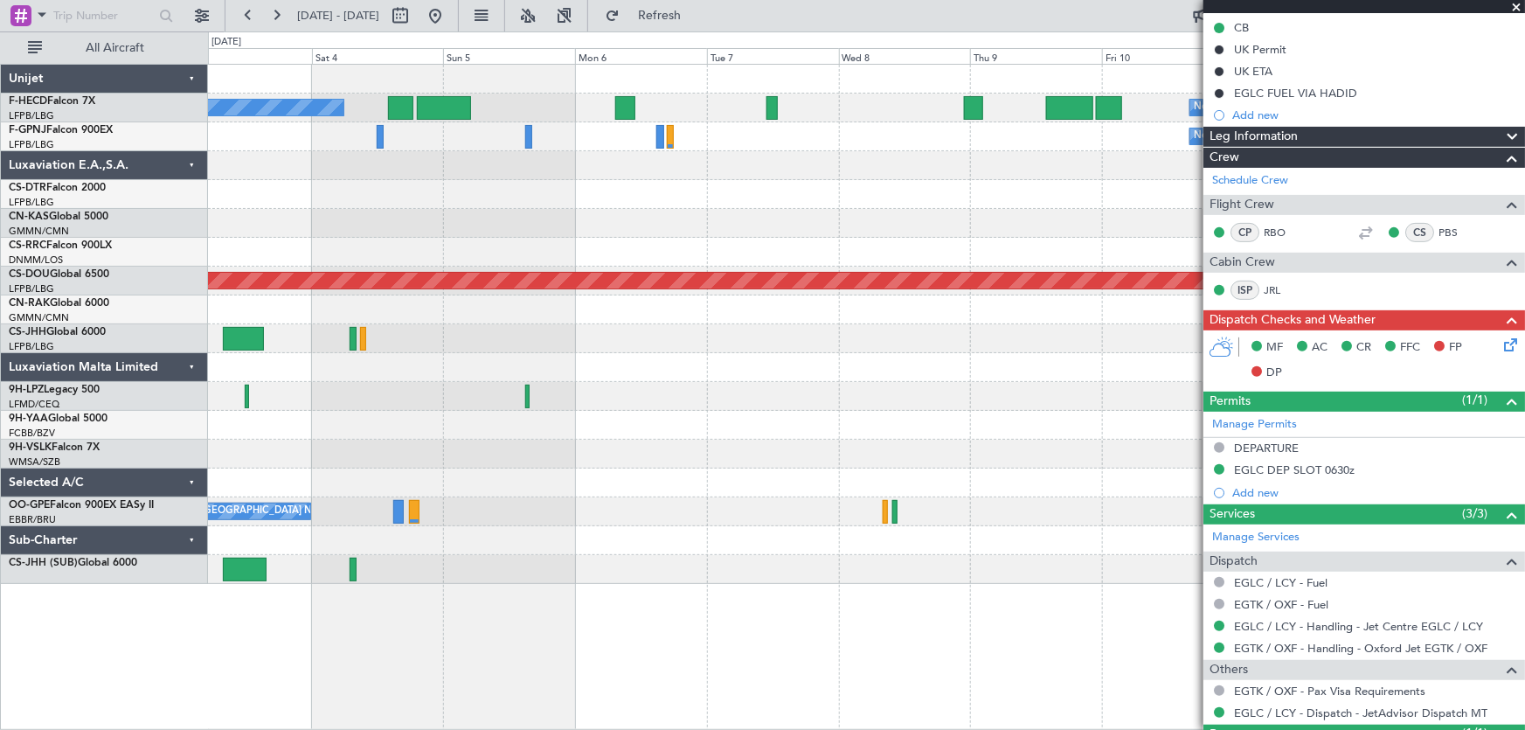
click at [801, 183] on div "No Crew No Crew Planned Maint Paris (Le Bourget) No Crew No Crew Planned Maint …" at bounding box center [866, 324] width 1317 height 519
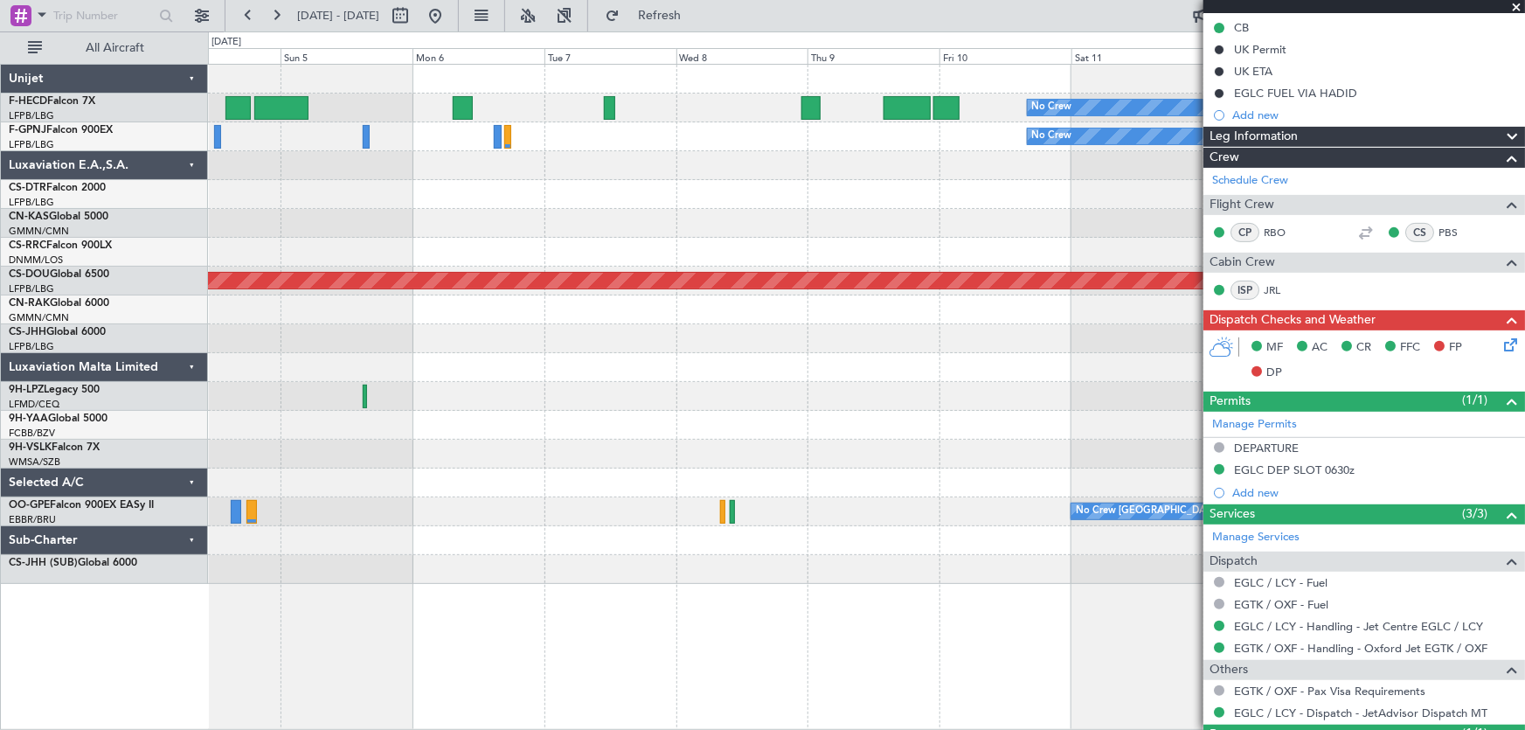
click at [645, 242] on div at bounding box center [866, 252] width 1317 height 29
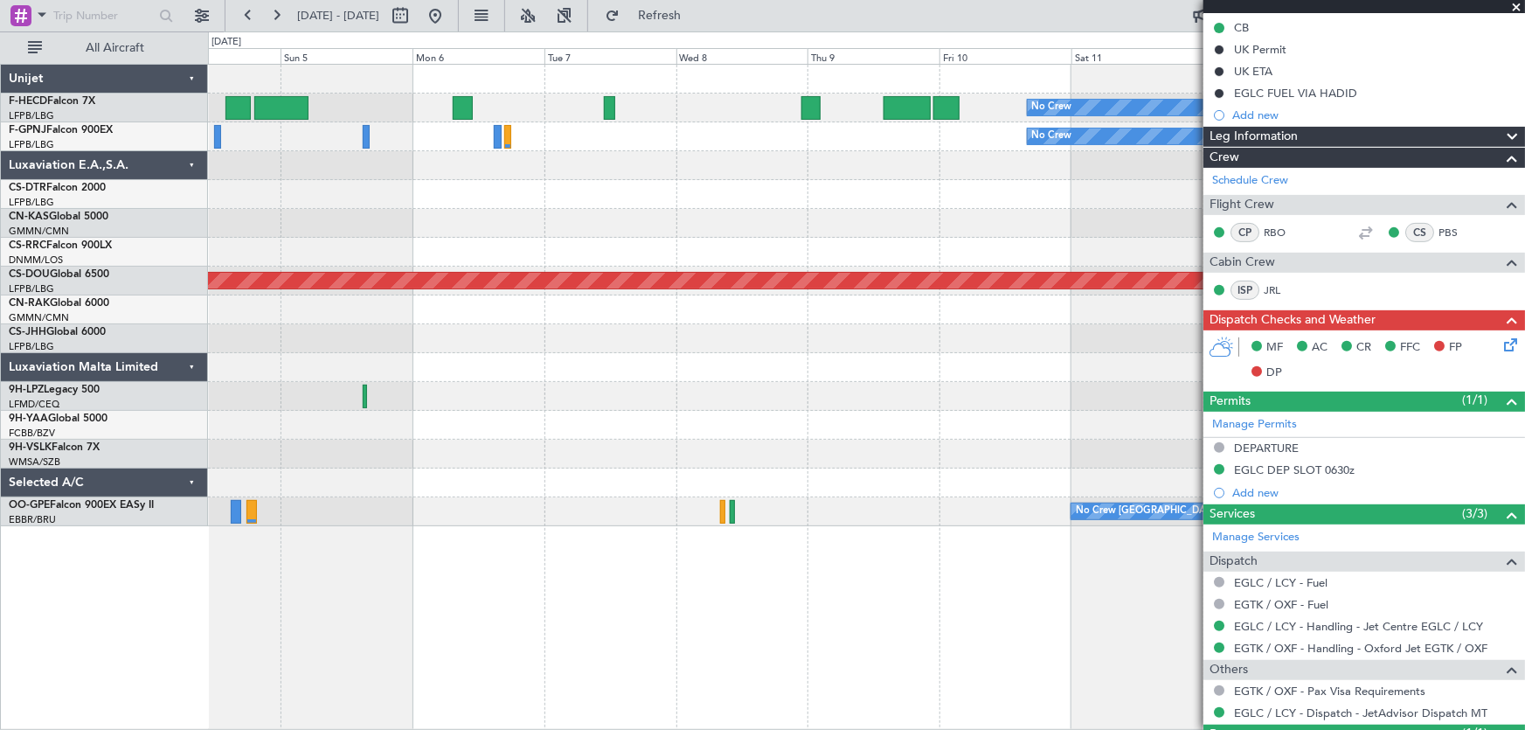
click at [819, 191] on div at bounding box center [866, 194] width 1317 height 29
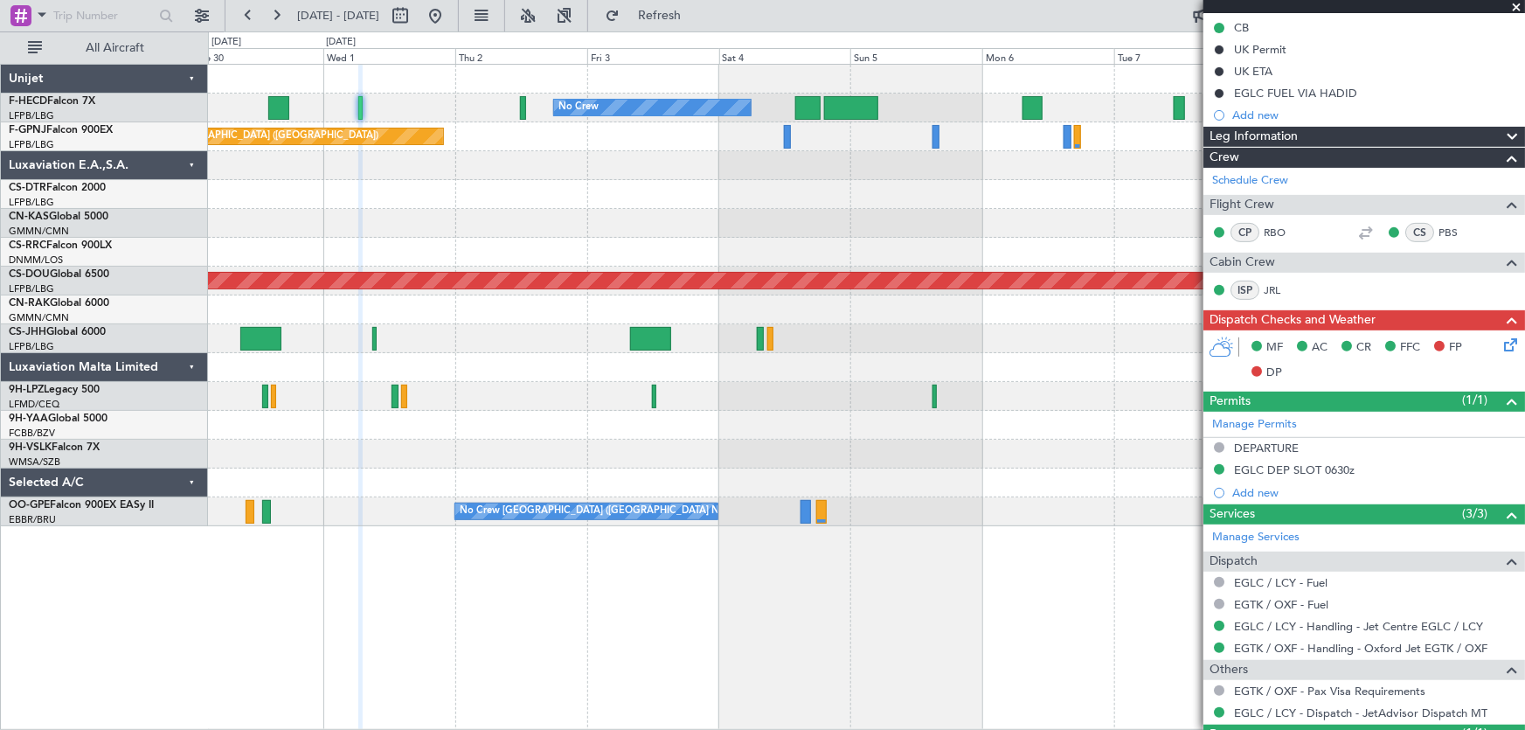
click at [737, 239] on div "No Crew No Crew Planned Maint Paris (Le Bourget) No Crew Planned Maint London (…" at bounding box center [866, 296] width 1317 height 462
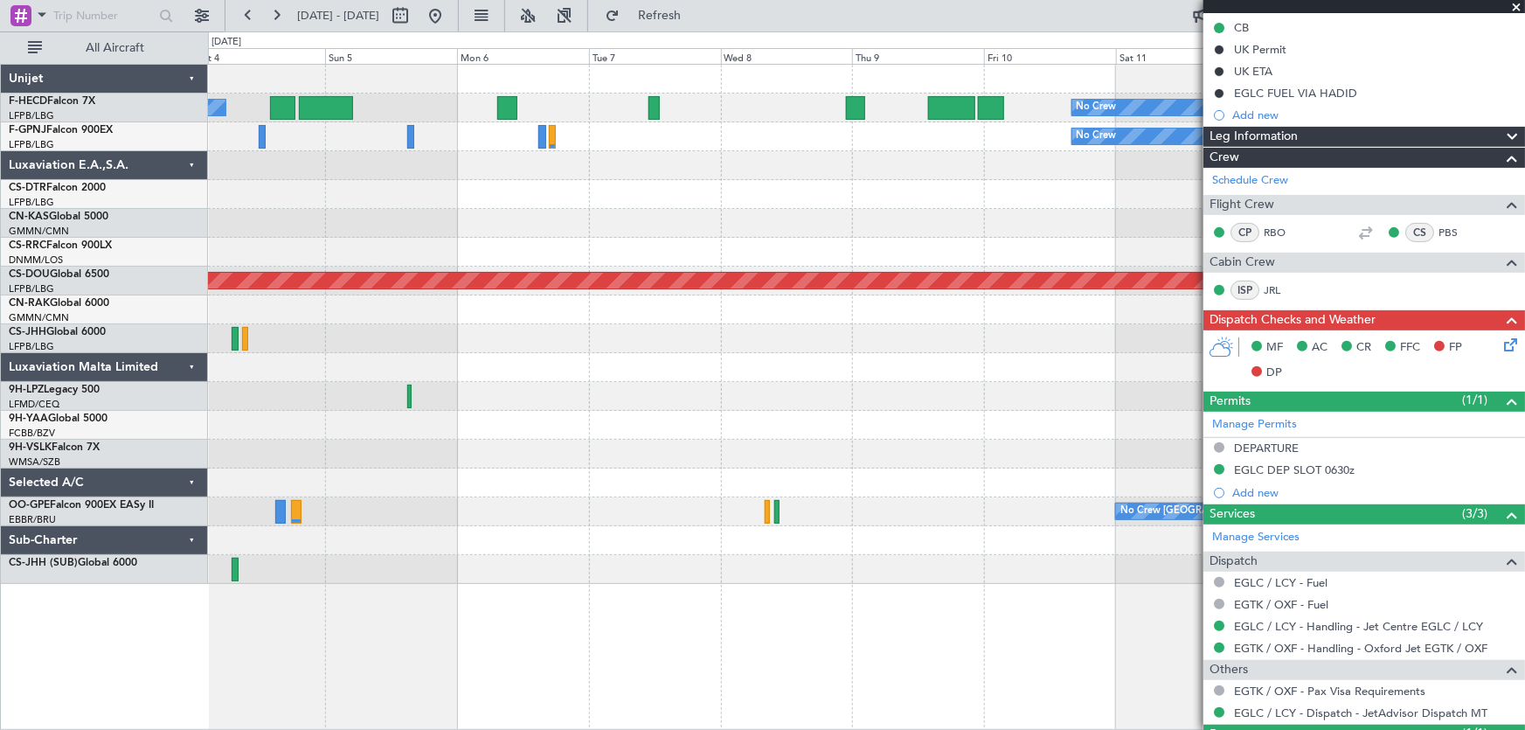
click at [245, 206] on div "No Crew No Crew Planned Maint Paris (Le Bourget) No Crew No Crew Planned Maint …" at bounding box center [866, 324] width 1317 height 519
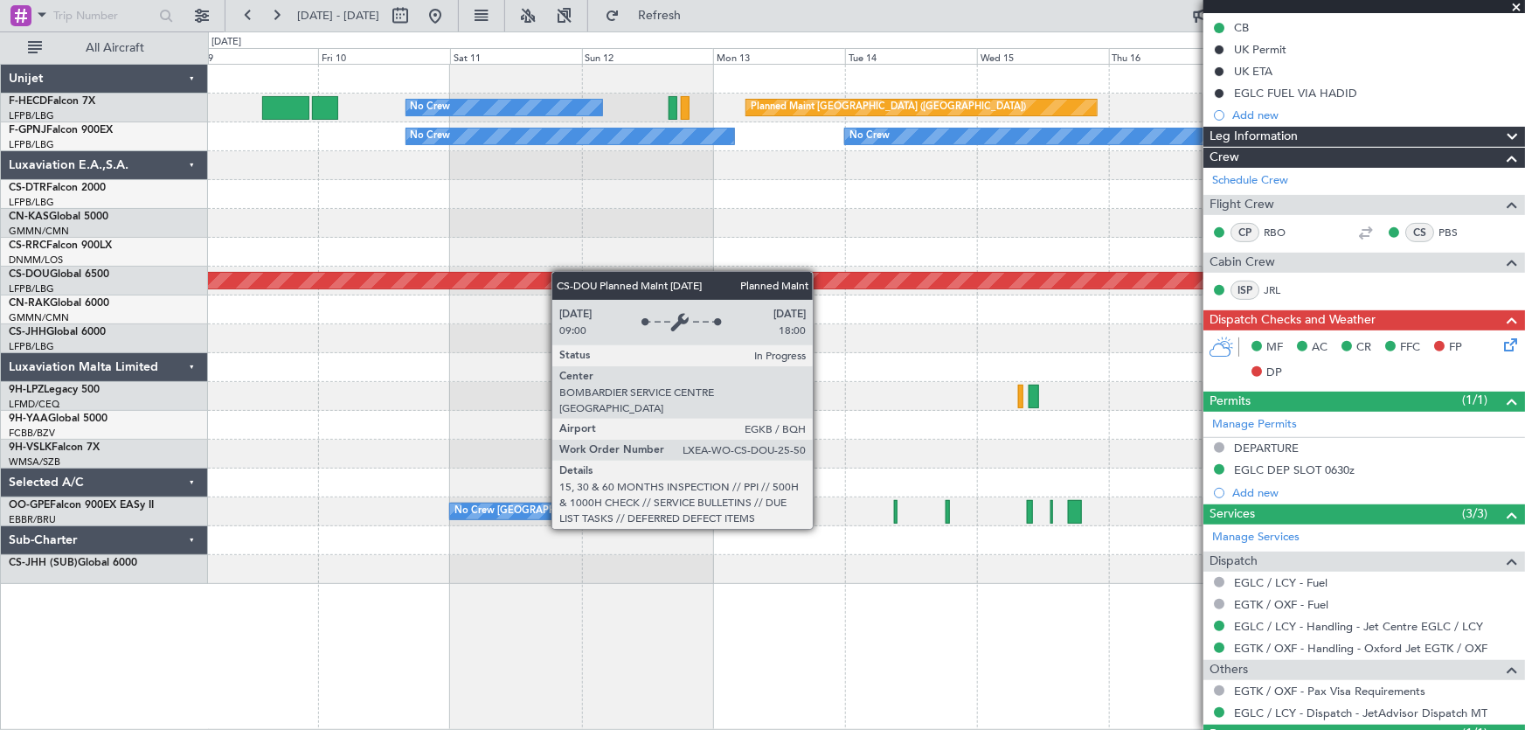
click at [306, 285] on div "No Crew Planned Maint Paris (Le Bourget) No Crew No Crew No Crew No Crew Planne…" at bounding box center [866, 324] width 1317 height 519
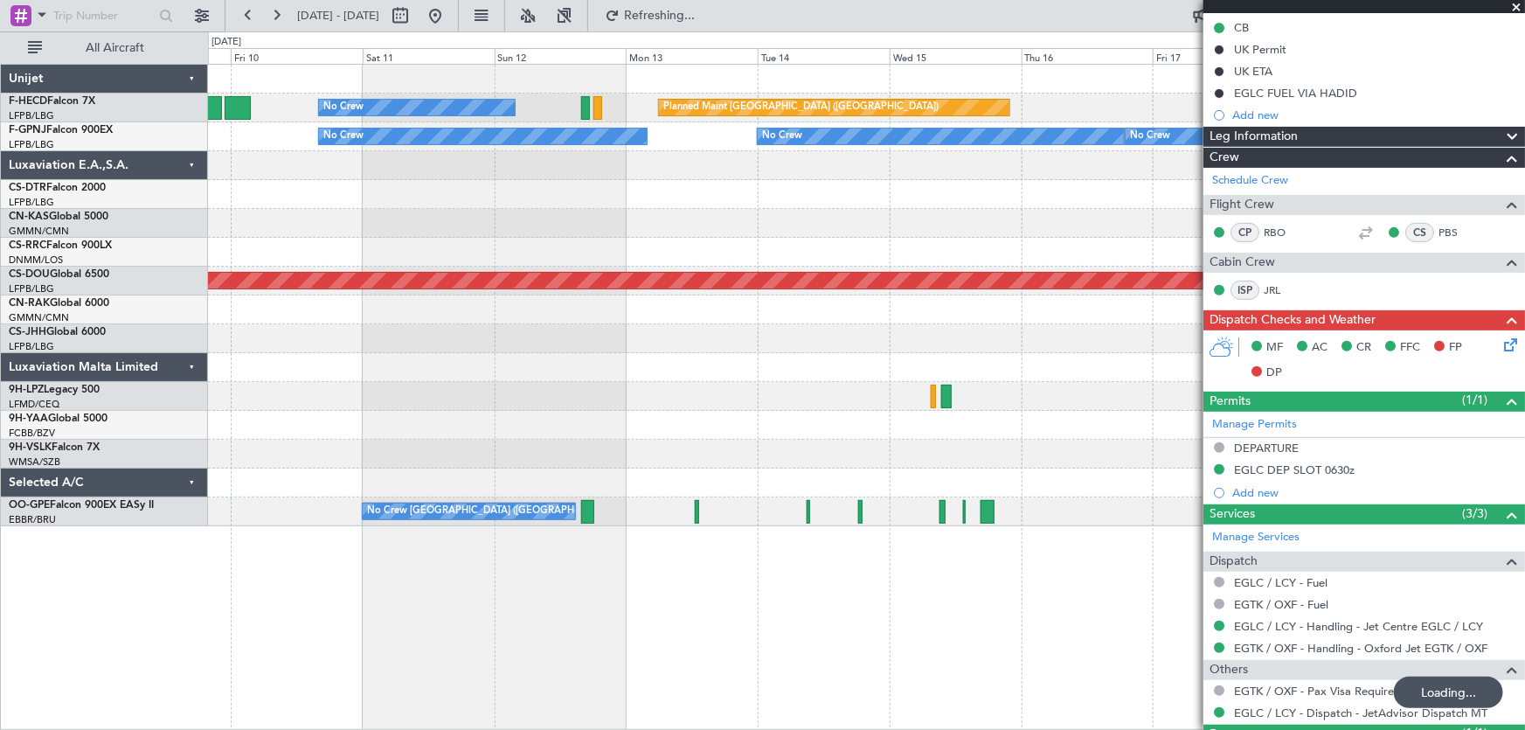
click at [781, 208] on div "No Crew Planned Maint Paris (Le Bourget) No Crew No Crew No Crew No Crew Planne…" at bounding box center [866, 296] width 1317 height 462
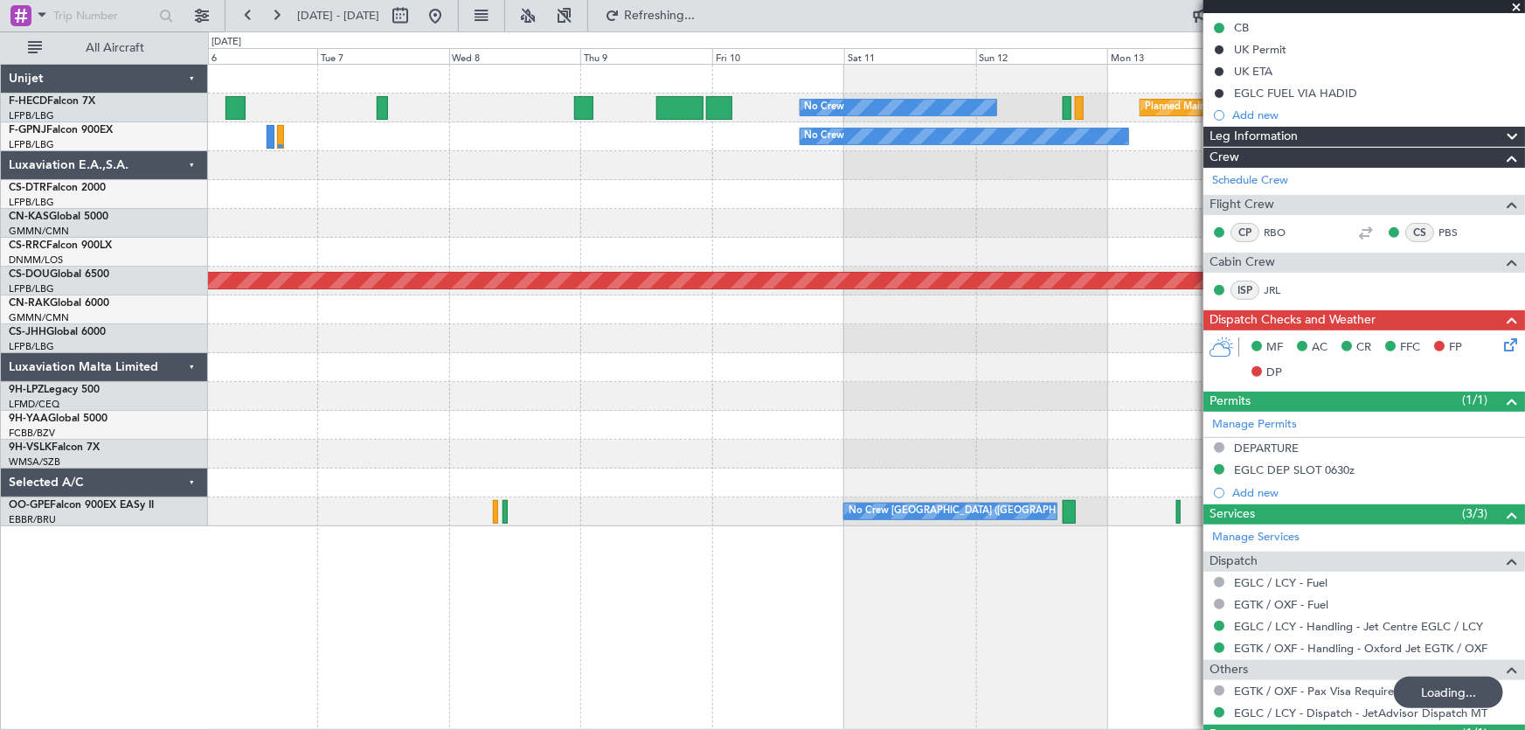
click at [732, 269] on div "No Crew Planned Maint Paris (Le Bourget) No Crew No Crew No Crew No Crew Planne…" at bounding box center [866, 296] width 1317 height 462
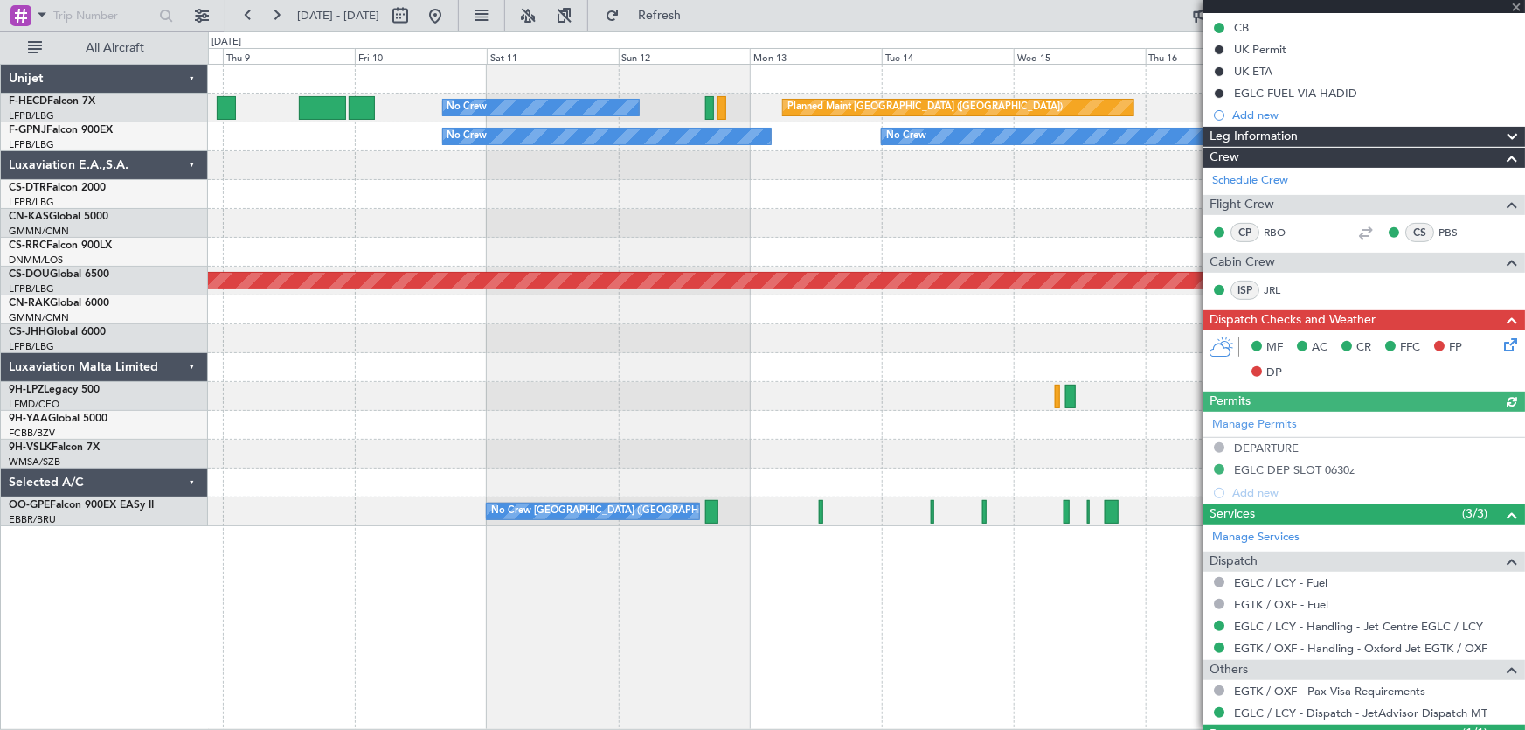
click at [706, 237] on div "No Crew Planned Maint Paris (Le Bourget) No Crew No Crew No Crew Planned Maint …" at bounding box center [866, 296] width 1317 height 462
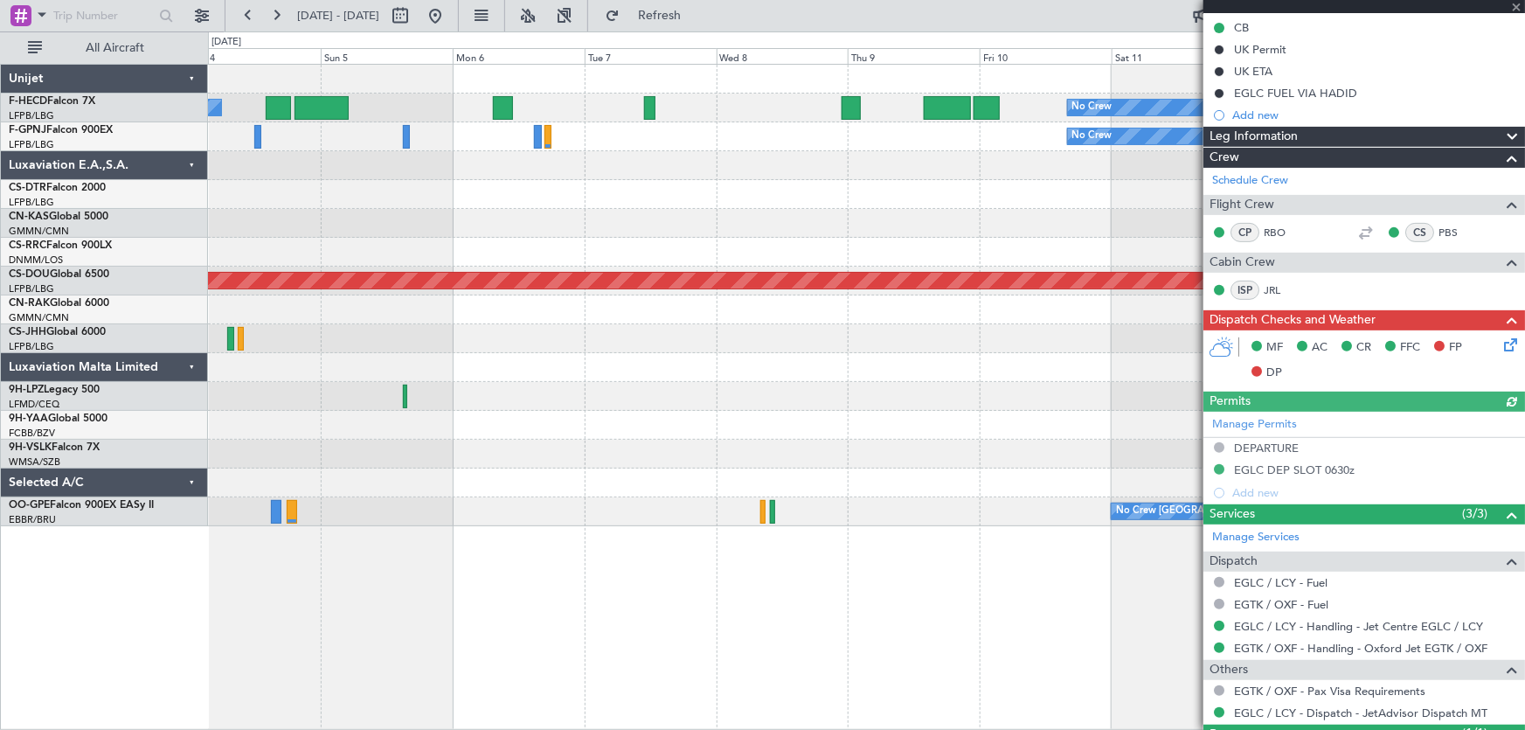
click at [892, 258] on div at bounding box center [866, 252] width 1317 height 29
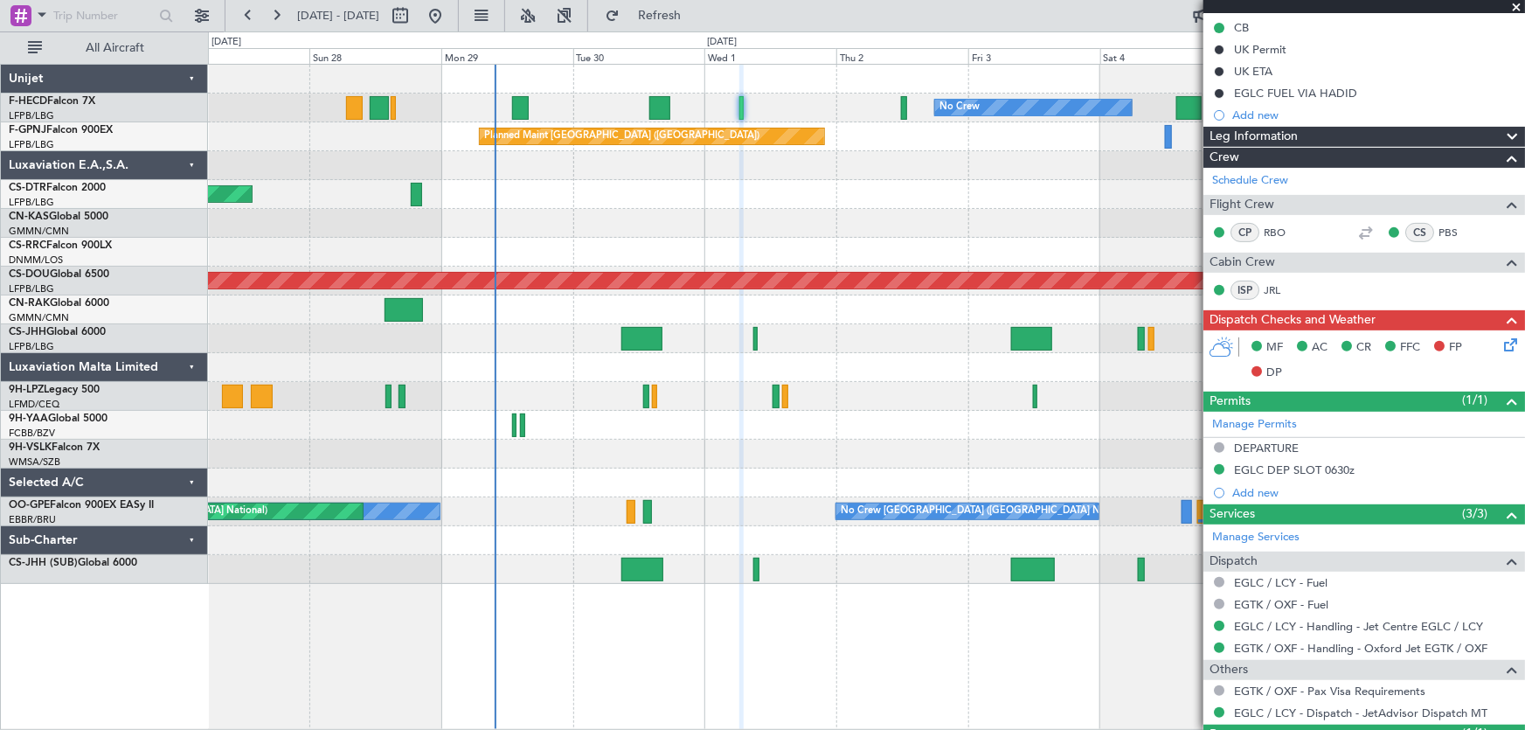
click at [851, 198] on div "No Crew No Crew Planned Maint Paris (Le Bourget) No Crew Planned Maint Paris (L…" at bounding box center [866, 324] width 1317 height 519
click at [734, 209] on div at bounding box center [866, 223] width 1317 height 29
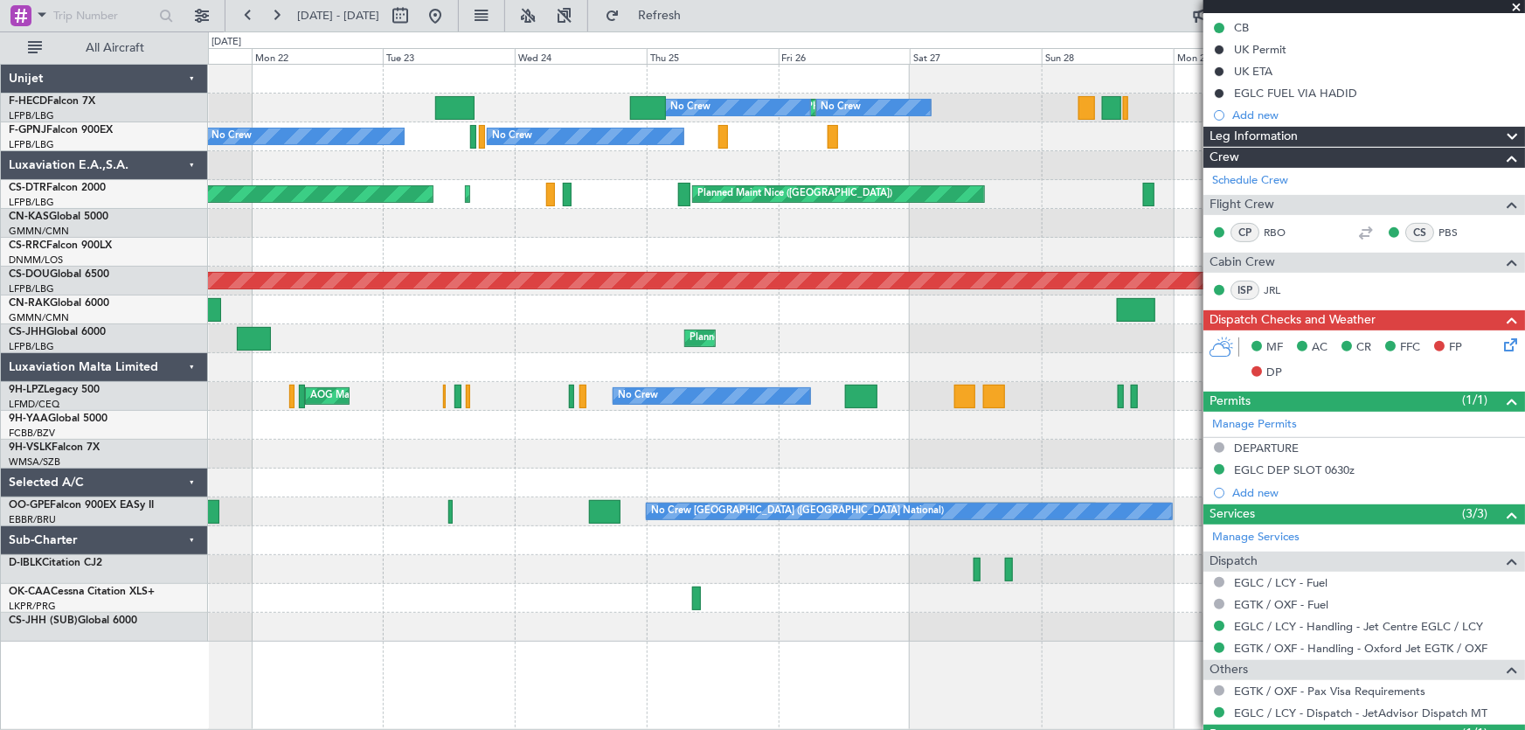
click at [865, 359] on div "Planned Maint Paris (Le Bourget) No Crew No Crew No Crew Planned Maint Paris (L…" at bounding box center [866, 353] width 1317 height 577
click at [449, 22] on button at bounding box center [435, 16] width 28 height 28
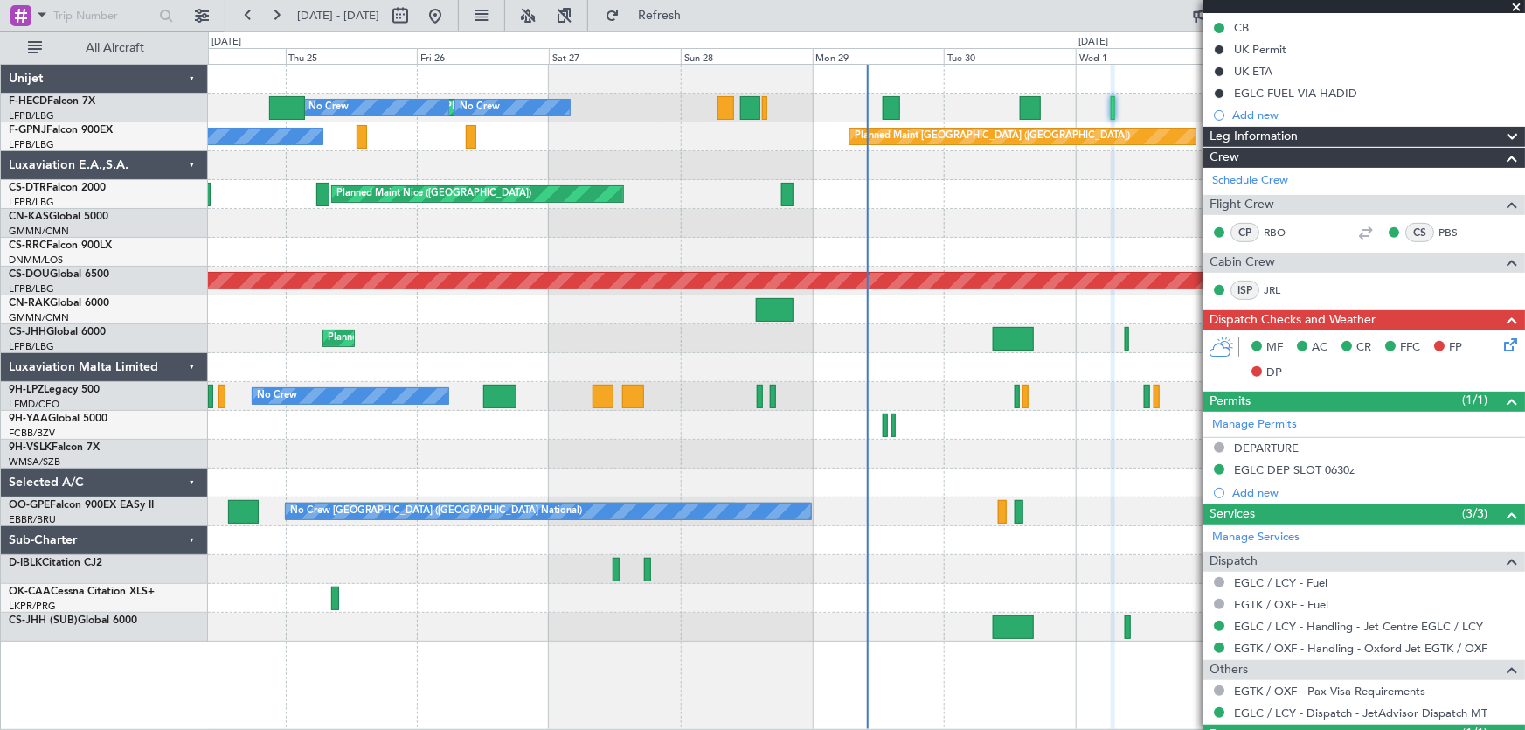
click at [796, 306] on div at bounding box center [866, 309] width 1317 height 29
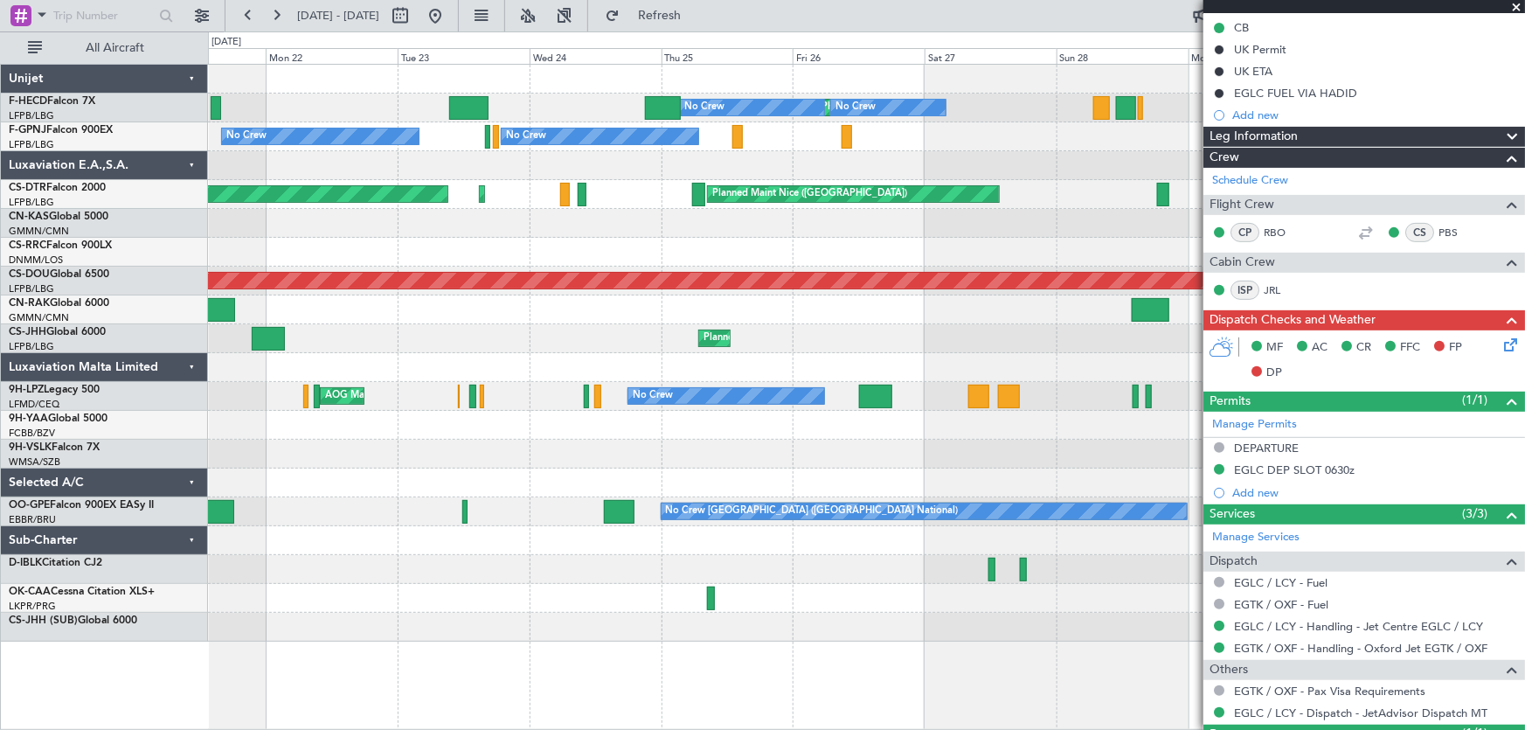
click at [647, 370] on div "Planned Maint Paris (Le Bourget) No Crew No Crew No Crew Planned Maint Paris (L…" at bounding box center [866, 353] width 1317 height 577
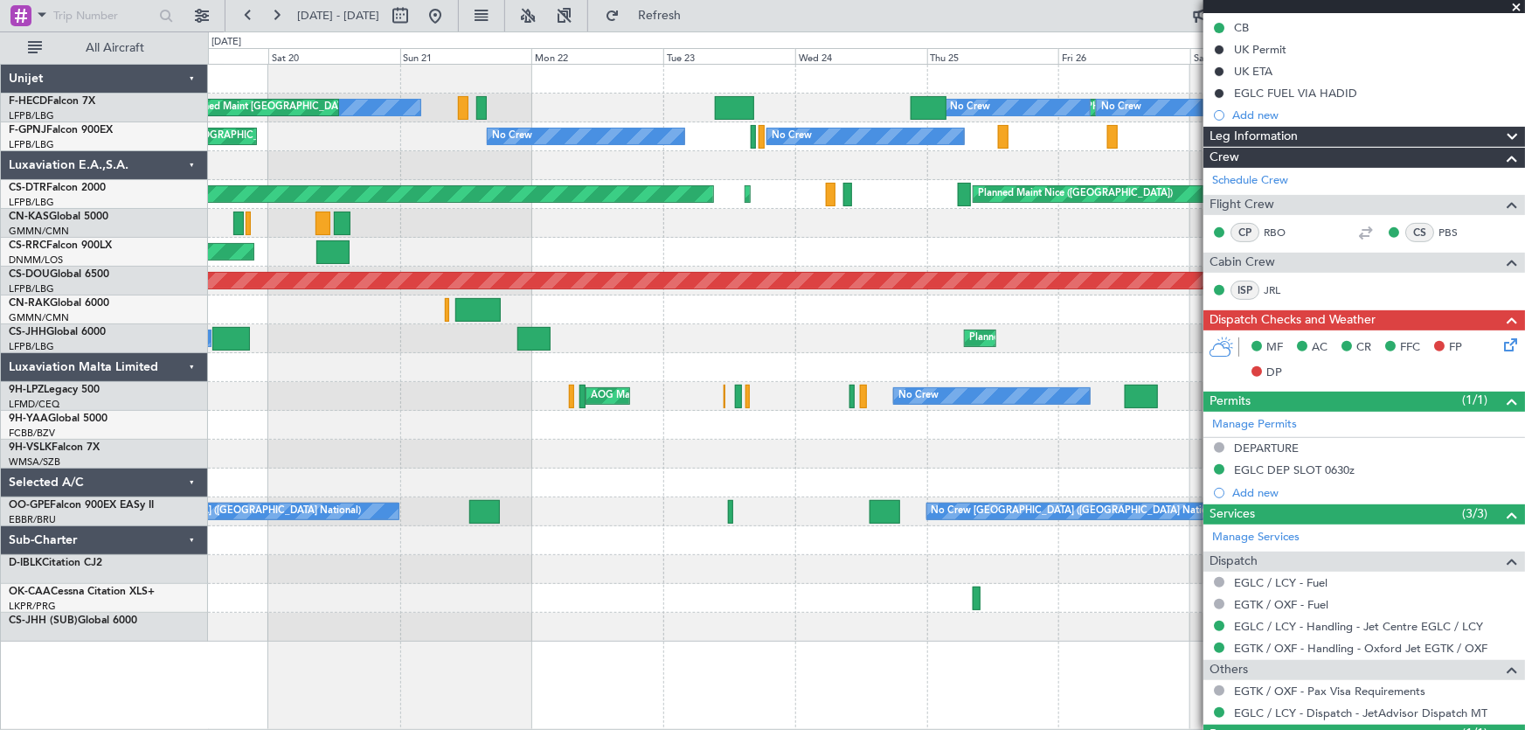
click at [481, 381] on div "Planned Maint Paris (Le Bourget) No Crew No Crew No Crew Planned Maint Paris (L…" at bounding box center [866, 353] width 1317 height 577
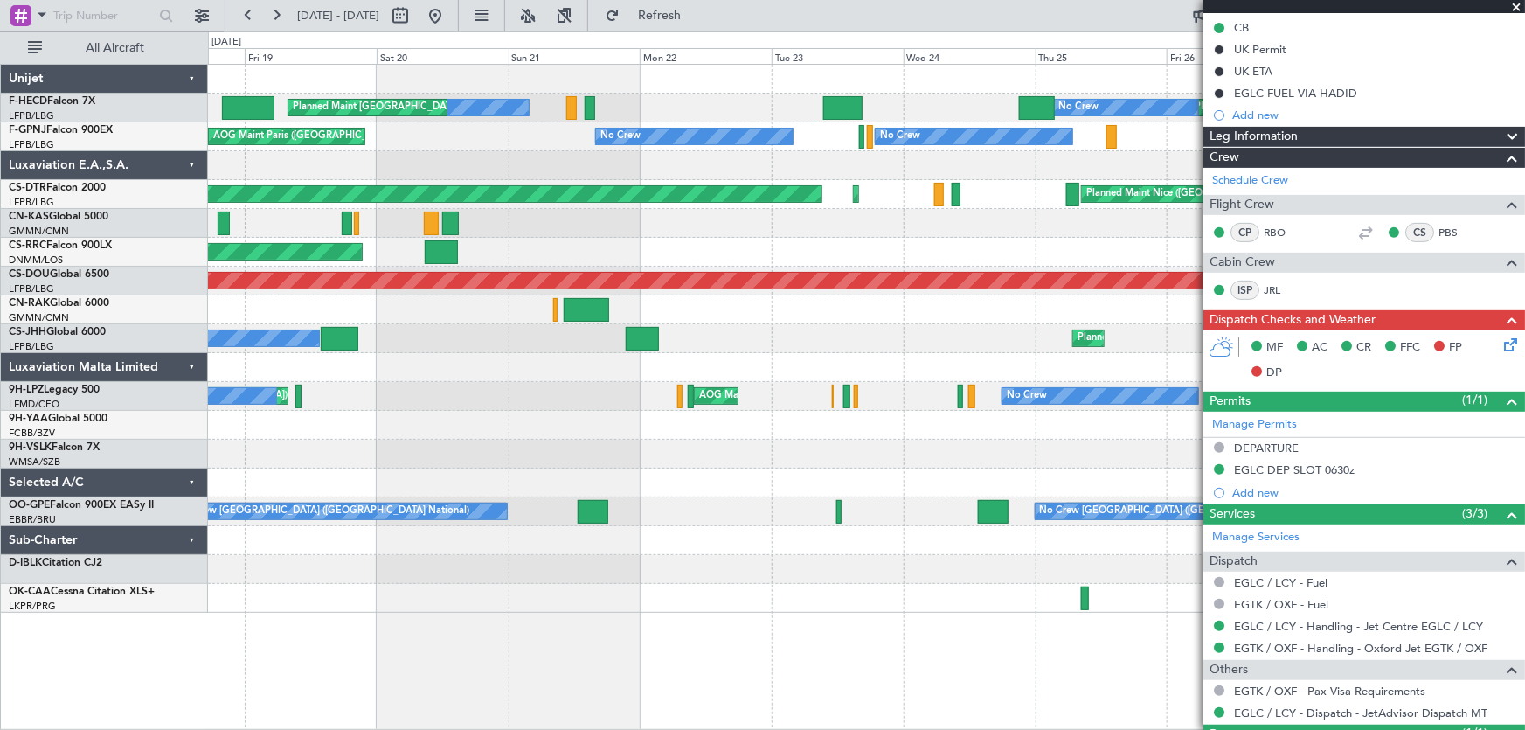
click at [427, 267] on div "Planned Maint Paris (Le Bourget) No Crew No Crew No Crew Planned Maint Paris (L…" at bounding box center [866, 339] width 1317 height 548
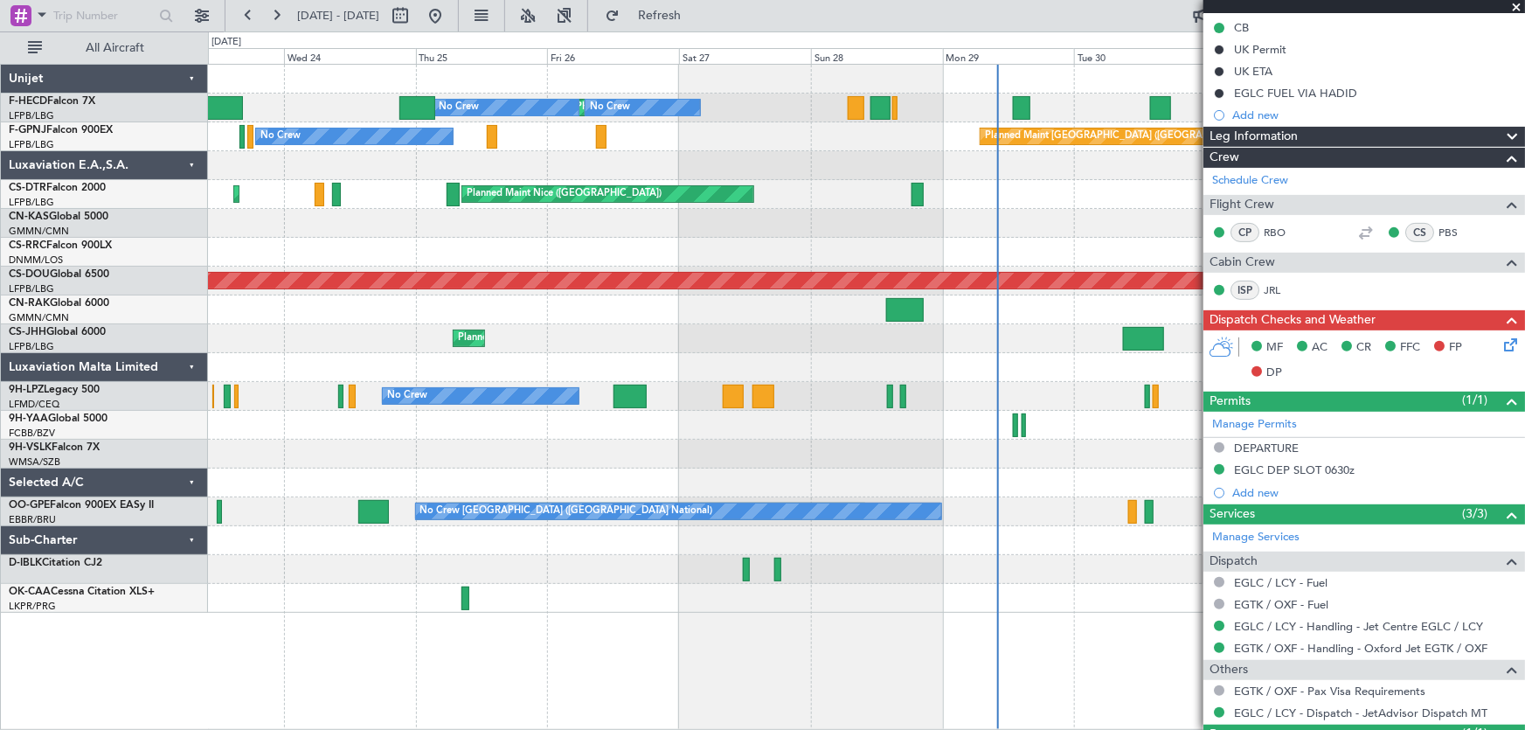
click at [545, 257] on div "Planned Maint Paris (Le Bourget) No Crew No Crew No Crew No Crew No Crew Planne…" at bounding box center [866, 339] width 1317 height 548
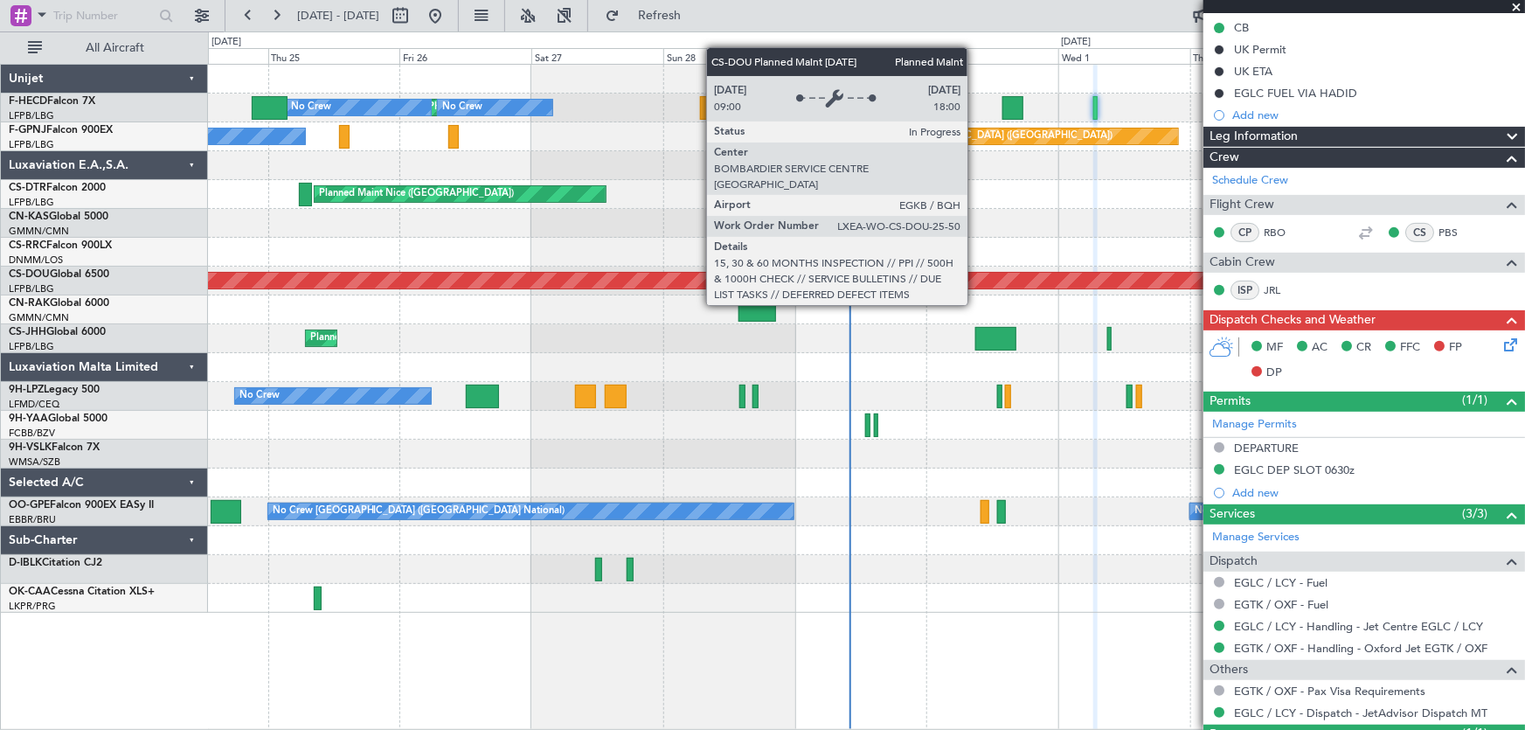
click at [573, 258] on div "Planned Maint Paris (Le Bourget) No Crew No Crew No Crew No Crew Planned Maint …" at bounding box center [866, 339] width 1317 height 548
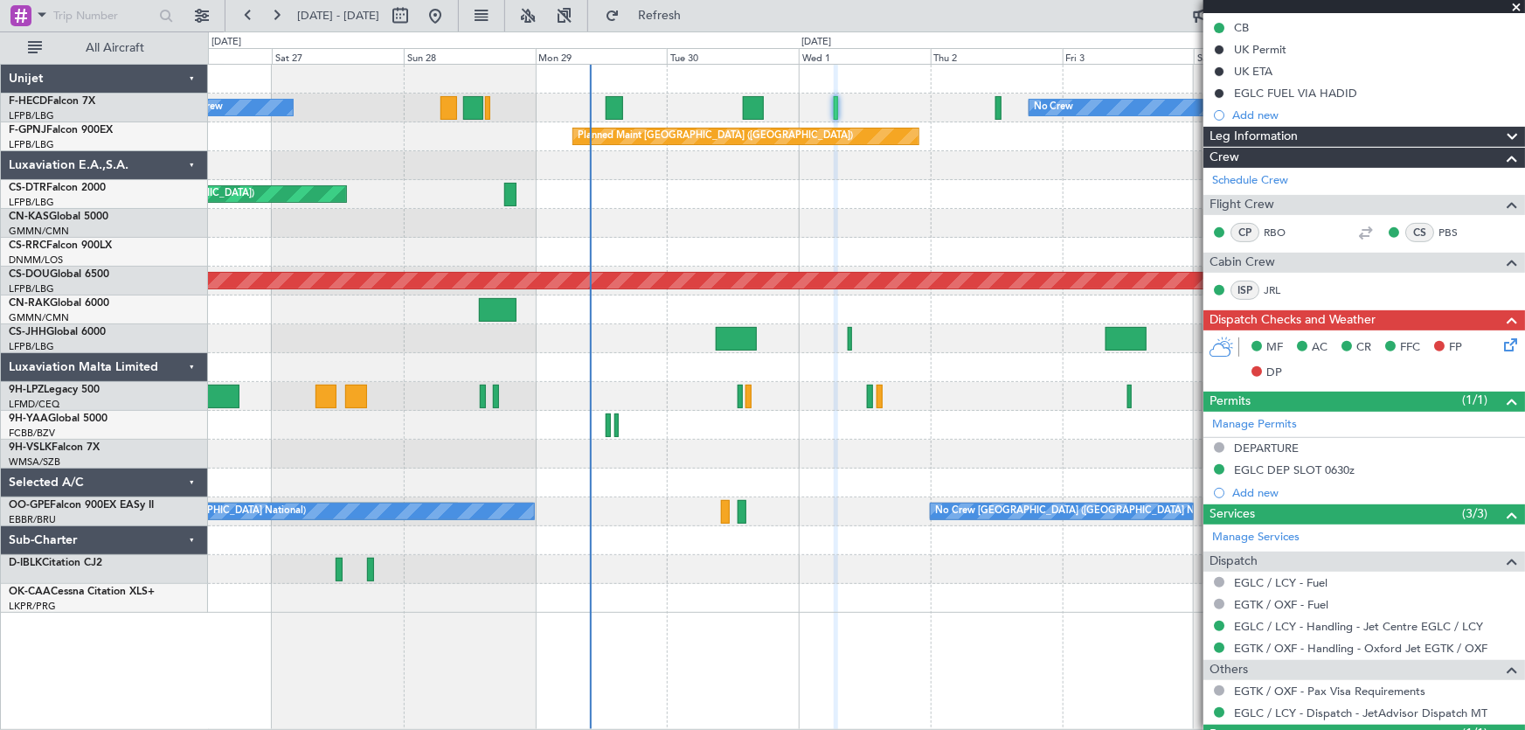
click at [572, 281] on div "No Crew No Crew Planned Maint Paris (Le Bourget) No Crew Planned Maint Paris (L…" at bounding box center [866, 339] width 1317 height 548
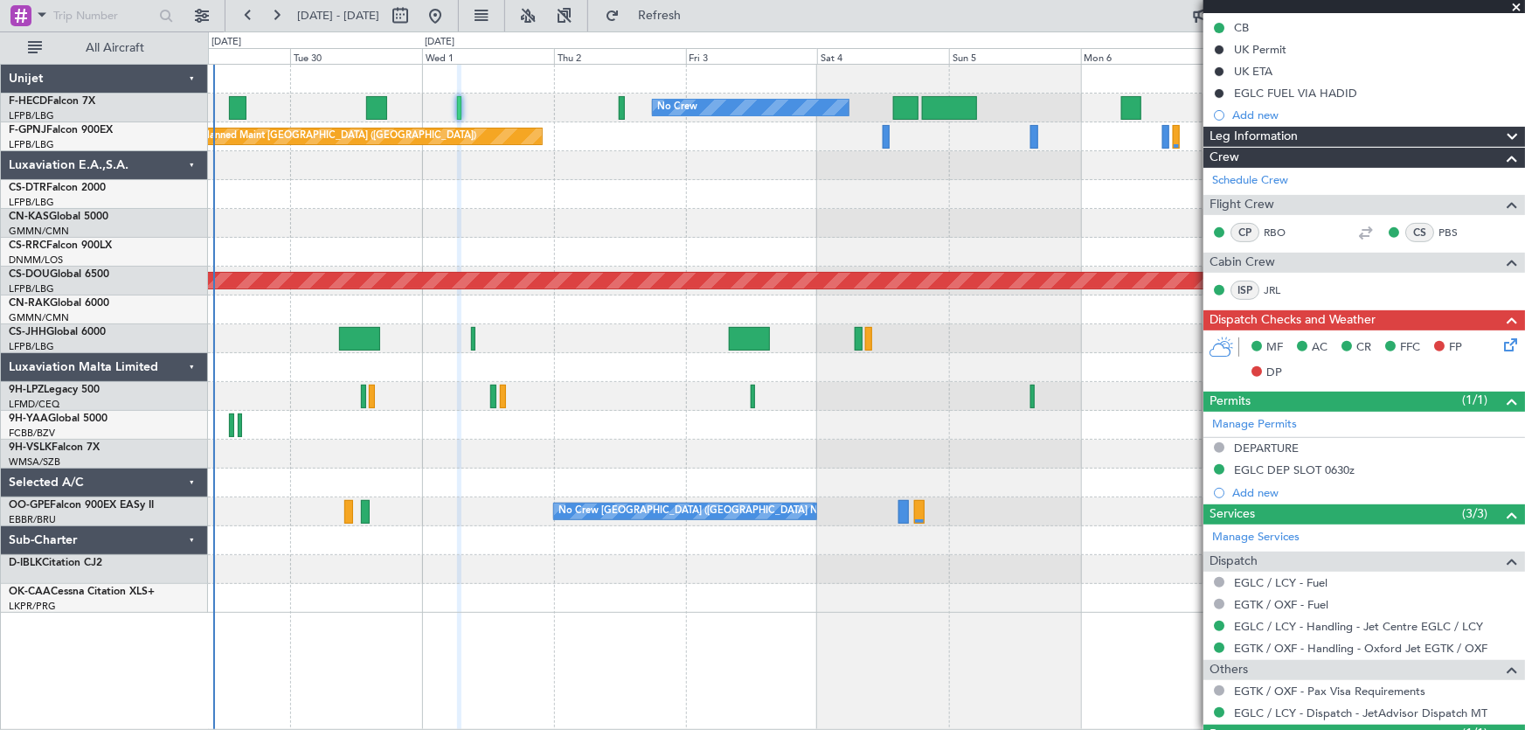
click at [506, 267] on div "Planned Maint London ([GEOGRAPHIC_DATA])" at bounding box center [866, 281] width 1317 height 29
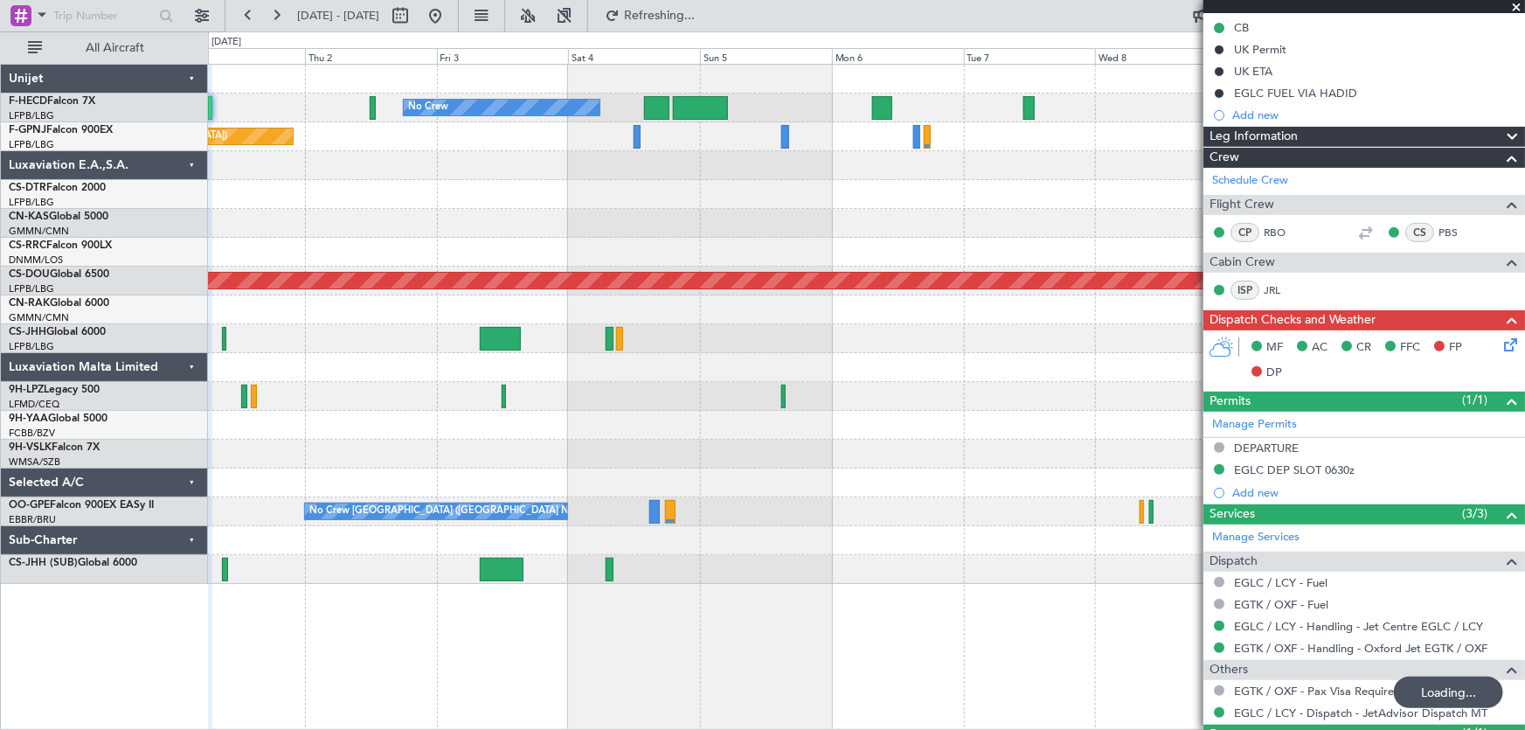
click at [449, 18] on div at bounding box center [417, 16] width 63 height 28
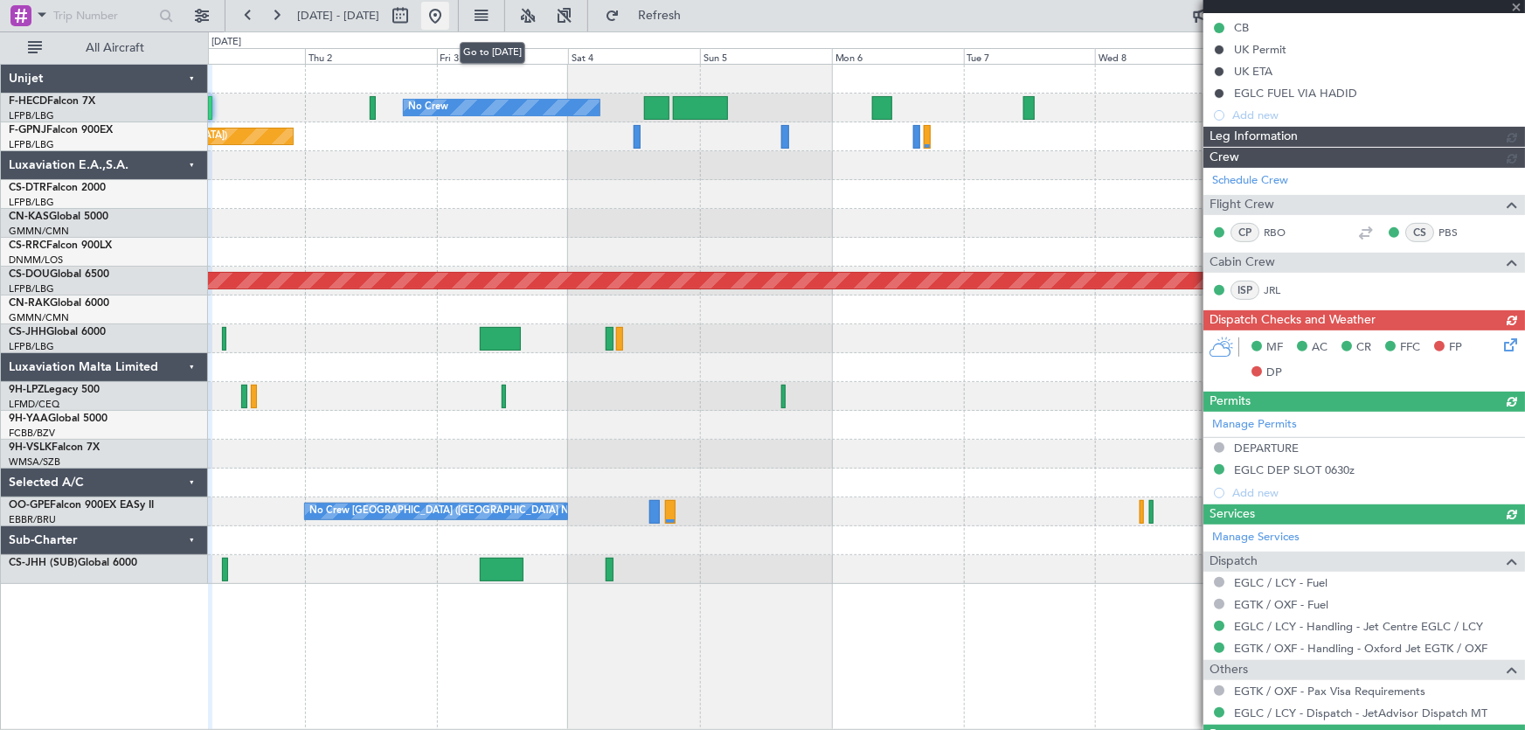
click at [449, 22] on button at bounding box center [435, 16] width 28 height 28
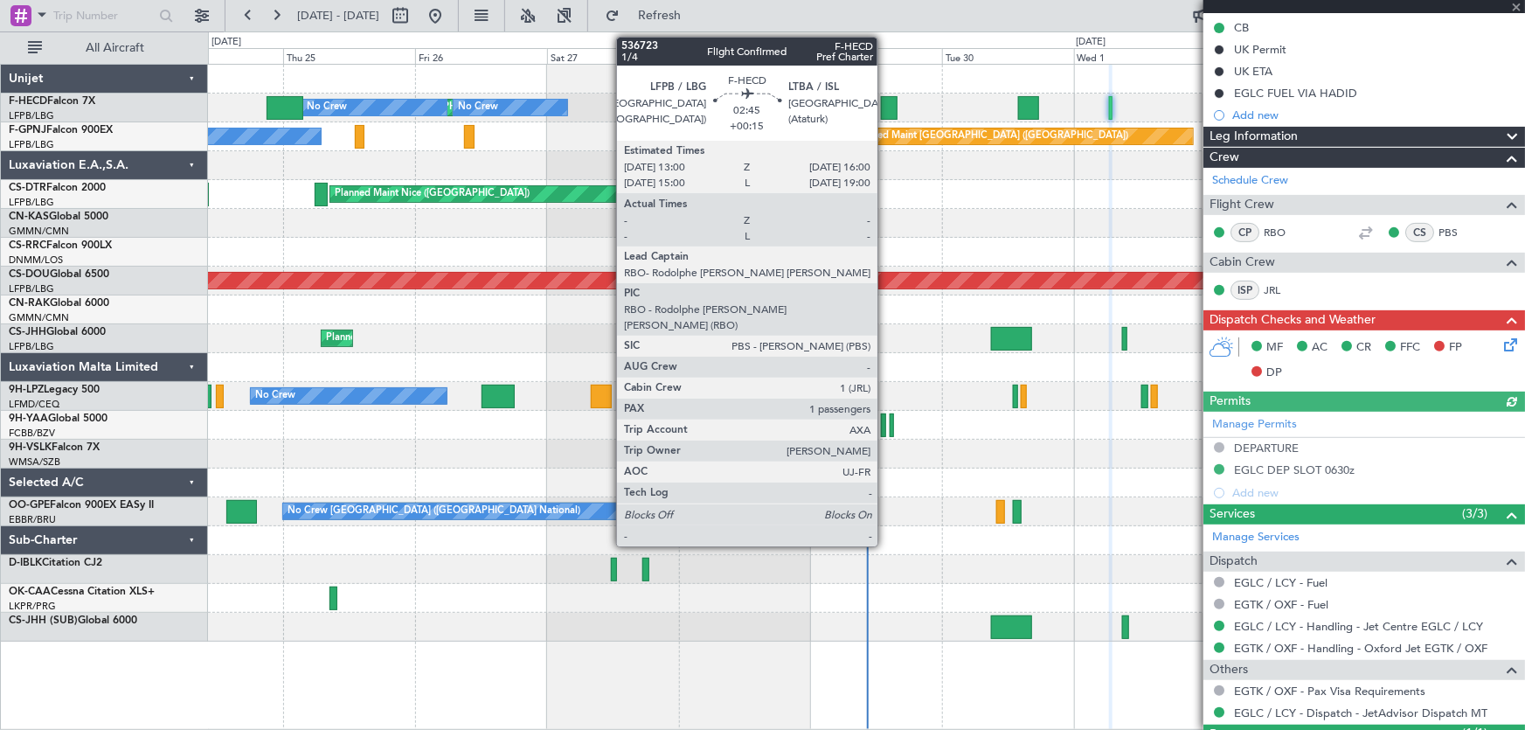
click at [886, 110] on div at bounding box center [889, 108] width 17 height 24
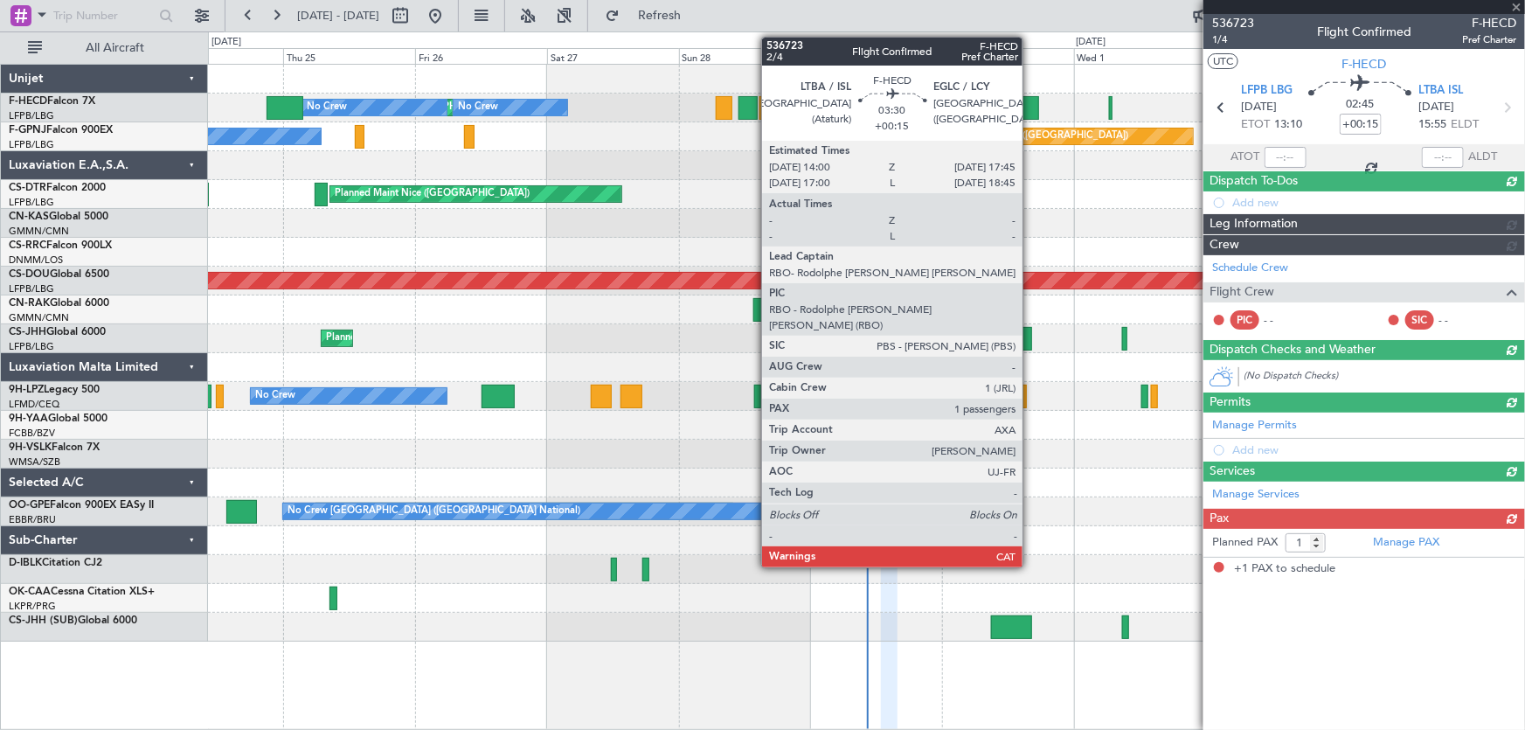
scroll to position [0, 0]
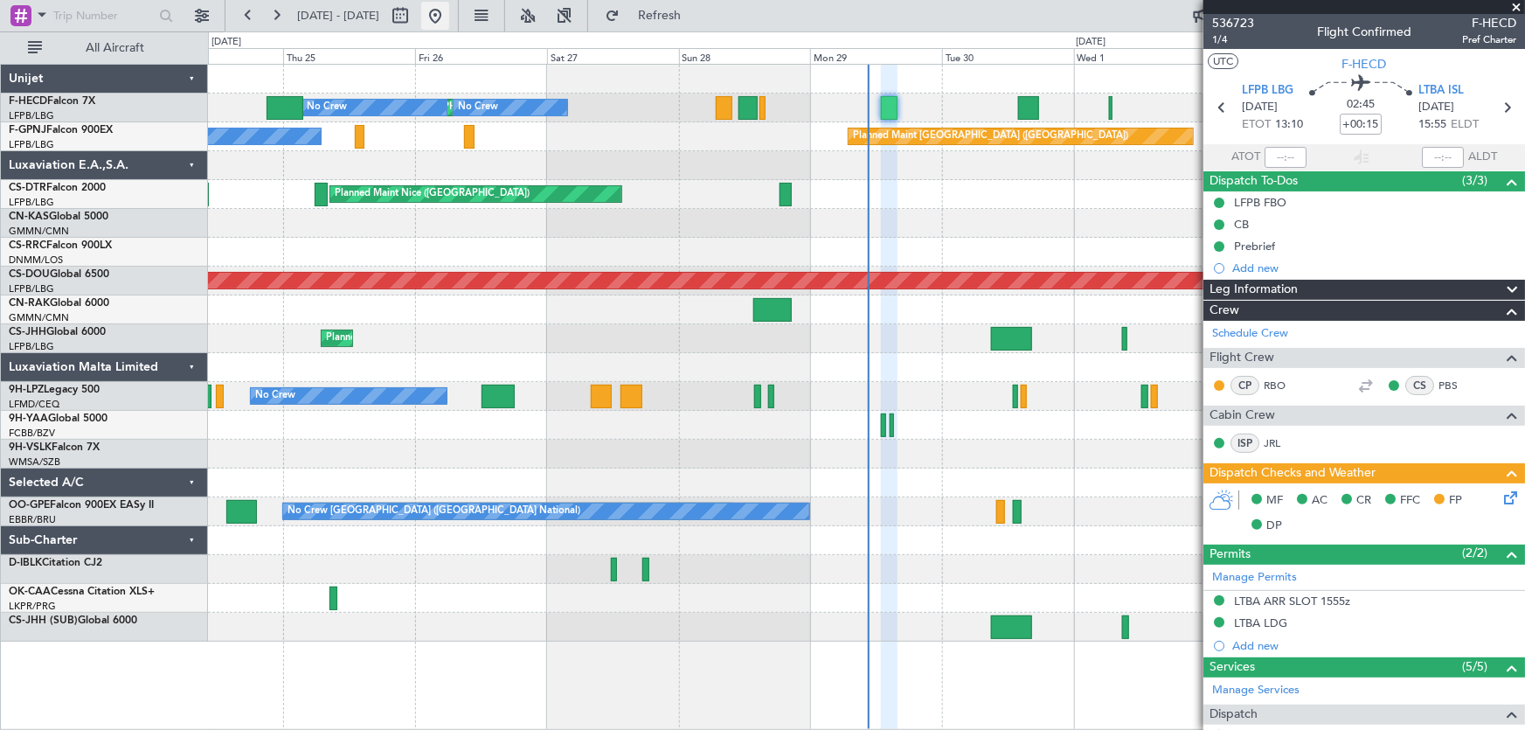
click at [449, 19] on button at bounding box center [435, 16] width 28 height 28
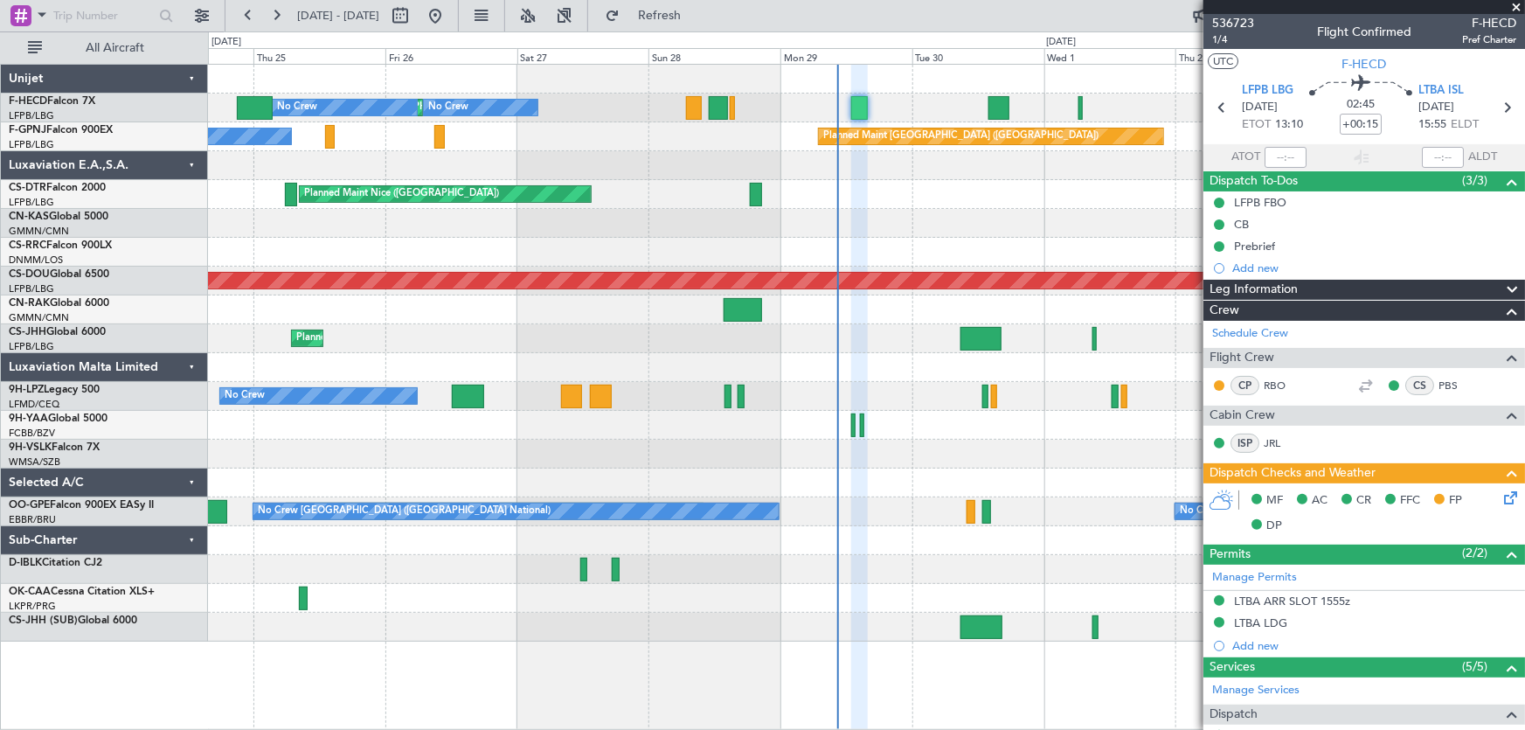
click at [584, 254] on div "Planned Maint Paris (Le Bourget) No Crew No Crew No Crew Planned Maint Paris (L…" at bounding box center [866, 353] width 1317 height 577
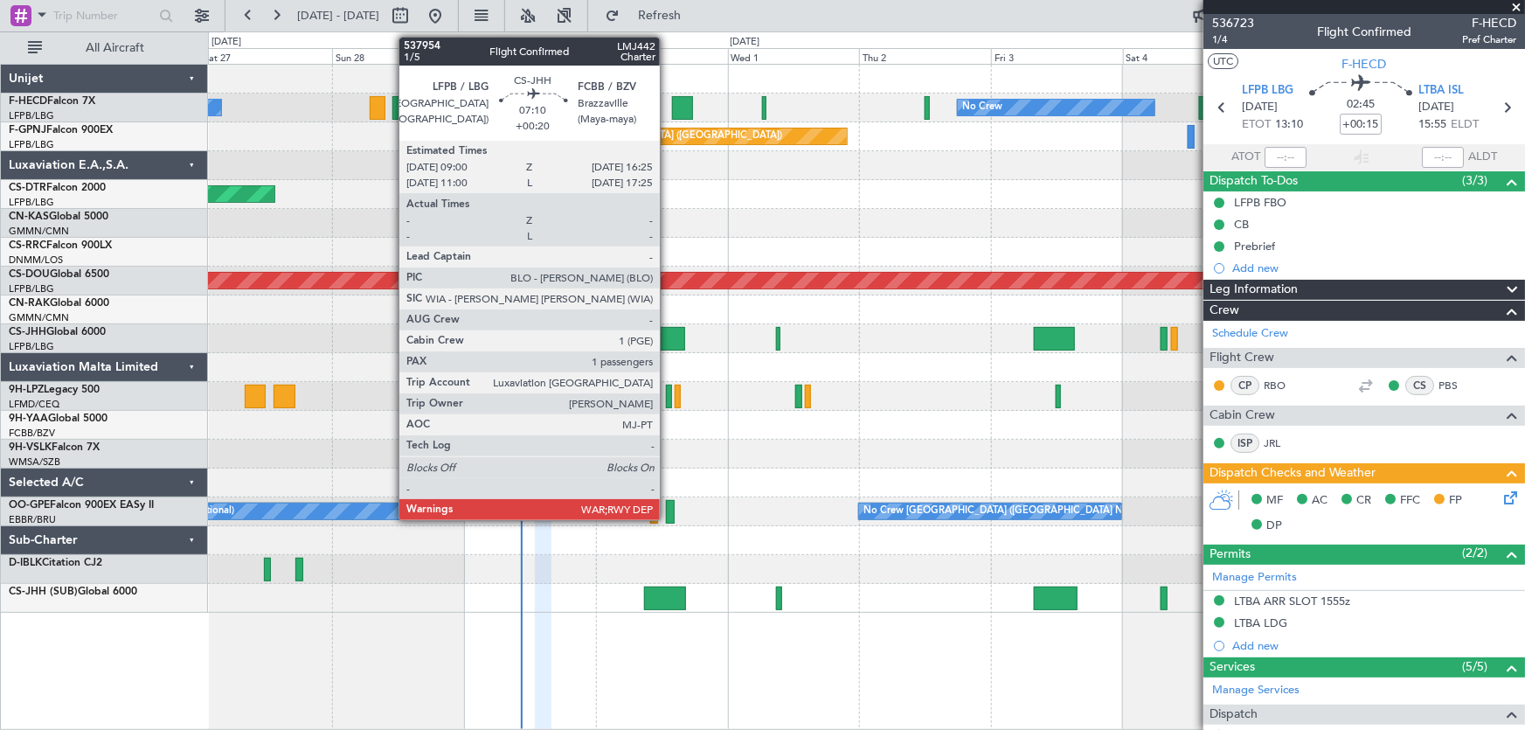
click at [668, 343] on div at bounding box center [664, 339] width 41 height 24
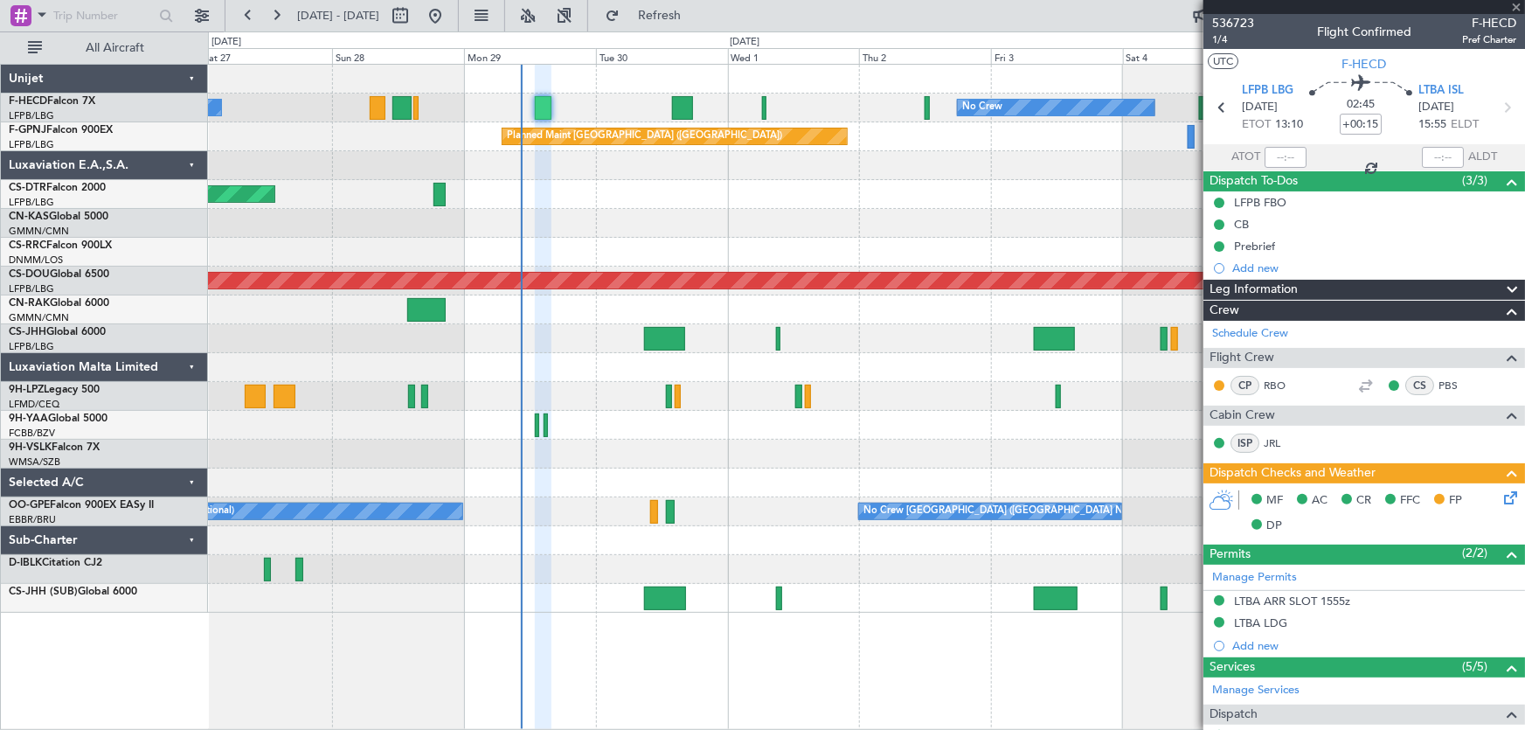
type input "+00:20"
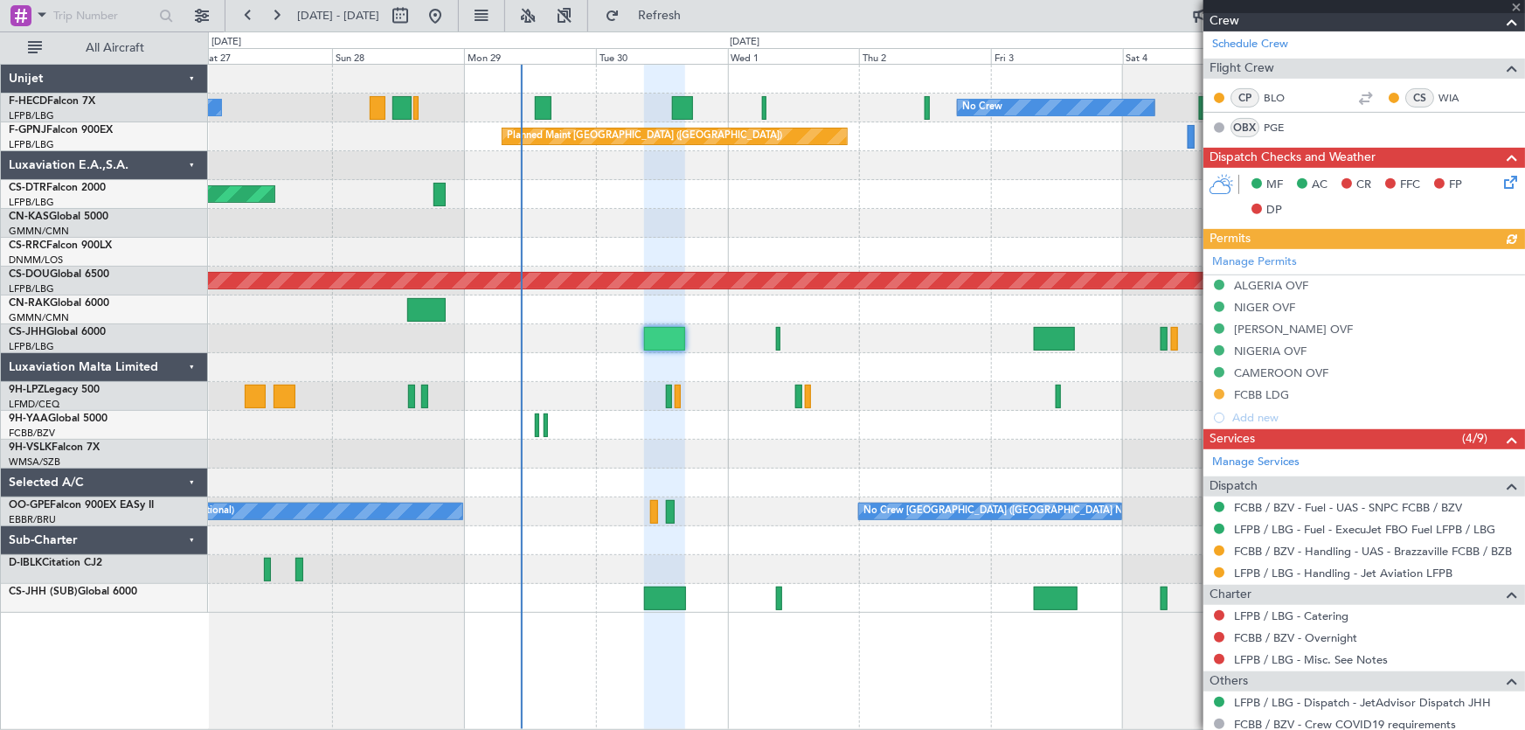
scroll to position [468, 0]
